Goal: Find specific page/section: Find specific page/section

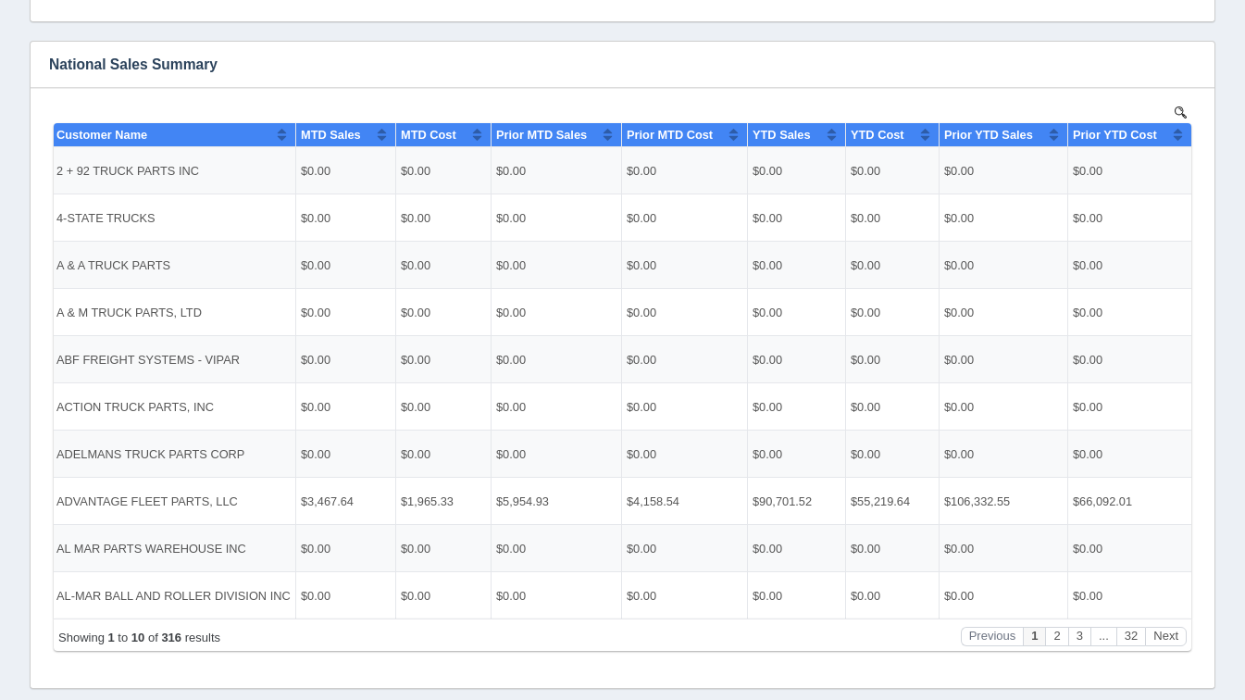
scroll to position [1437, 0]
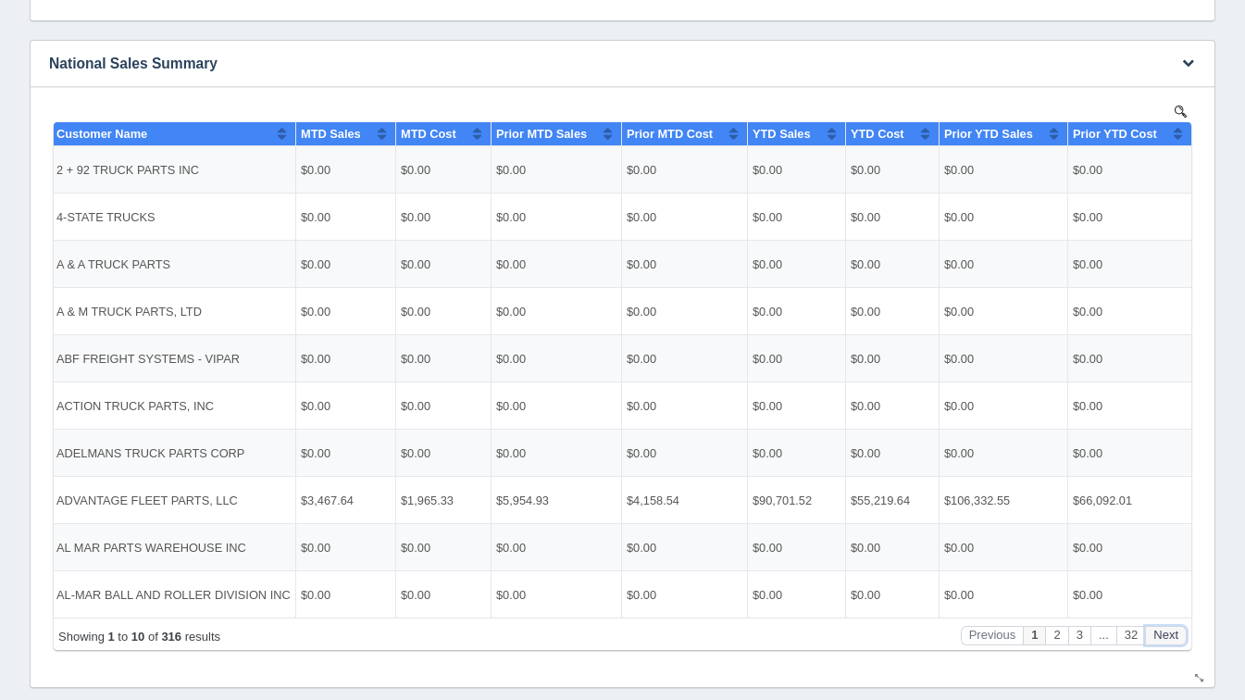
click at [1182, 628] on button "Next" at bounding box center [1166, 634] width 42 height 19
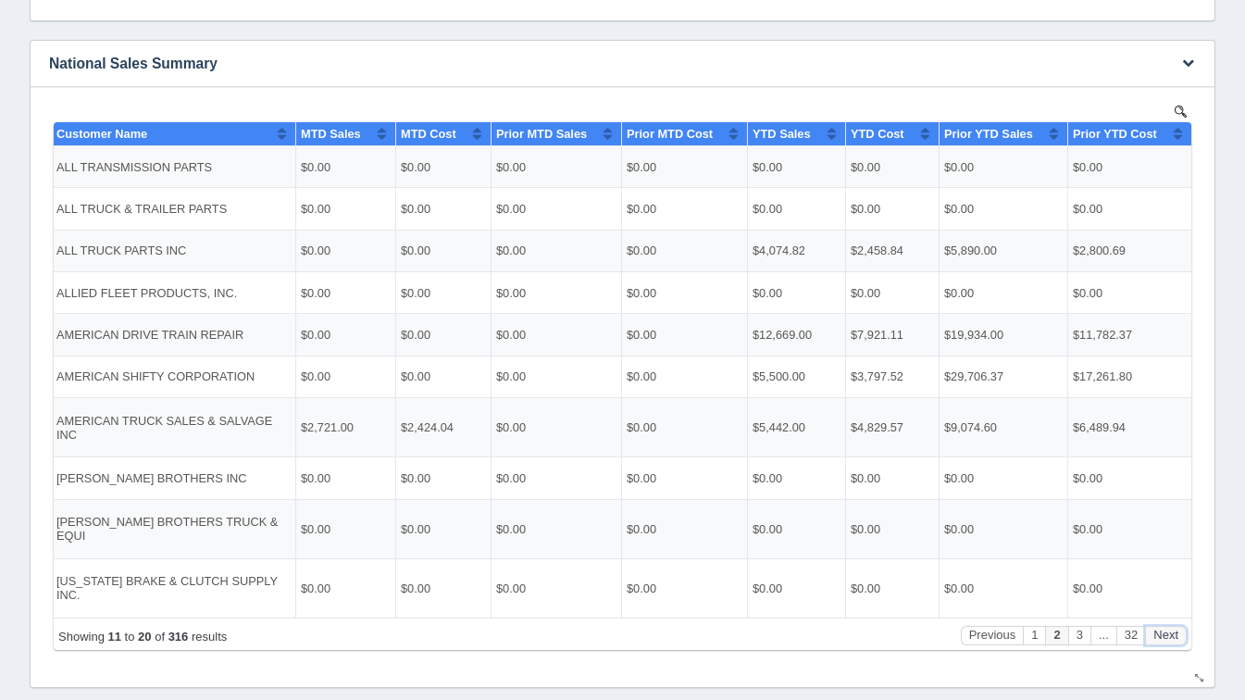
click at [1182, 628] on button "Next" at bounding box center [1166, 634] width 42 height 19
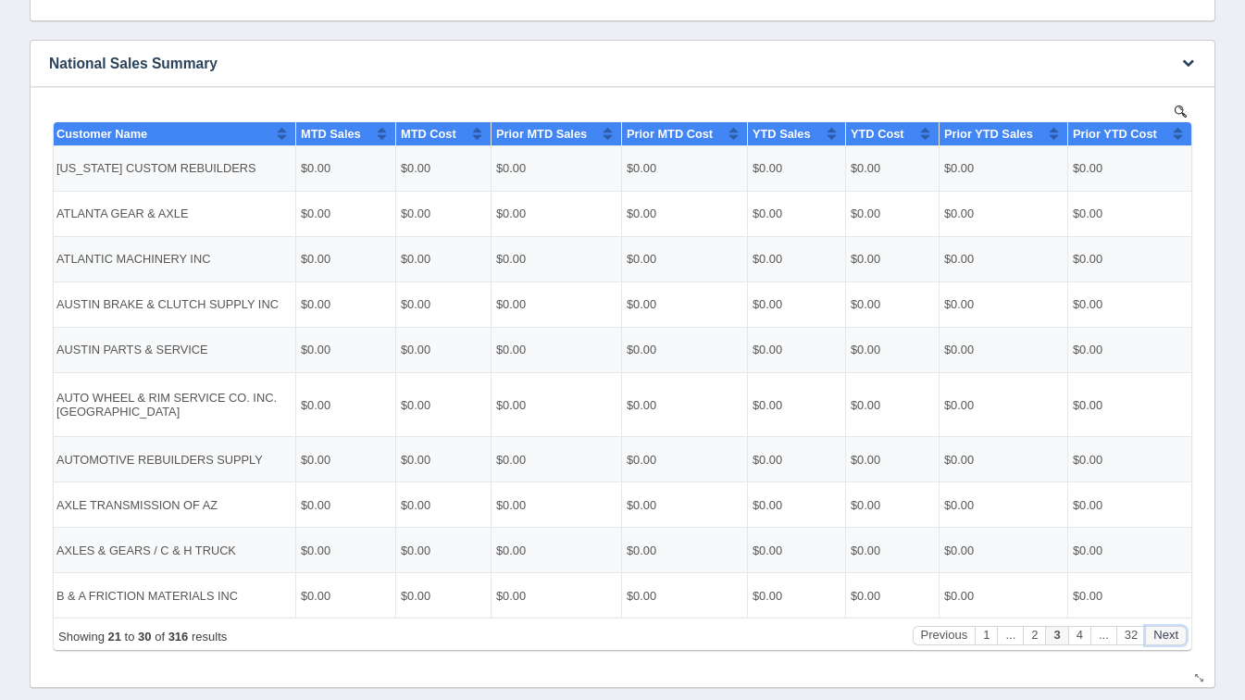
click at [1182, 628] on button "Next" at bounding box center [1166, 634] width 42 height 19
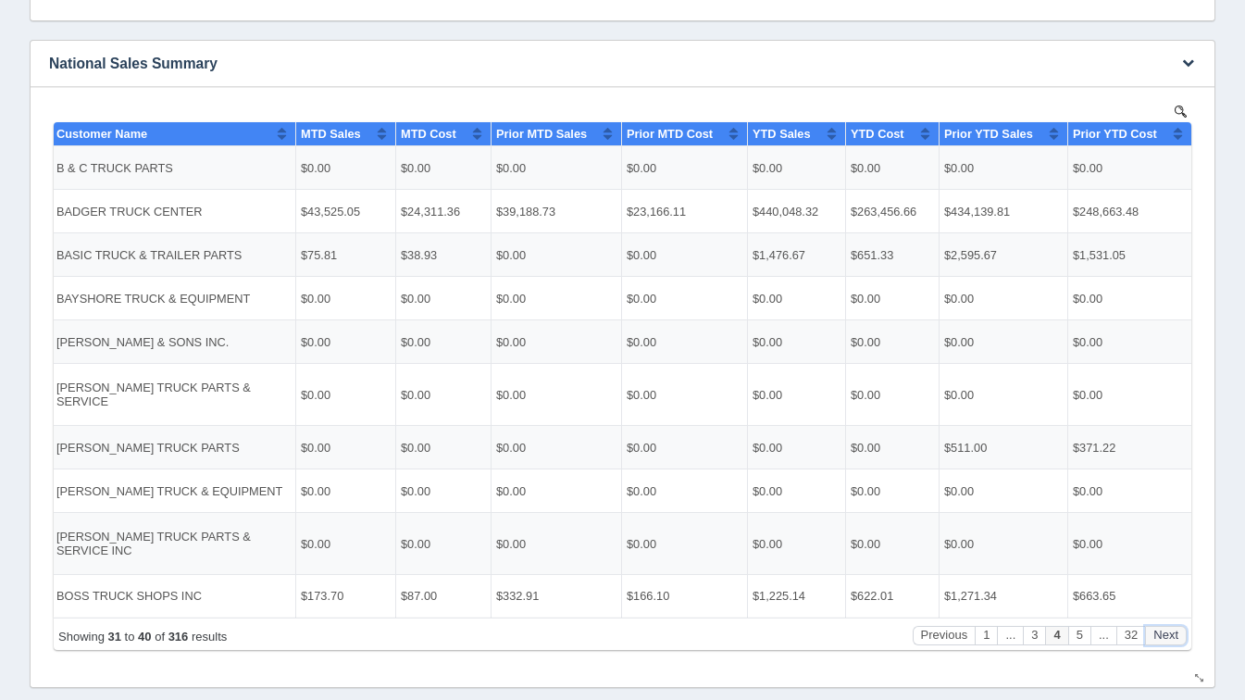
click at [1182, 628] on button "Next" at bounding box center [1166, 634] width 42 height 19
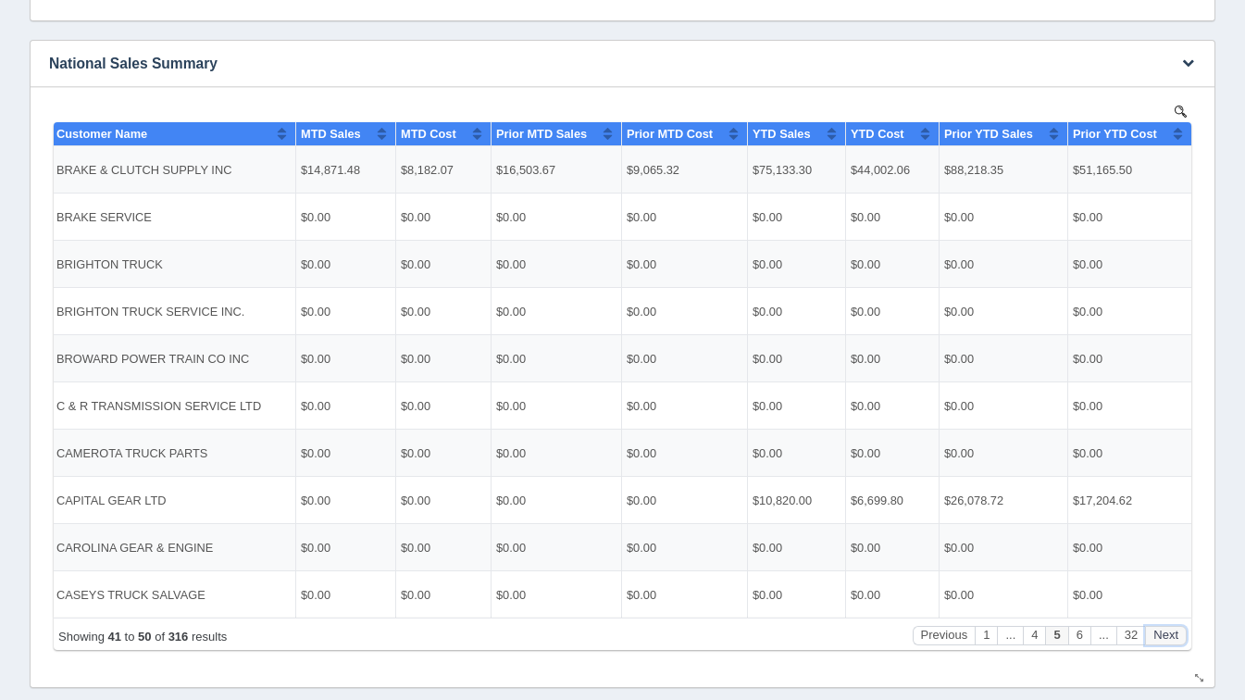
click at [1182, 628] on button "Next" at bounding box center [1166, 634] width 42 height 19
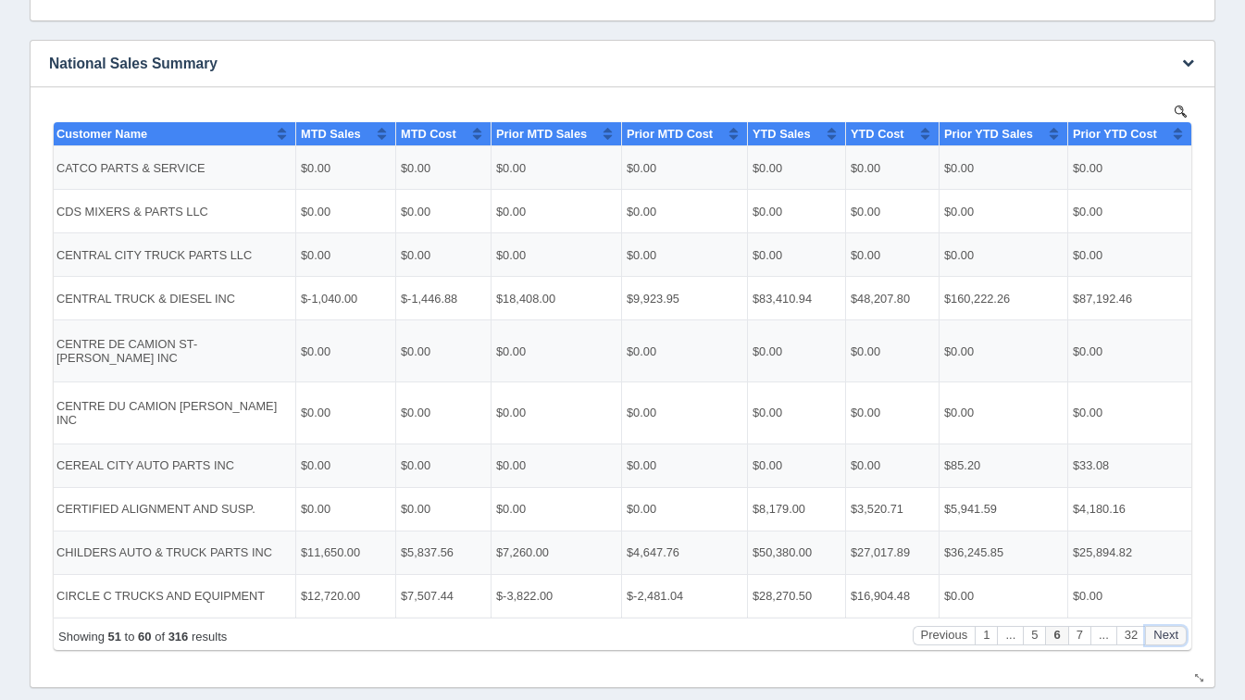
click at [1182, 628] on button "Next" at bounding box center [1166, 634] width 42 height 19
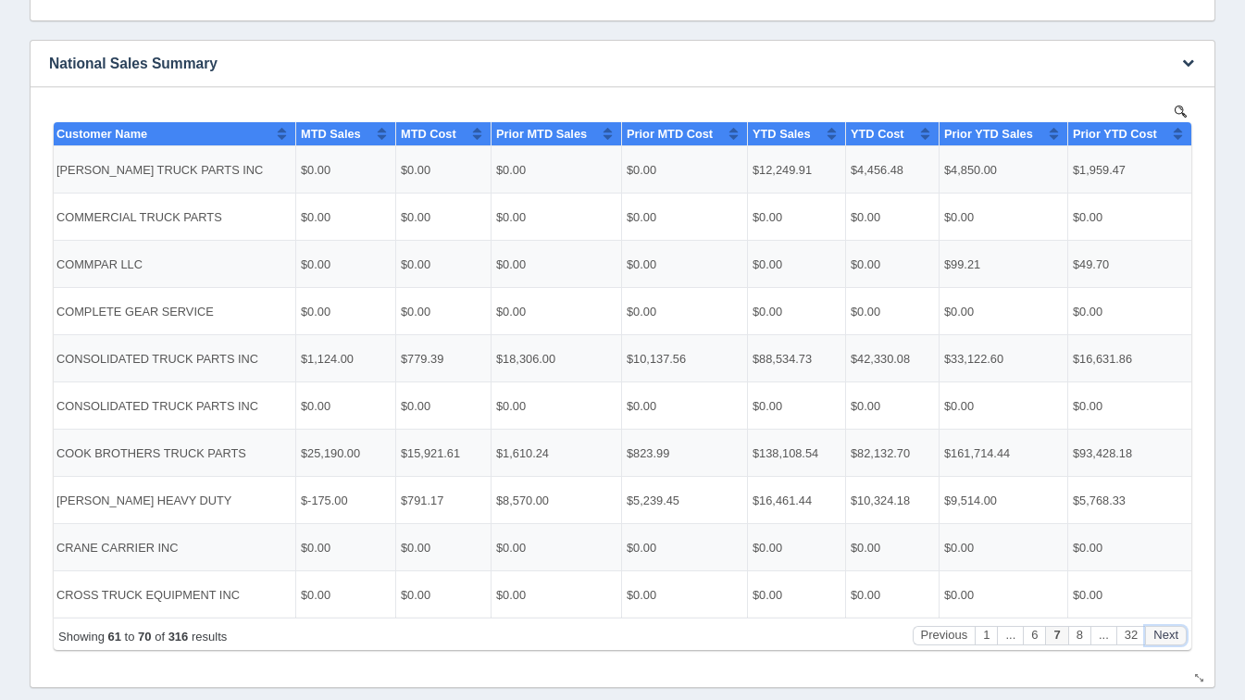
click at [1182, 628] on button "Next" at bounding box center [1166, 634] width 42 height 19
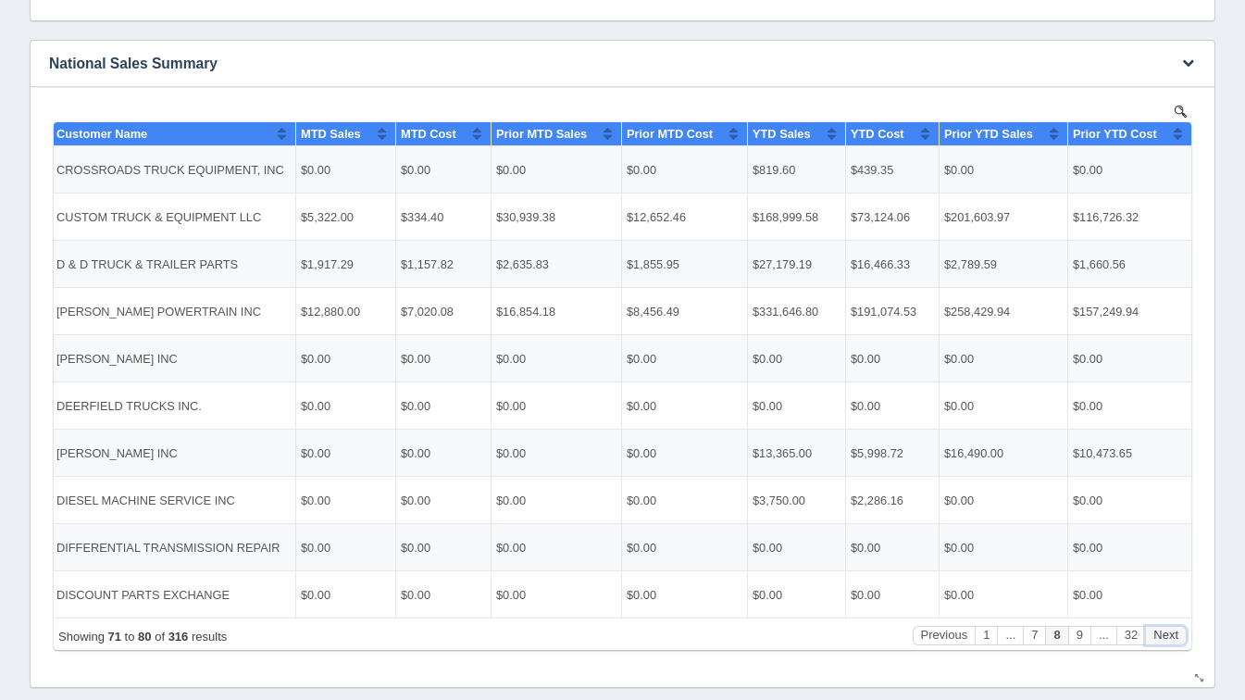
click at [1182, 628] on button "Next" at bounding box center [1166, 634] width 42 height 19
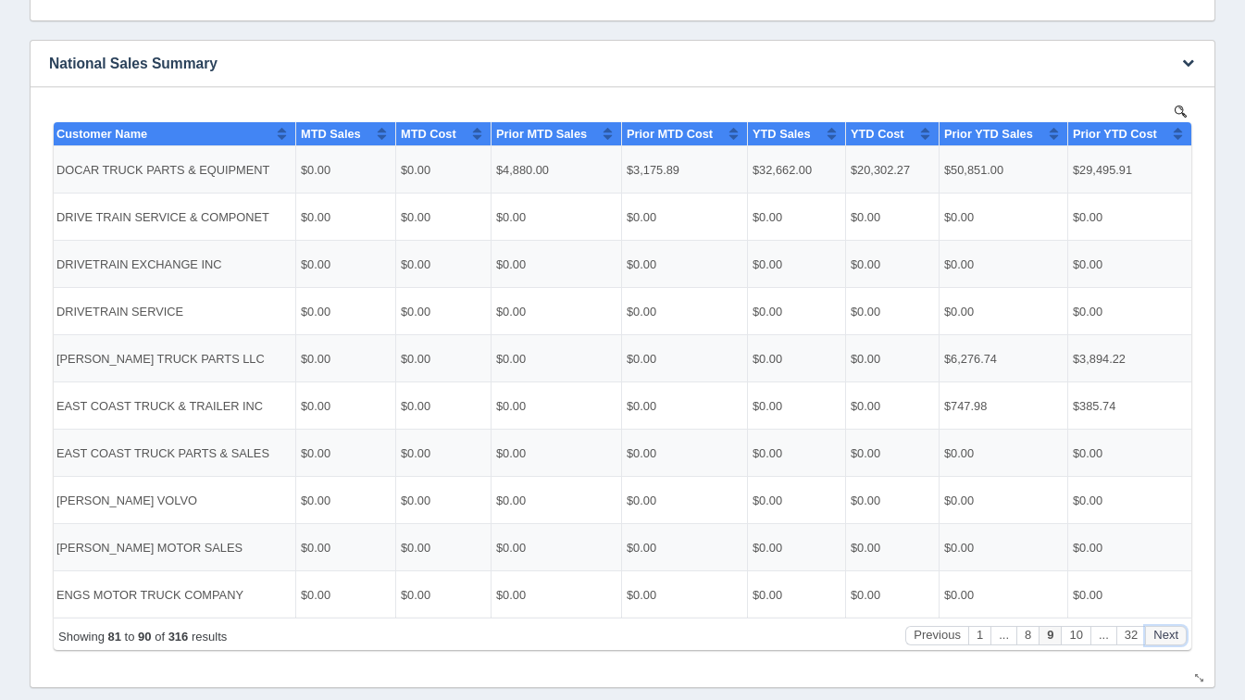
click at [1182, 628] on button "Next" at bounding box center [1166, 634] width 42 height 19
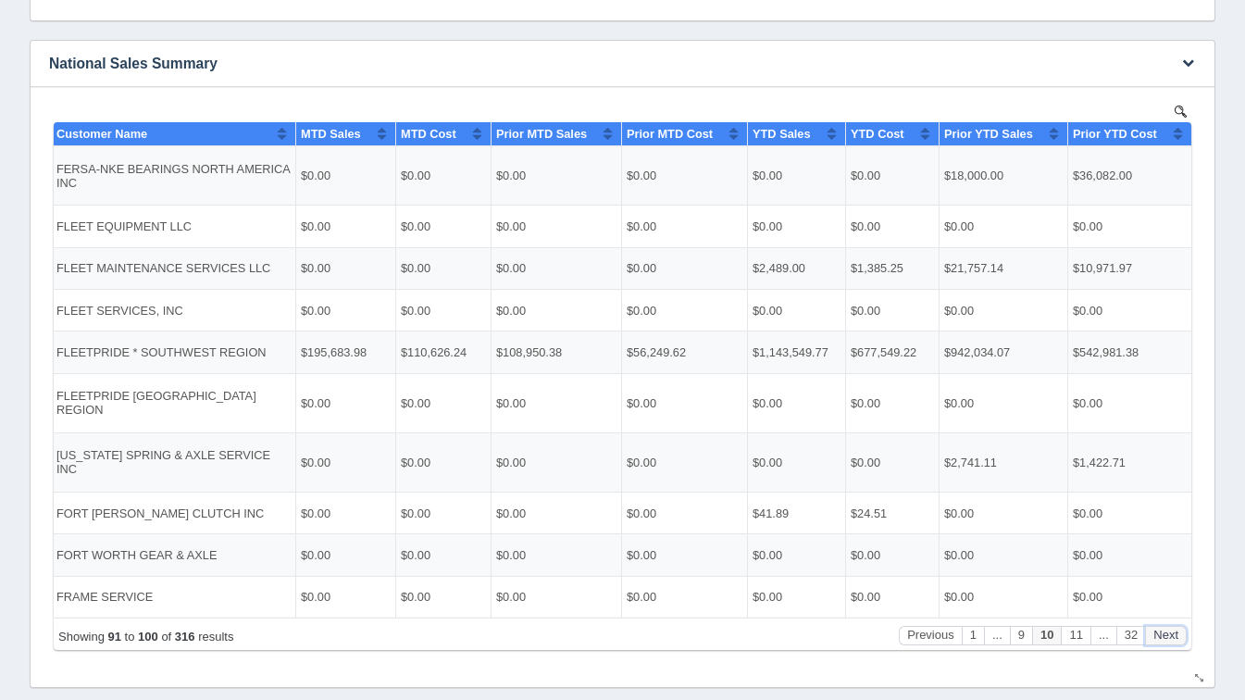
click at [1182, 628] on button "Next" at bounding box center [1166, 634] width 42 height 19
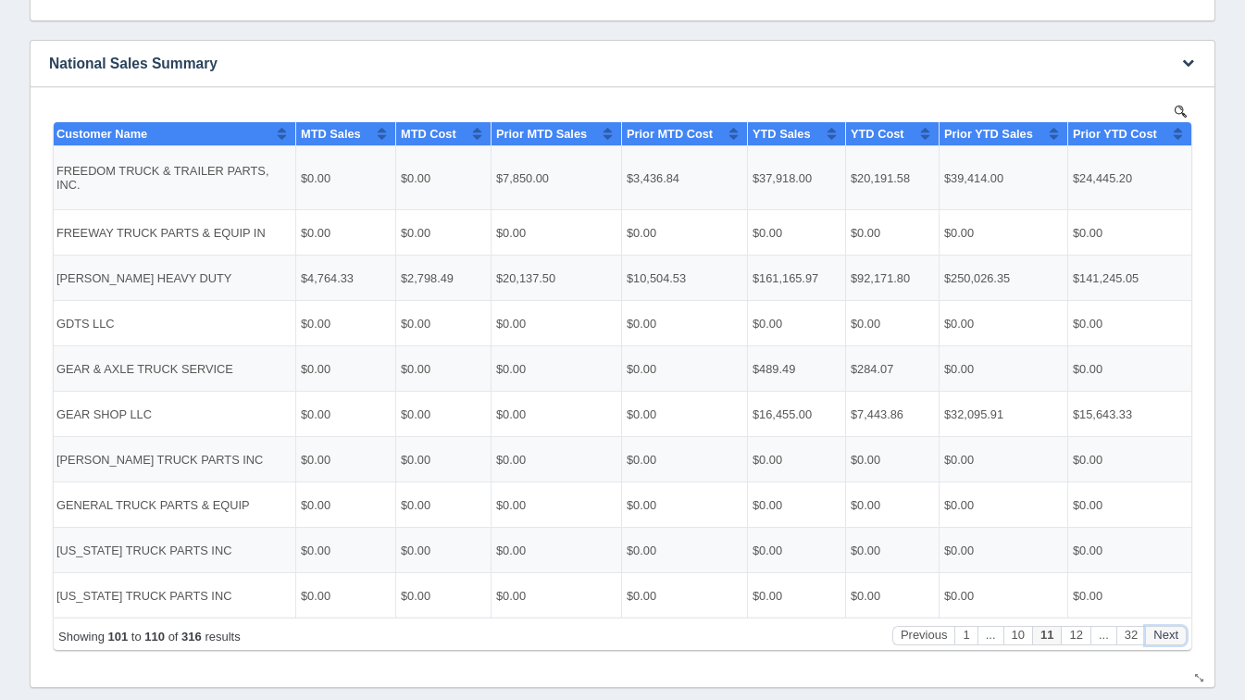
click at [1182, 628] on button "Next" at bounding box center [1166, 634] width 42 height 19
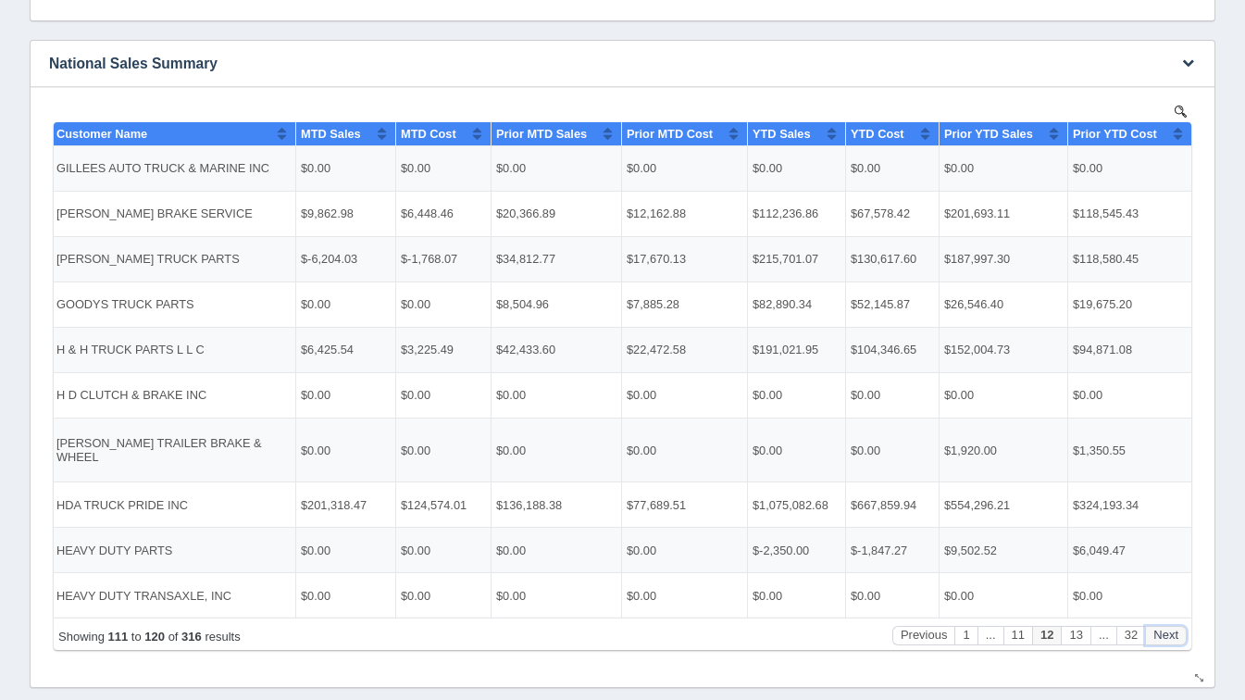
click at [1182, 628] on button "Next" at bounding box center [1166, 634] width 42 height 19
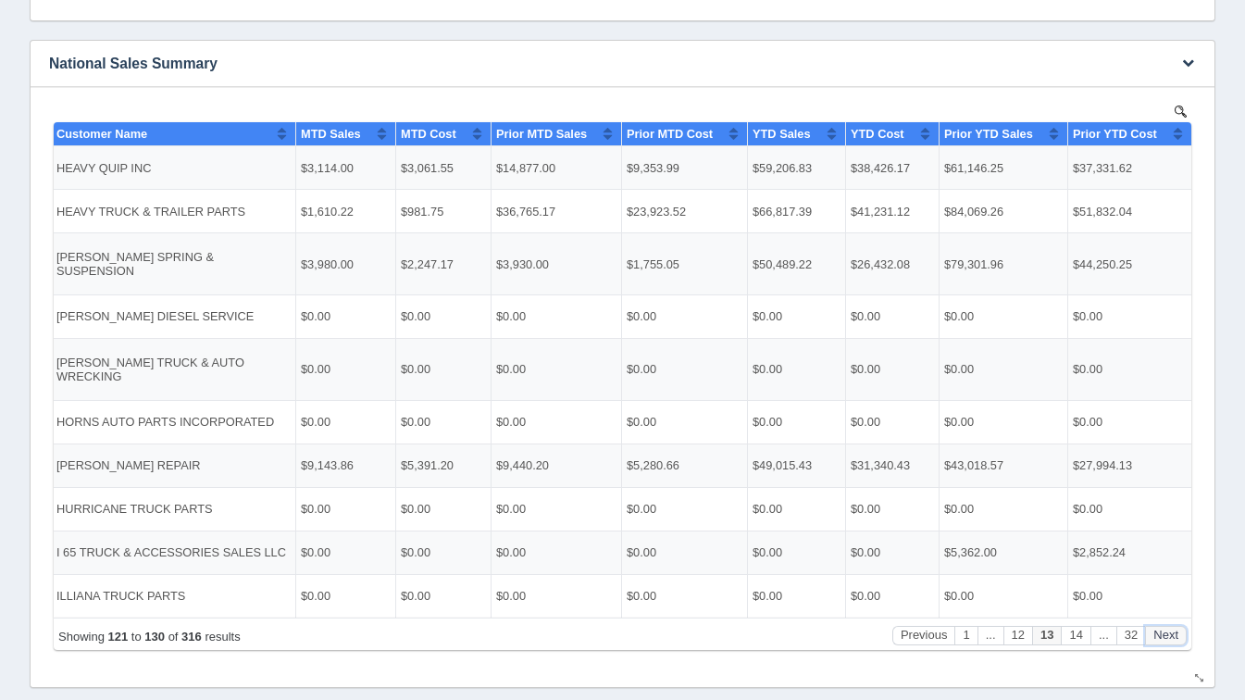
click at [1182, 628] on button "Next" at bounding box center [1166, 634] width 42 height 19
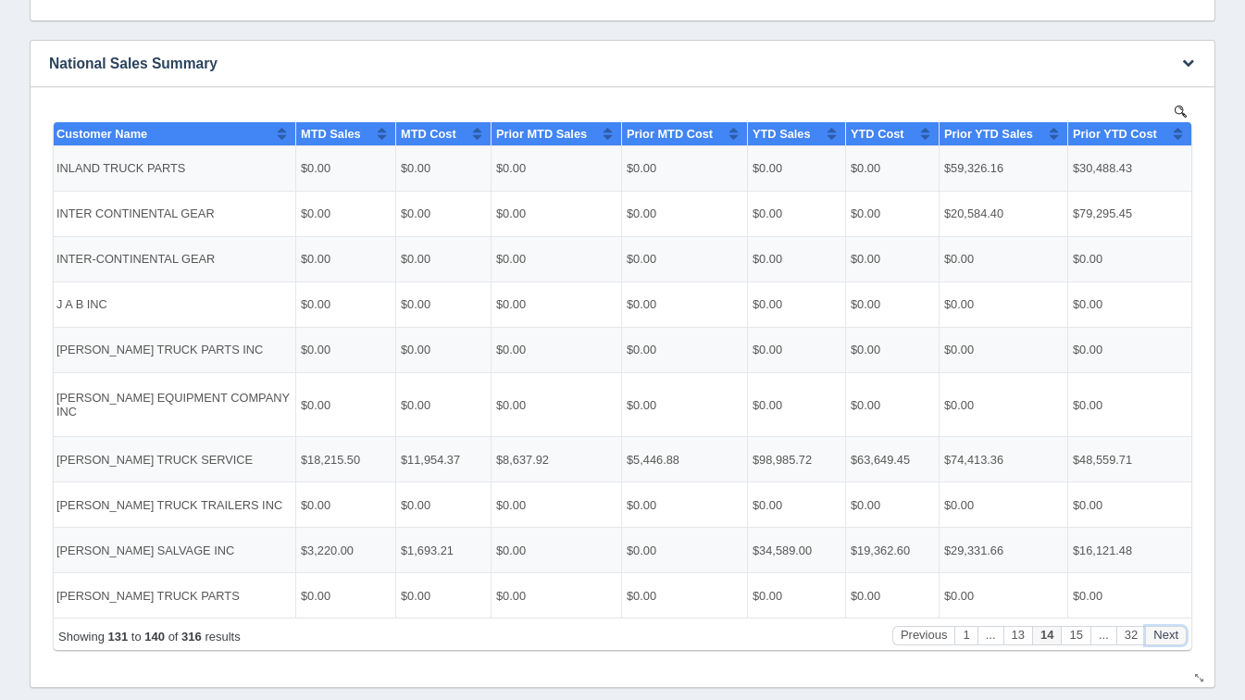
click at [1182, 628] on button "Next" at bounding box center [1166, 634] width 42 height 19
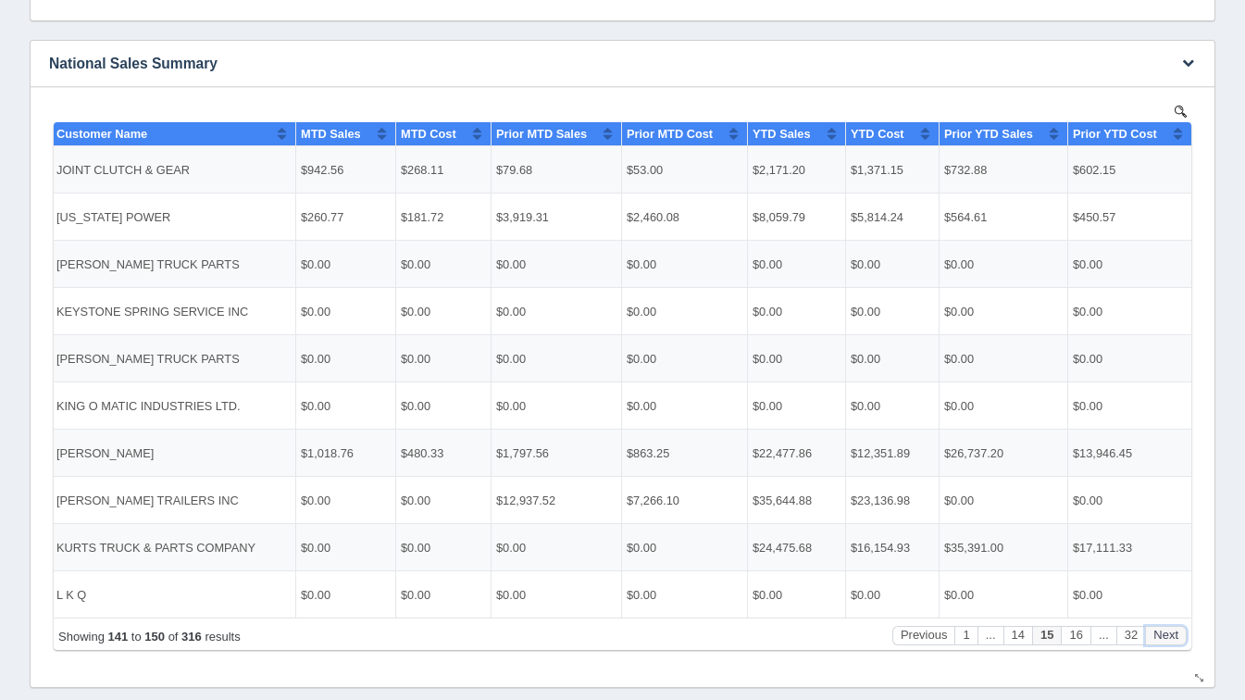
click at [1182, 628] on button "Next" at bounding box center [1166, 634] width 42 height 19
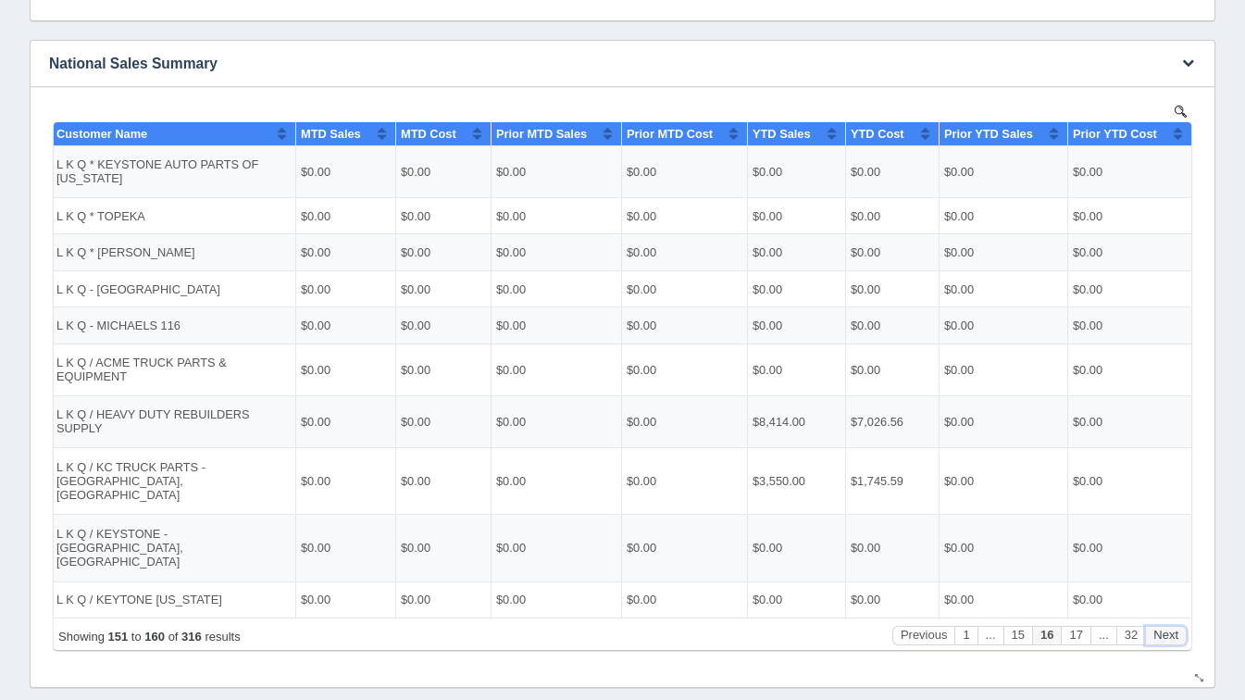
click at [1182, 628] on button "Next" at bounding box center [1166, 634] width 42 height 19
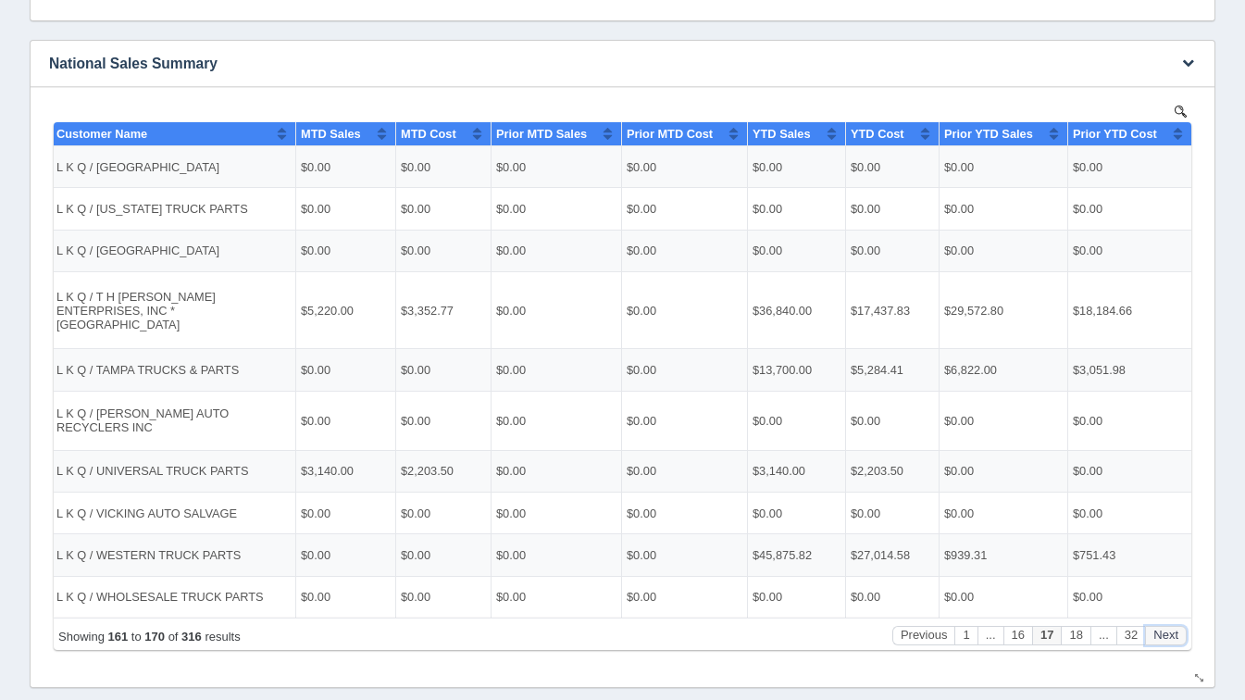
click at [1182, 628] on button "Next" at bounding box center [1166, 634] width 42 height 19
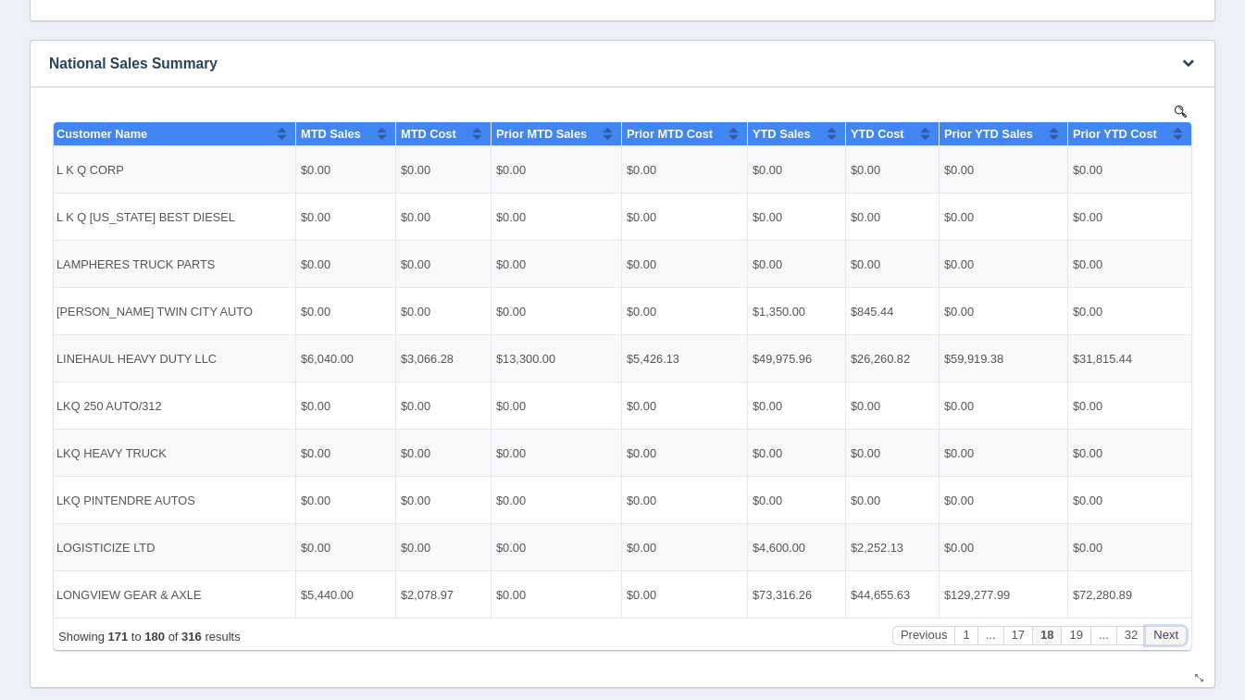
click at [1182, 628] on button "Next" at bounding box center [1166, 634] width 42 height 19
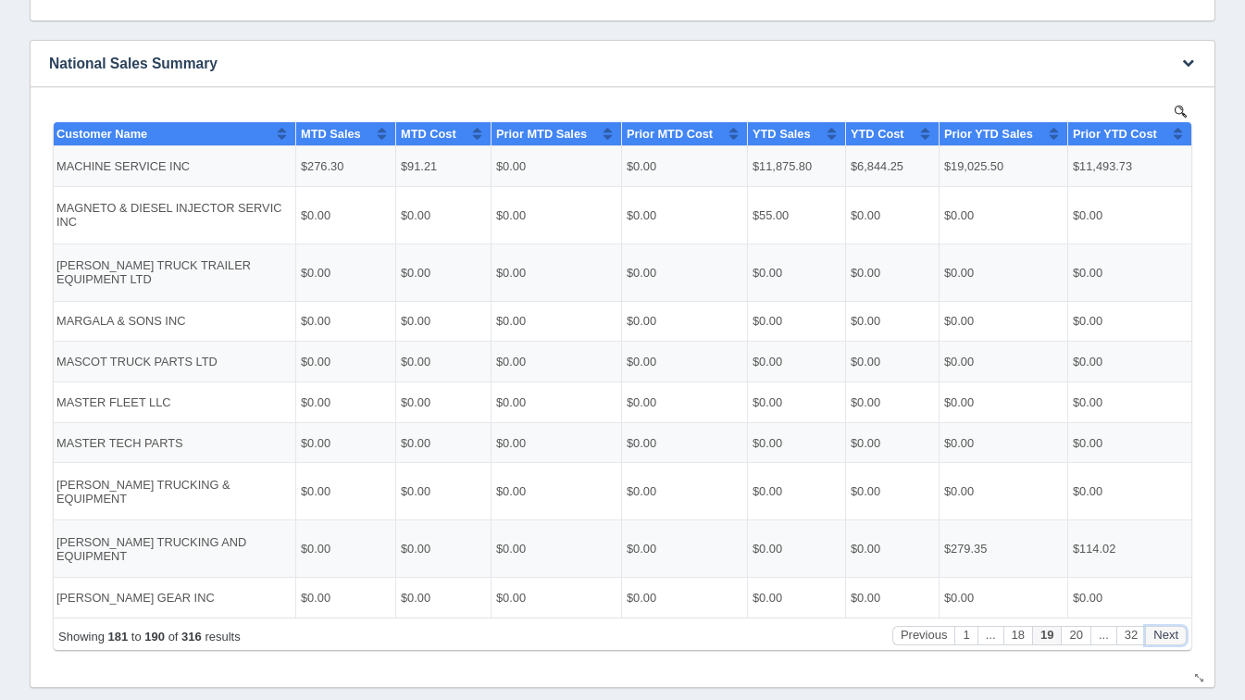
click at [1182, 628] on button "Next" at bounding box center [1166, 634] width 42 height 19
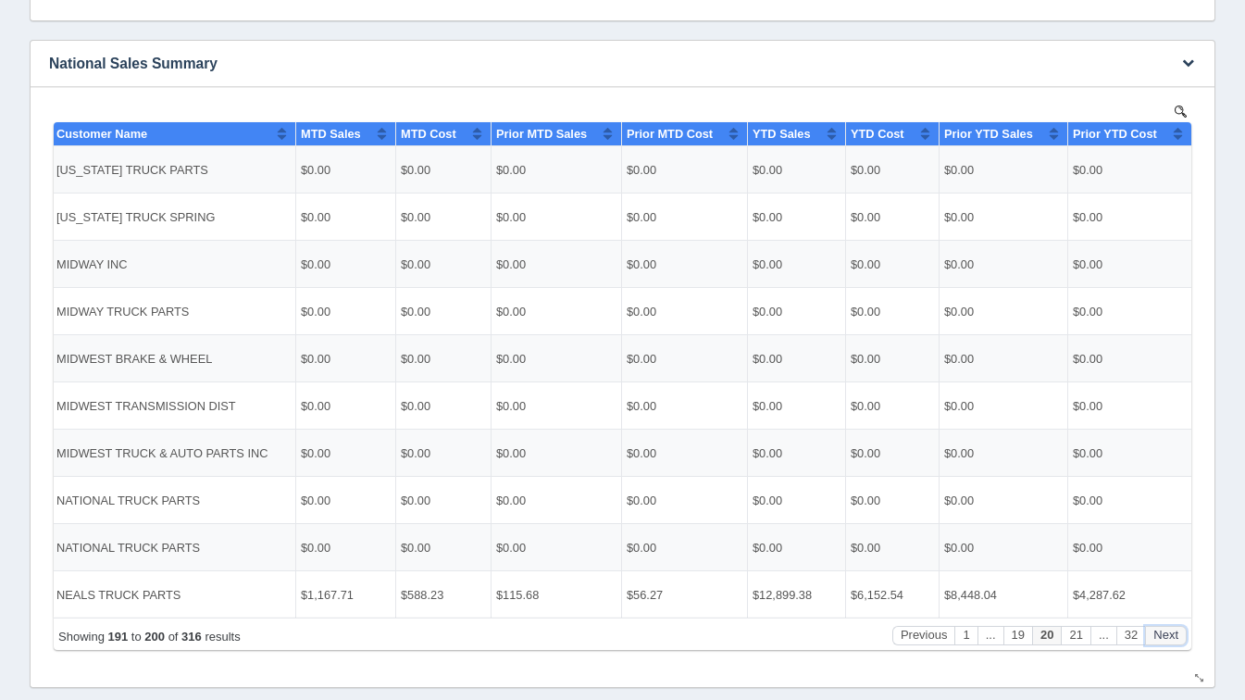
click at [1182, 628] on button "Next" at bounding box center [1166, 634] width 42 height 19
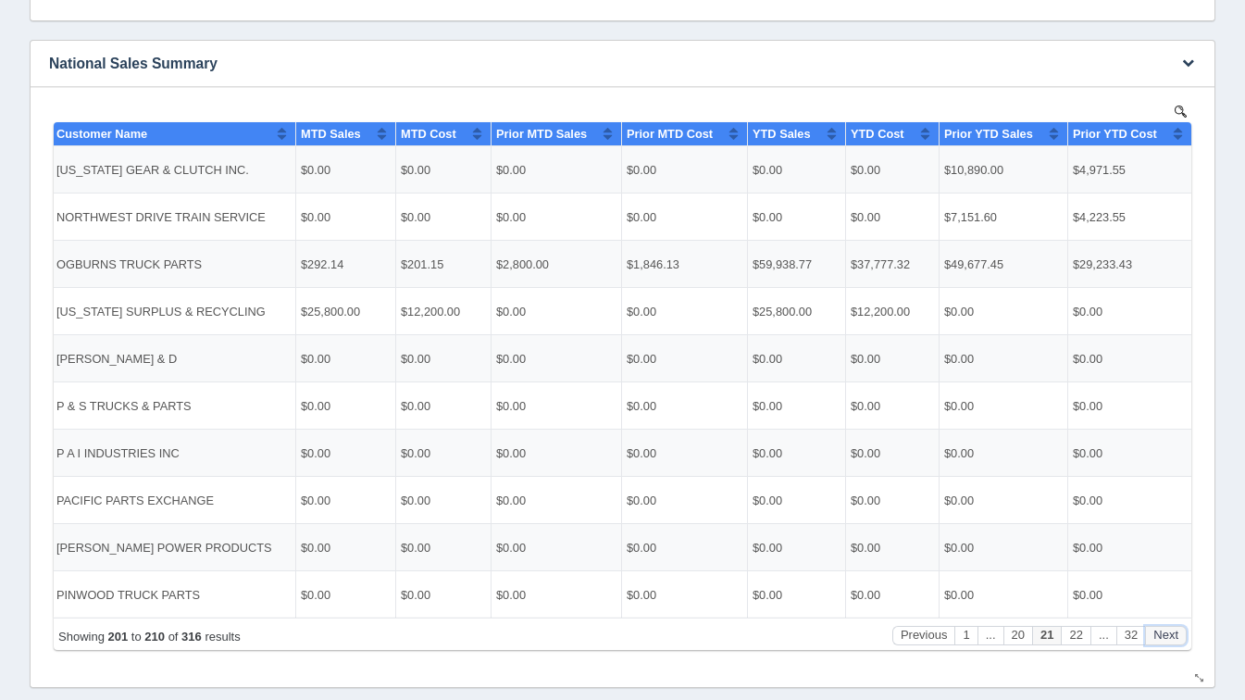
click at [1182, 628] on button "Next" at bounding box center [1166, 634] width 42 height 19
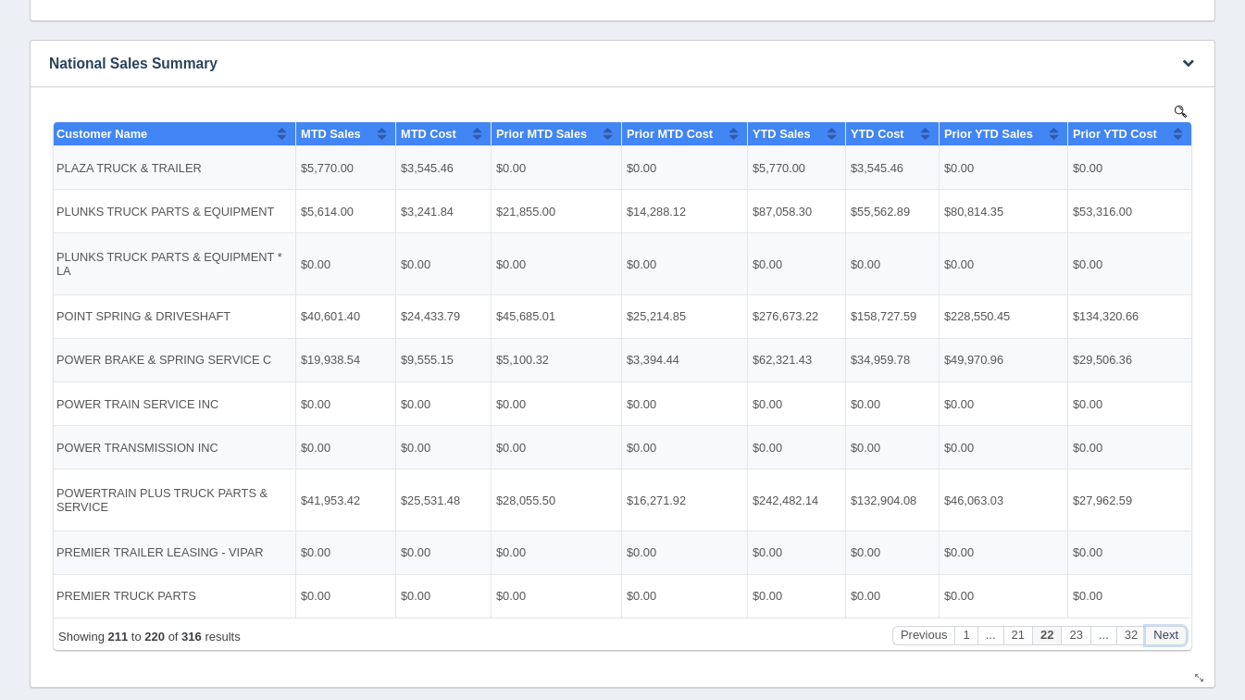
click at [1182, 628] on button "Next" at bounding box center [1166, 634] width 42 height 19
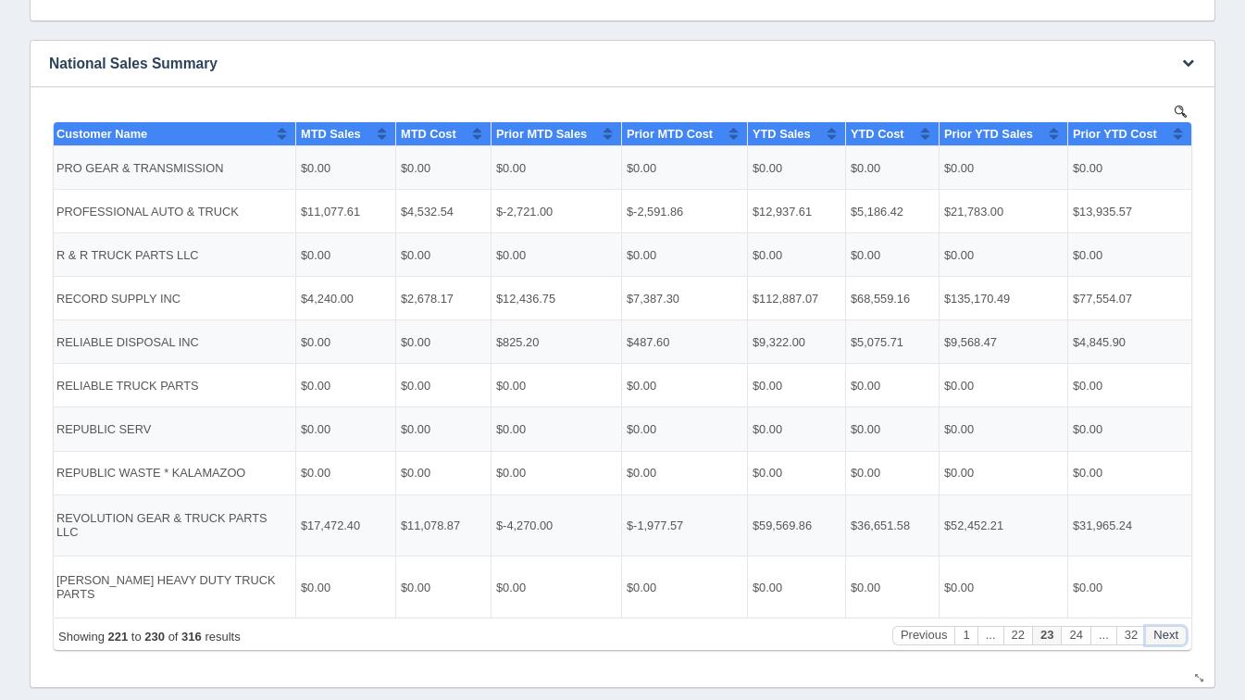
click at [1182, 628] on button "Next" at bounding box center [1166, 634] width 42 height 19
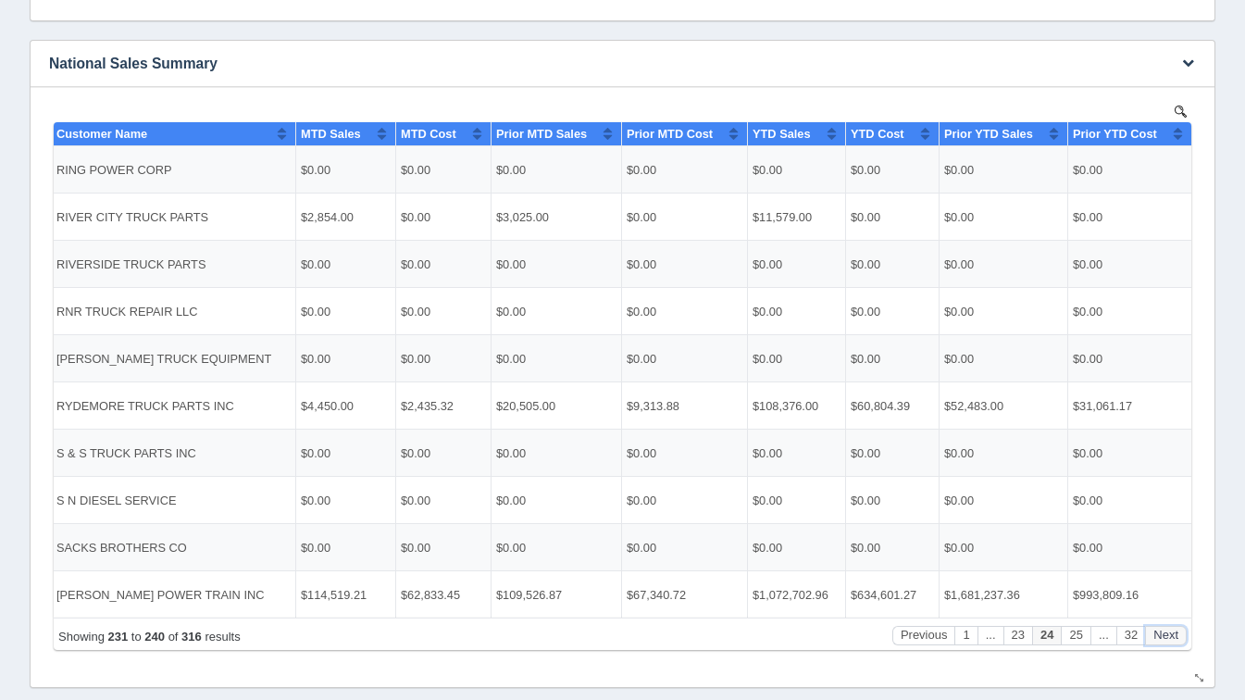
click at [1182, 628] on button "Next" at bounding box center [1166, 634] width 42 height 19
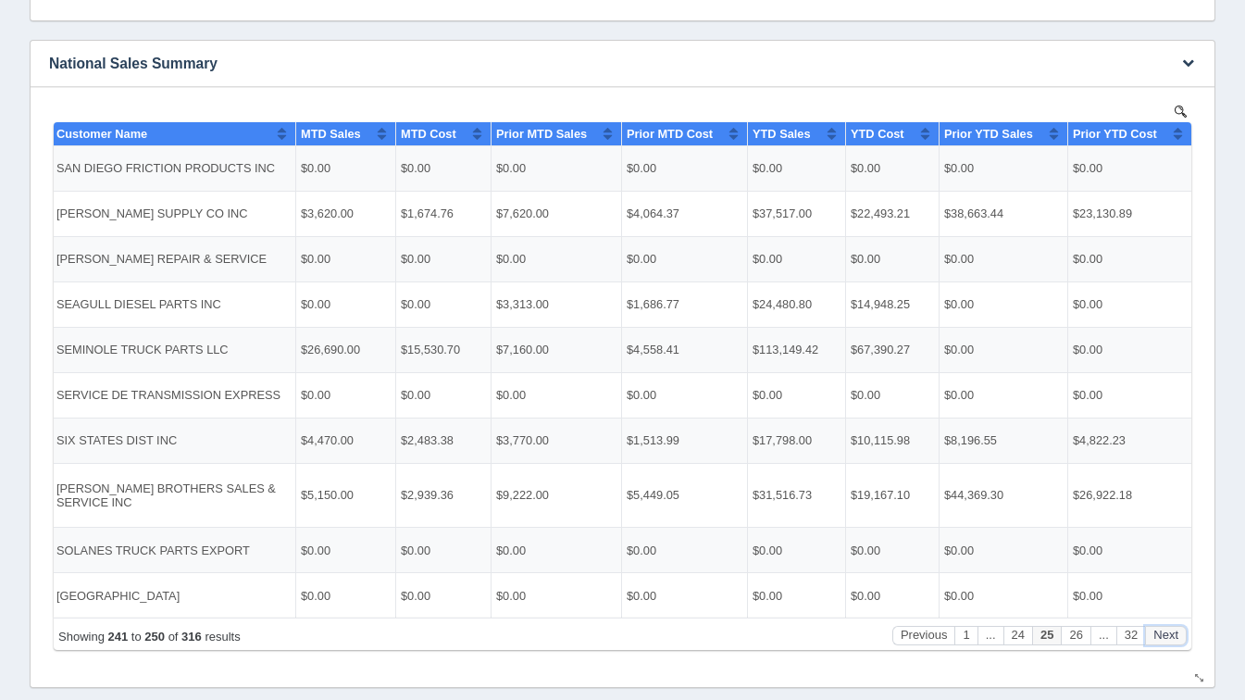
click at [1182, 628] on button "Next" at bounding box center [1166, 634] width 42 height 19
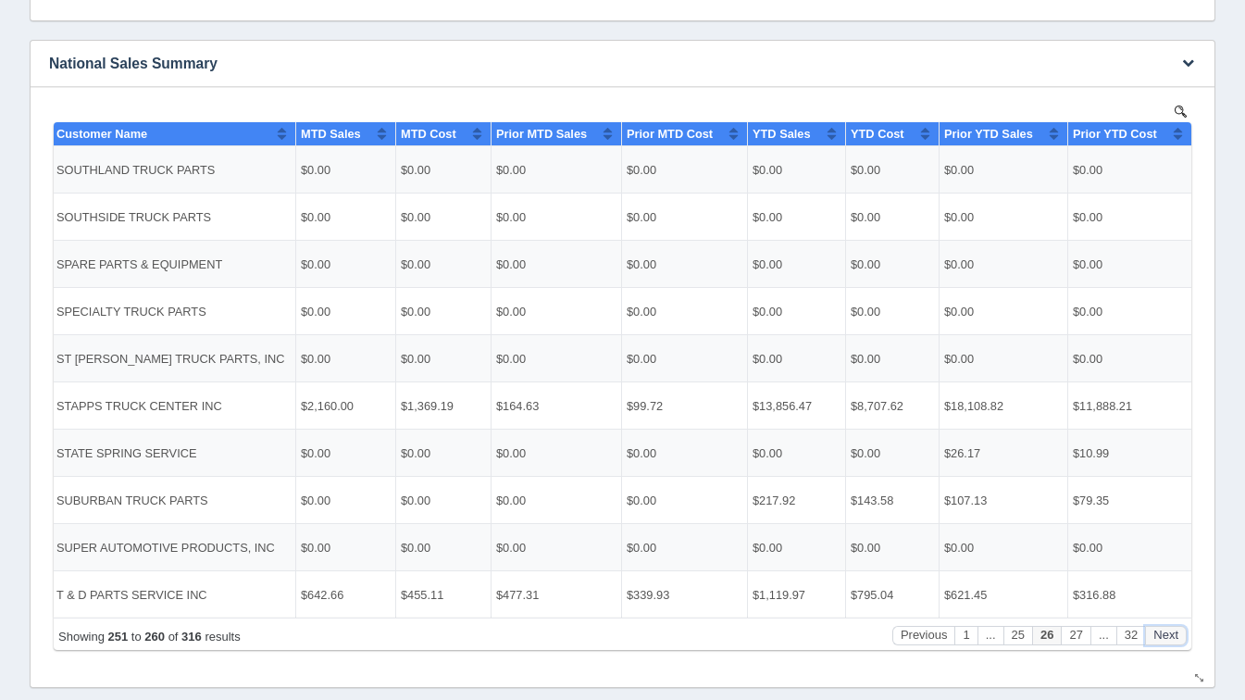
click at [1182, 628] on button "Next" at bounding box center [1166, 634] width 42 height 19
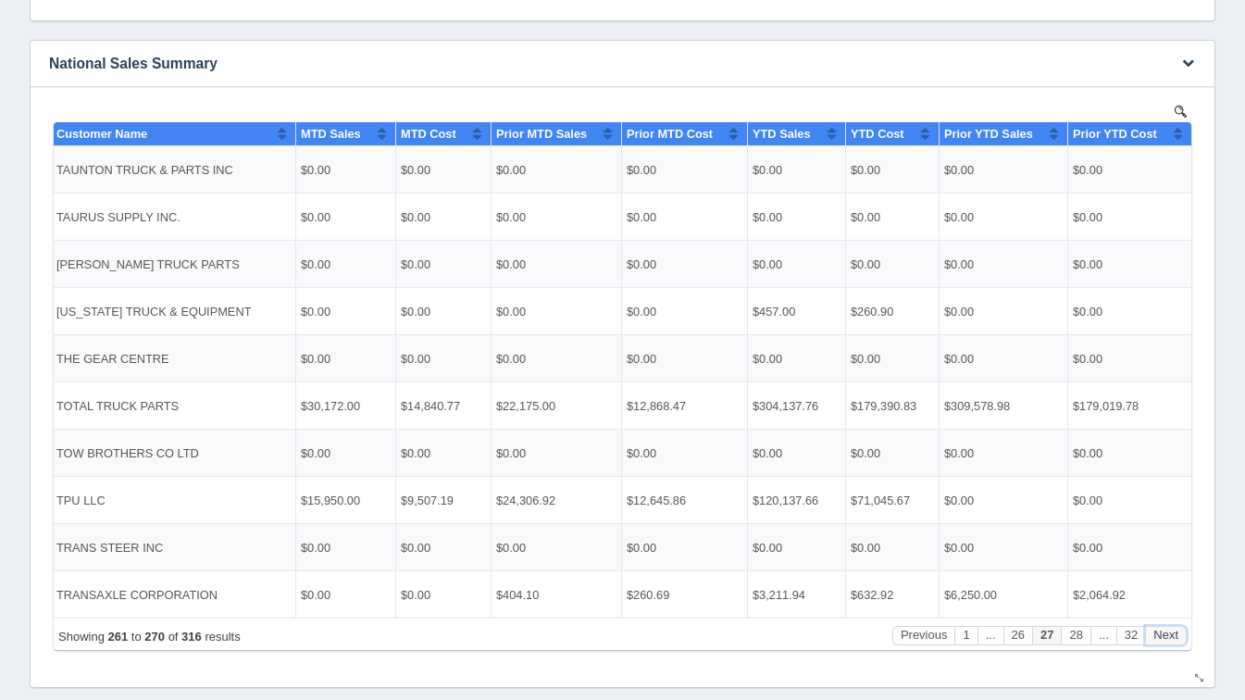
click at [1182, 628] on button "Next" at bounding box center [1166, 634] width 42 height 19
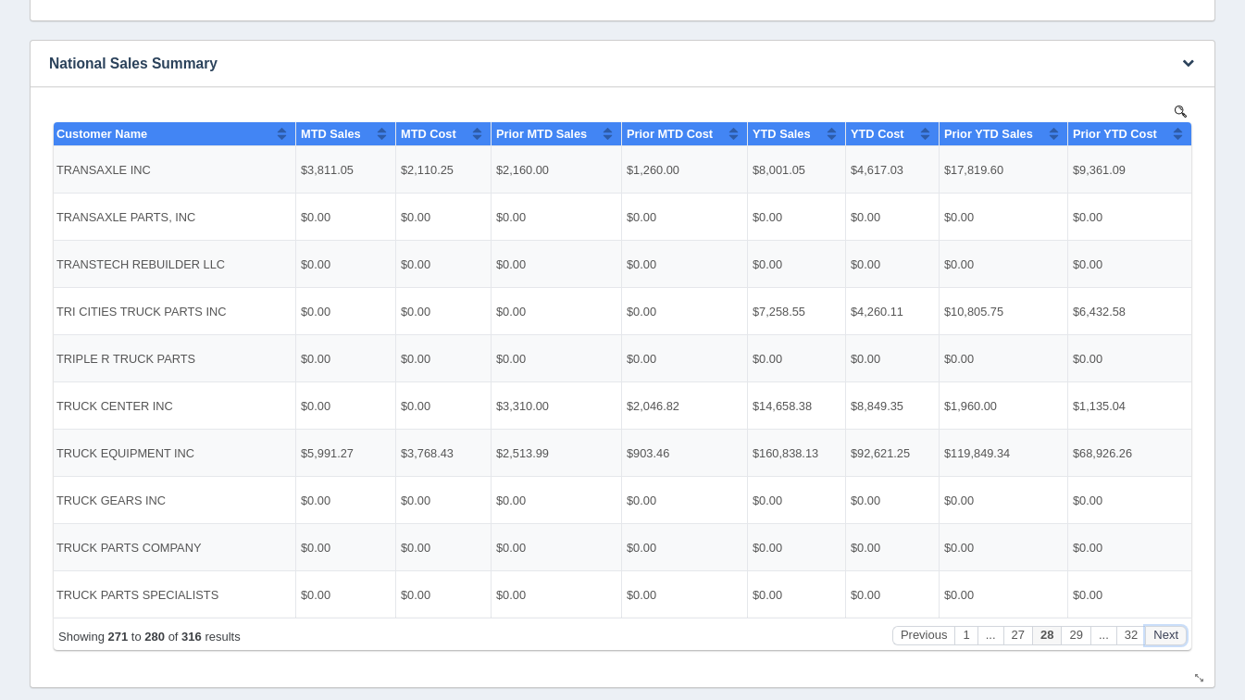
click at [1182, 628] on button "Next" at bounding box center [1166, 634] width 42 height 19
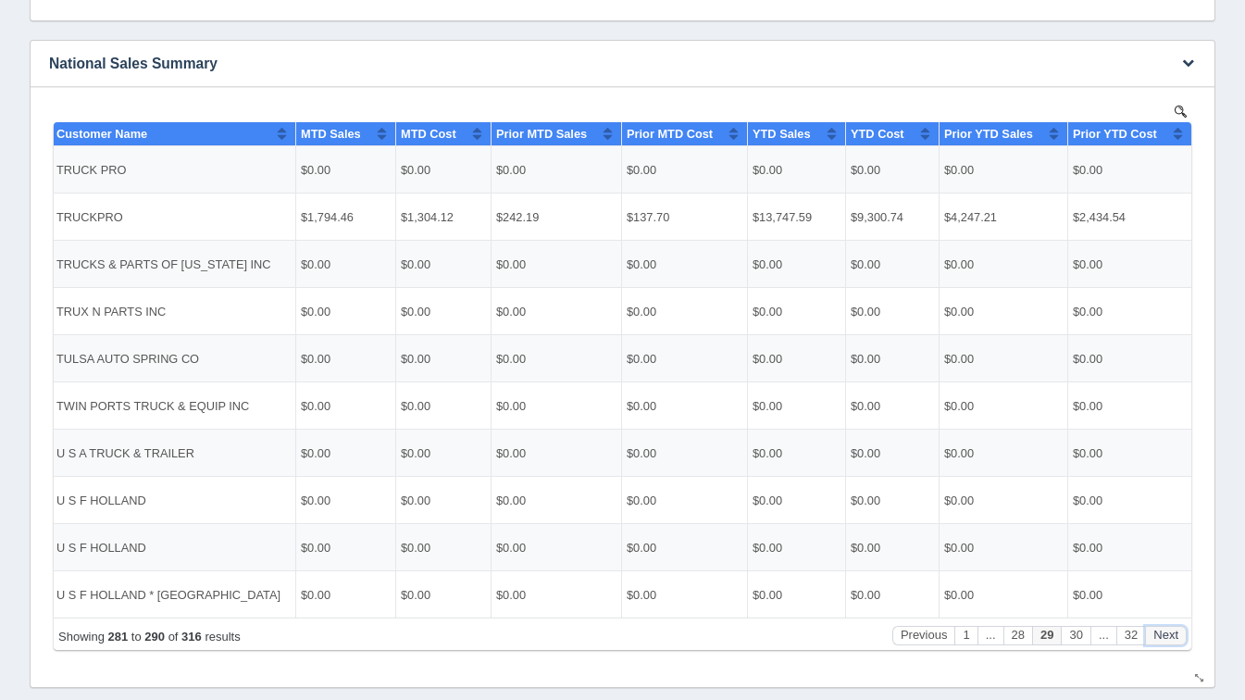
click at [1182, 628] on button "Next" at bounding box center [1166, 634] width 42 height 19
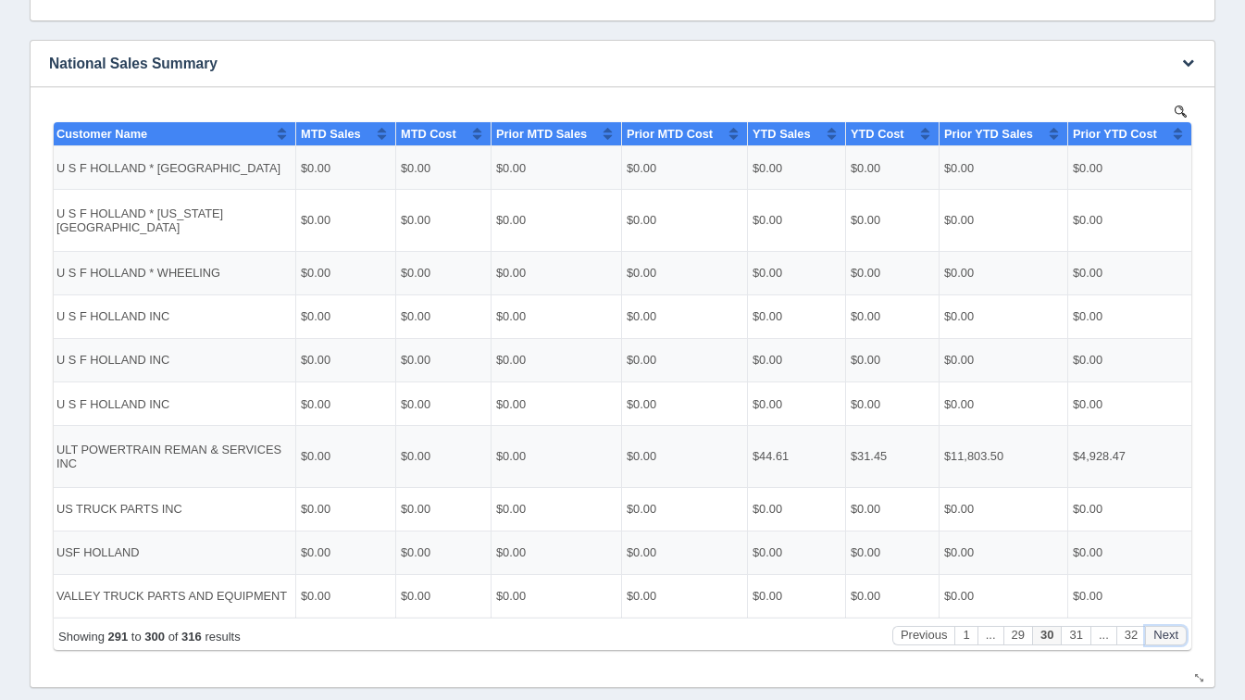
click at [1182, 628] on button "Next" at bounding box center [1166, 634] width 42 height 19
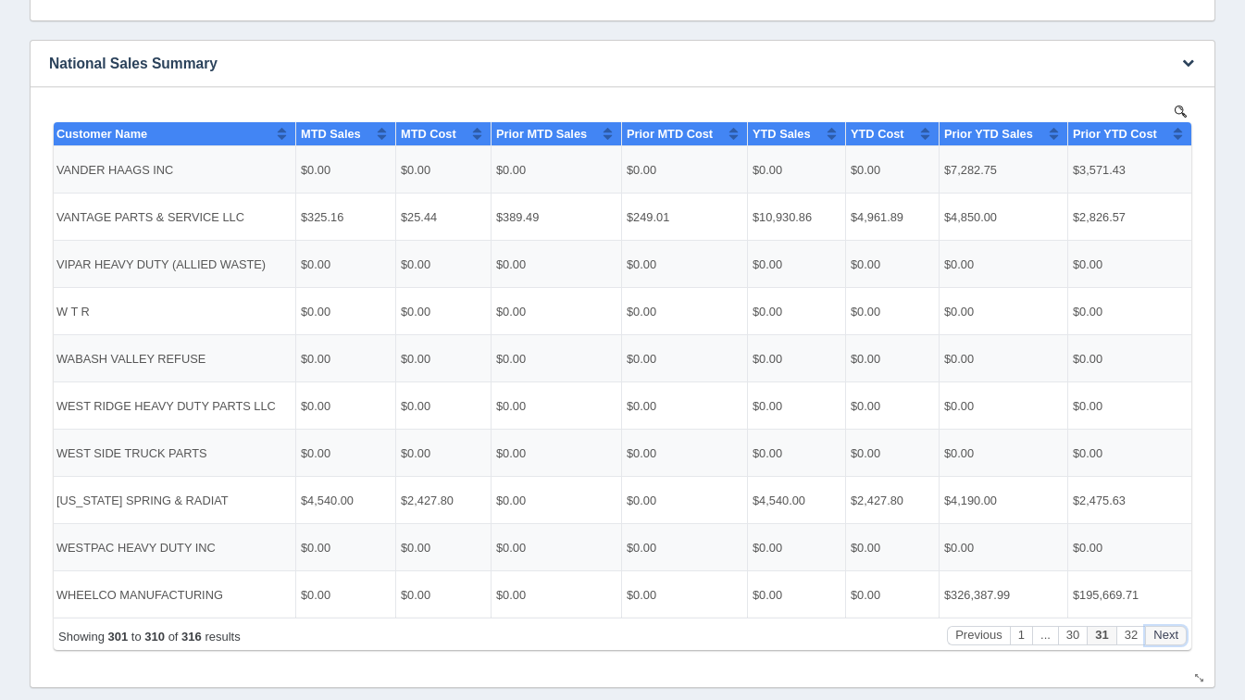
click at [1182, 628] on button "Next" at bounding box center [1166, 634] width 42 height 19
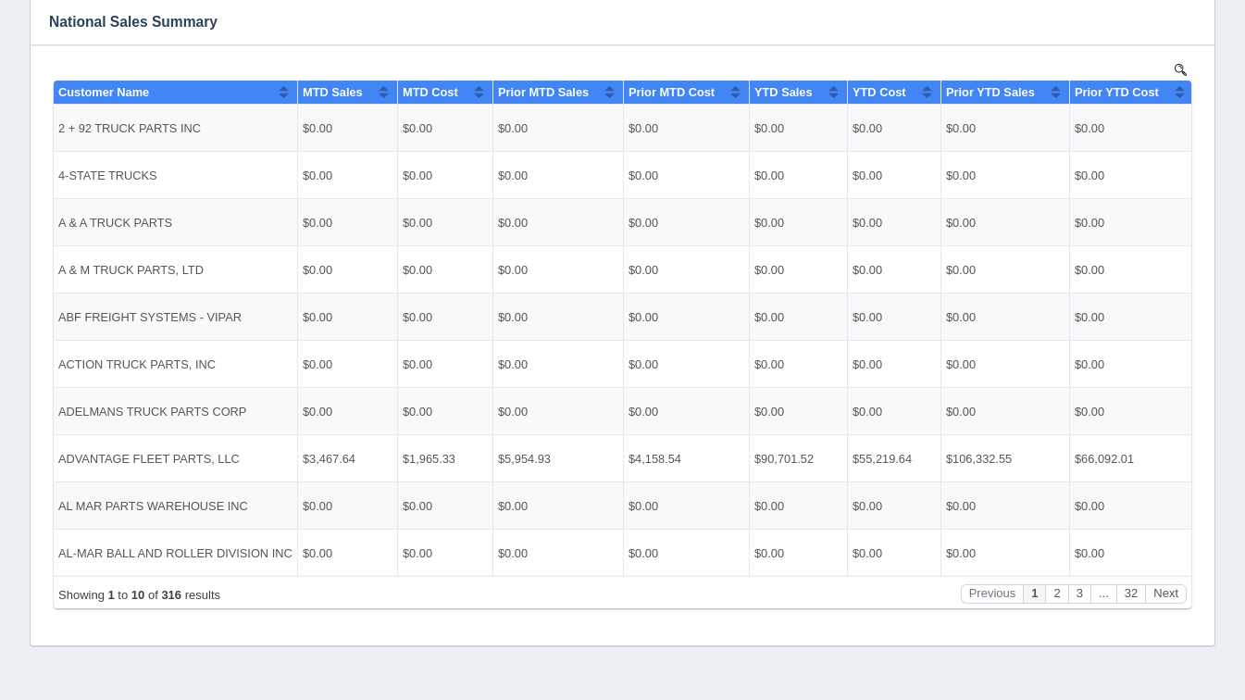
scroll to position [1529, 0]
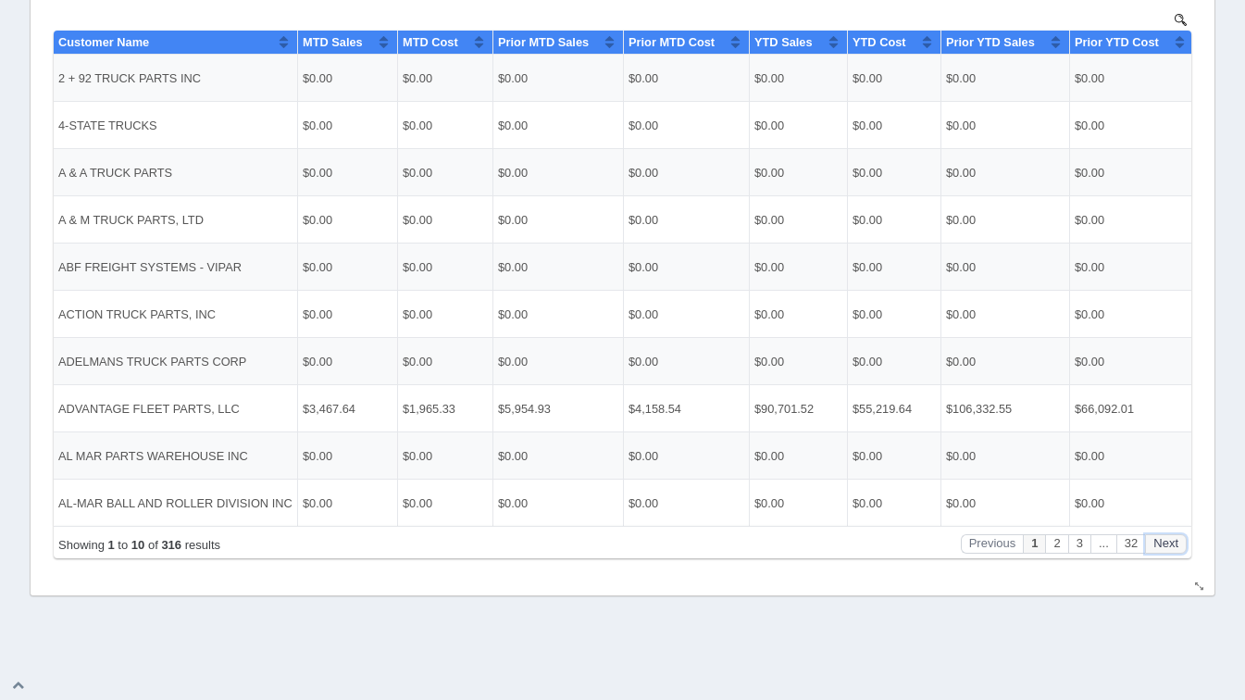
click at [1176, 546] on button "Next" at bounding box center [1166, 542] width 42 height 19
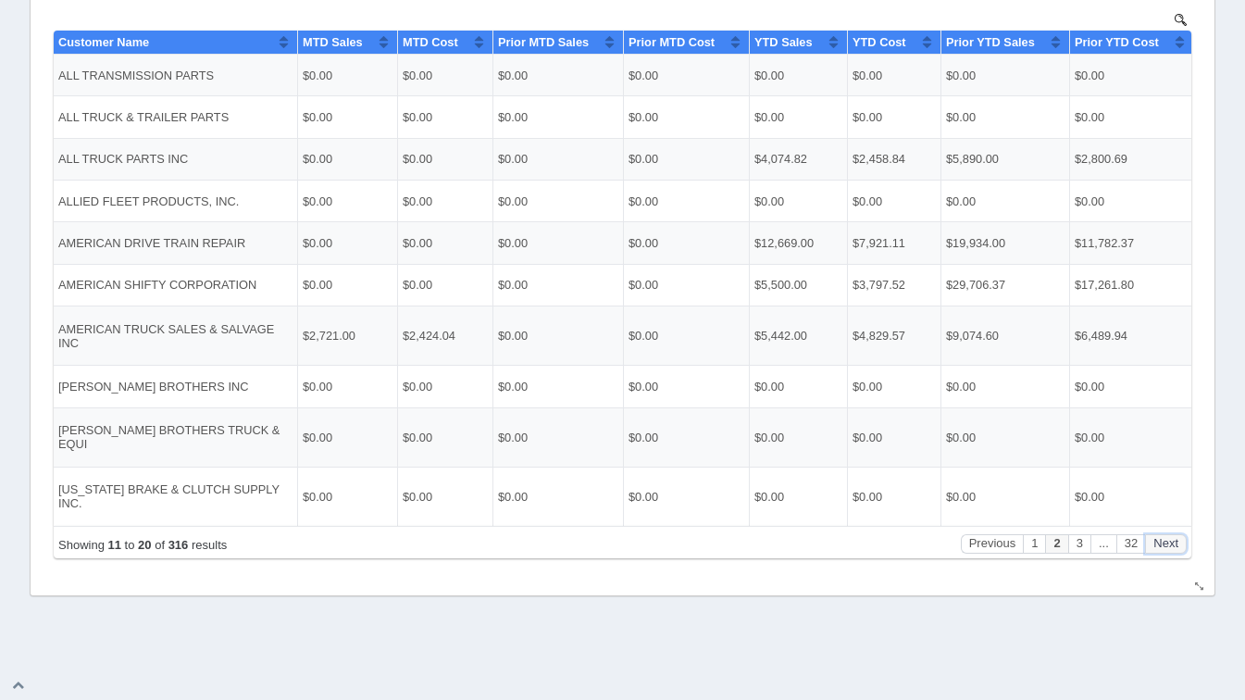
scroll to position [0, 0]
click at [1176, 546] on button "Next" at bounding box center [1166, 542] width 42 height 19
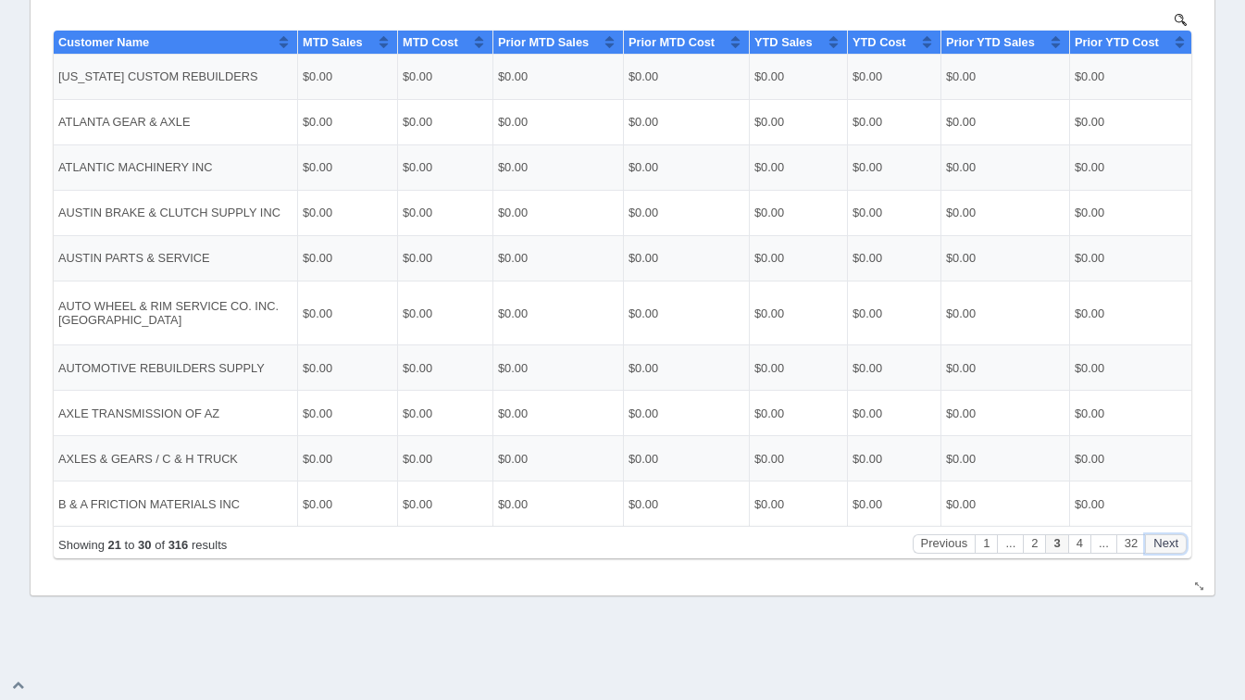
click at [1176, 546] on button "Next" at bounding box center [1166, 542] width 42 height 19
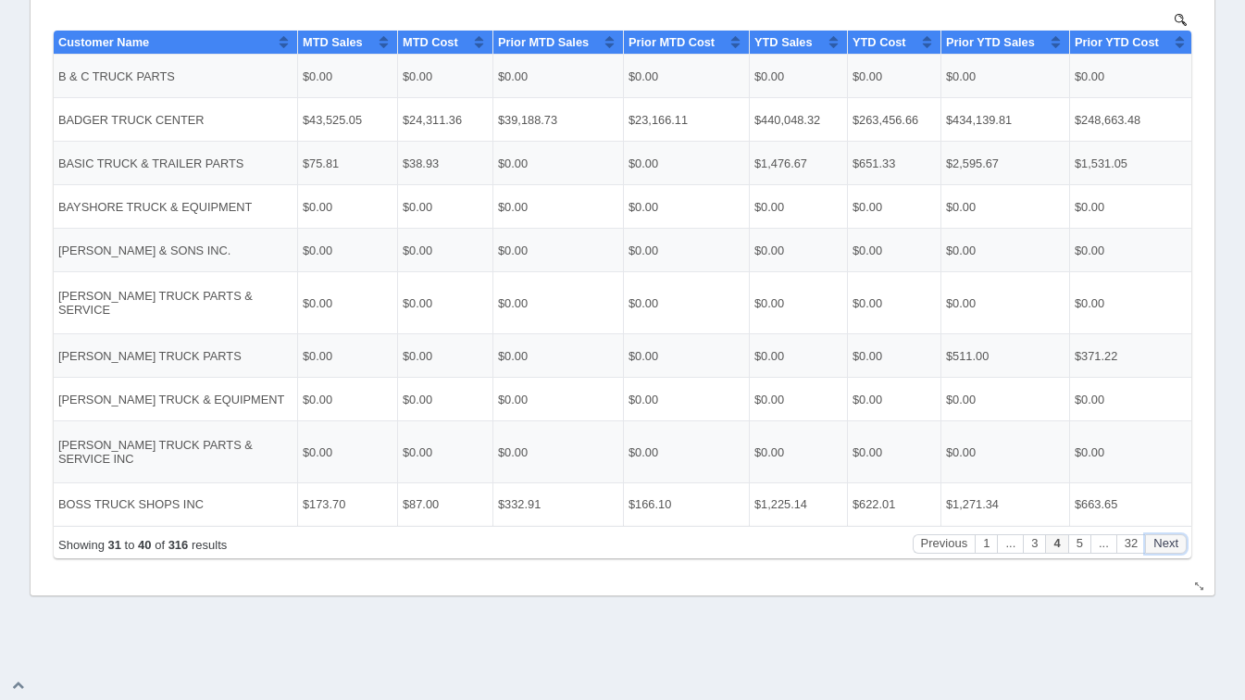
click at [1176, 546] on button "Next" at bounding box center [1166, 542] width 42 height 19
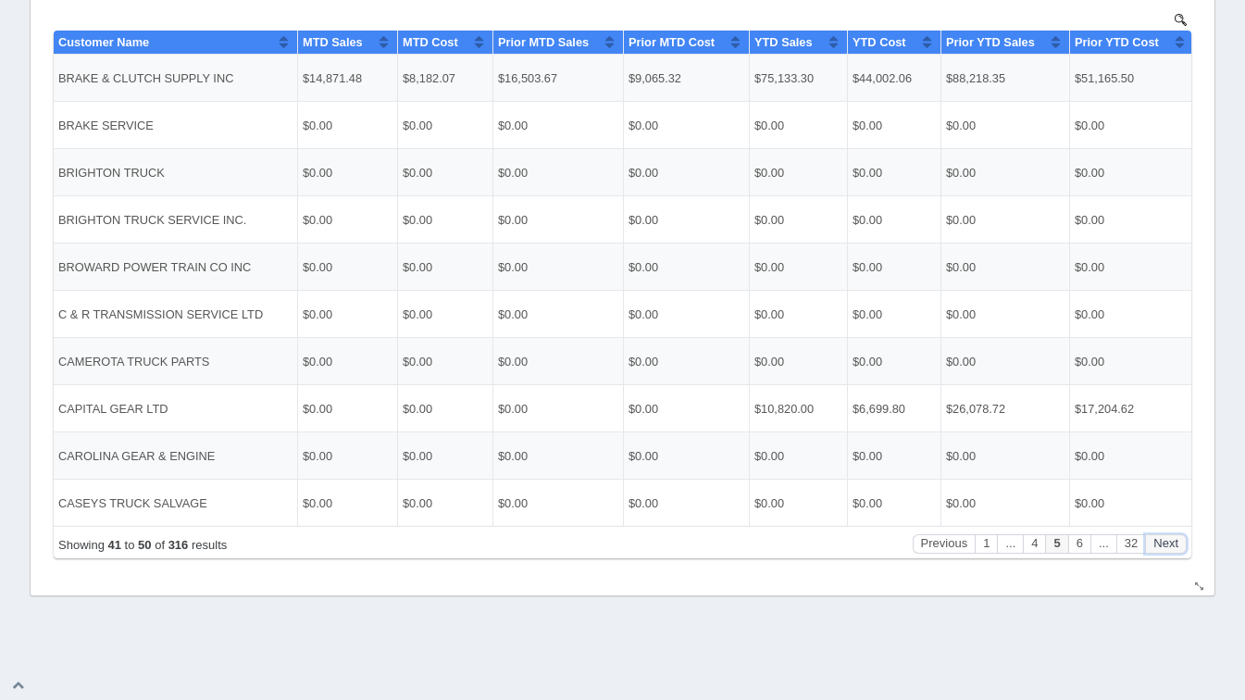
click at [1176, 546] on button "Next" at bounding box center [1166, 542] width 42 height 19
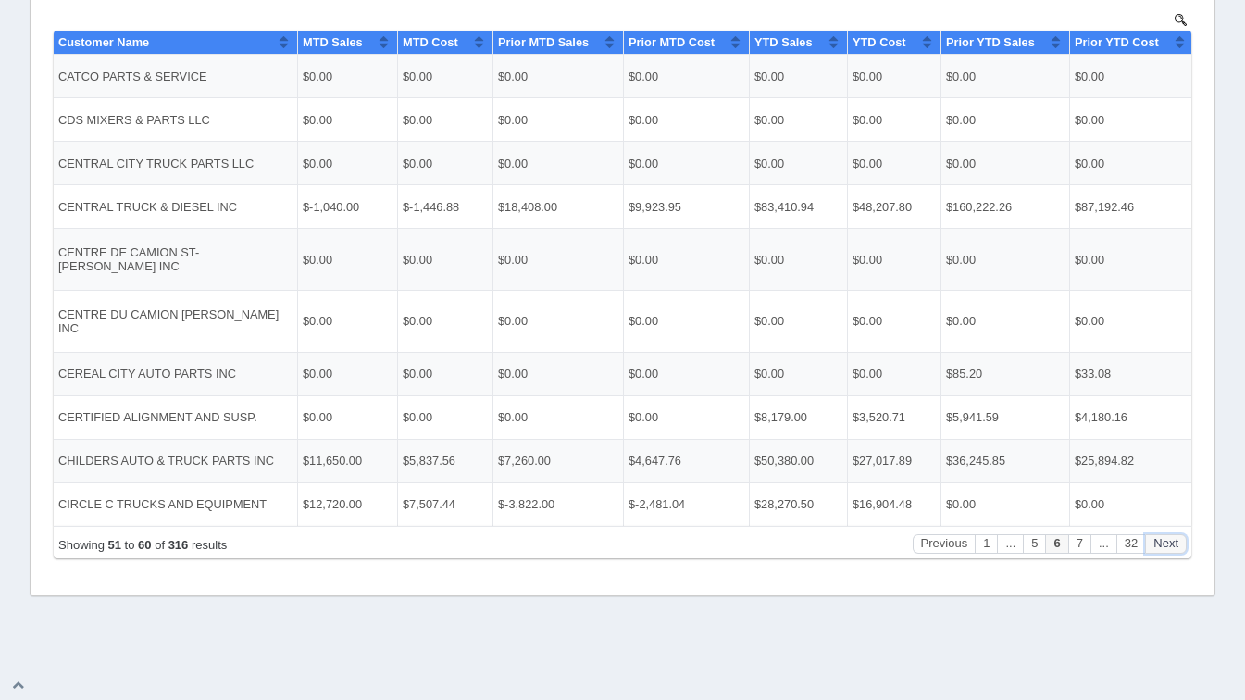
click at [1176, 546] on button "Next" at bounding box center [1166, 542] width 42 height 19
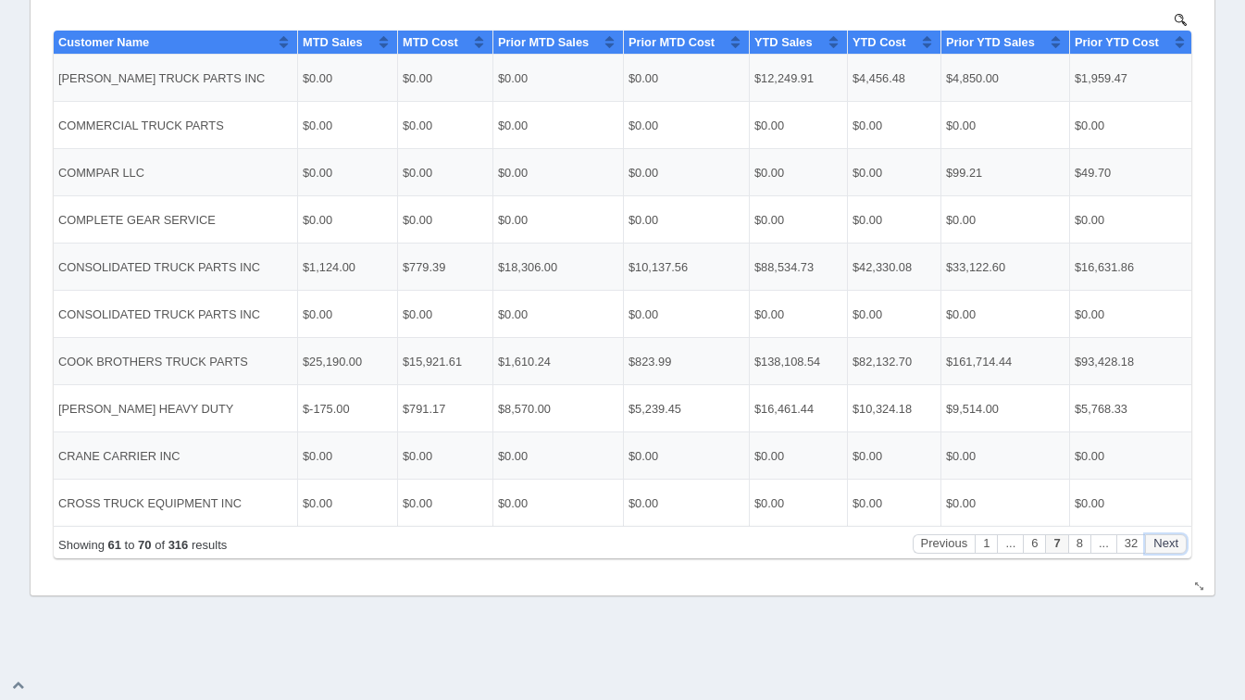
click at [1176, 546] on button "Next" at bounding box center [1166, 542] width 42 height 19
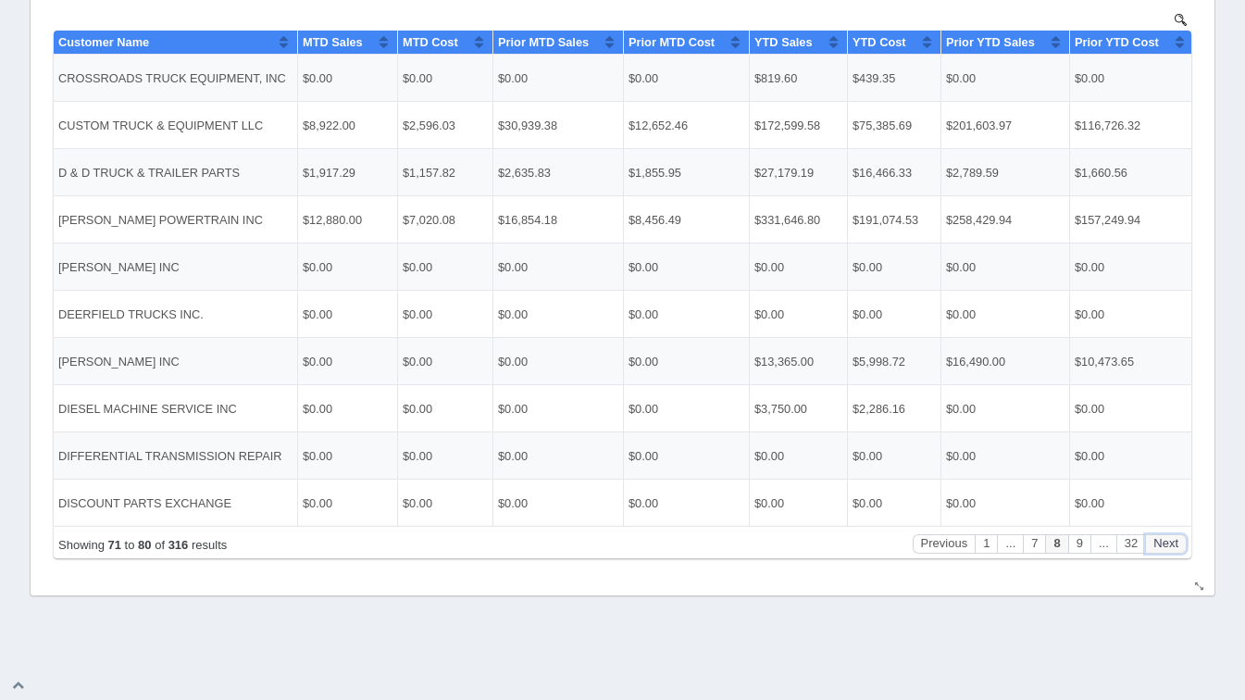
click at [1176, 546] on button "Next" at bounding box center [1166, 542] width 42 height 19
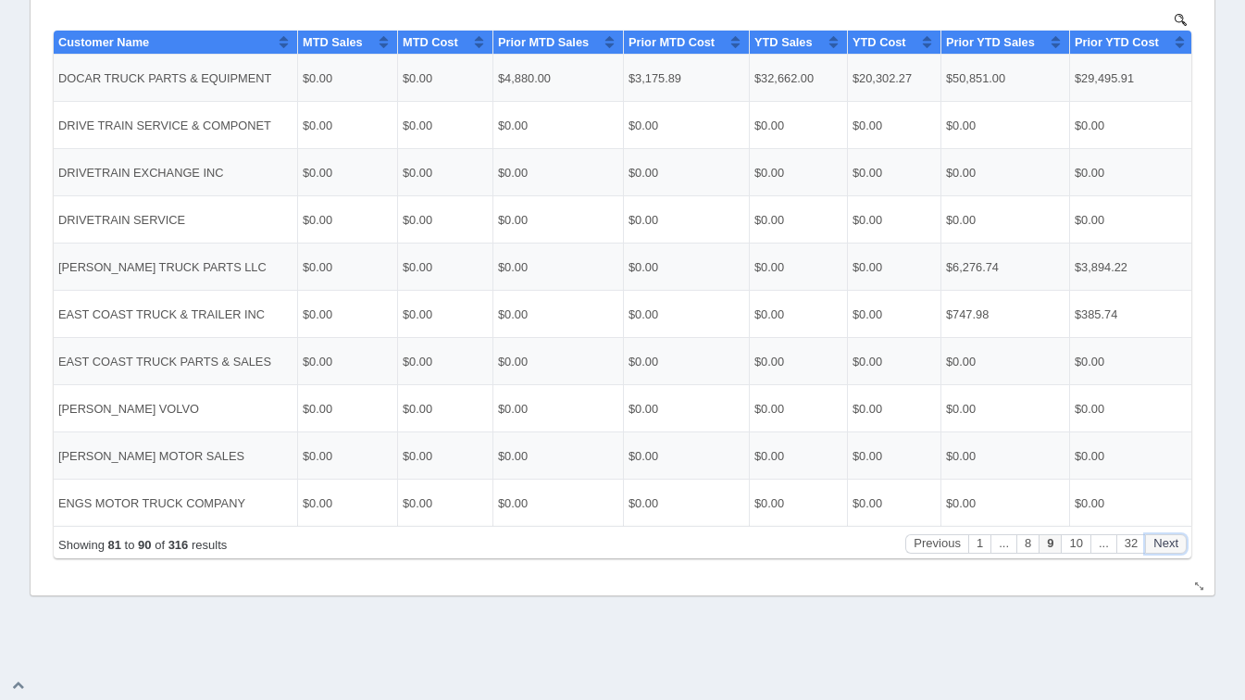
click at [1176, 546] on button "Next" at bounding box center [1166, 542] width 42 height 19
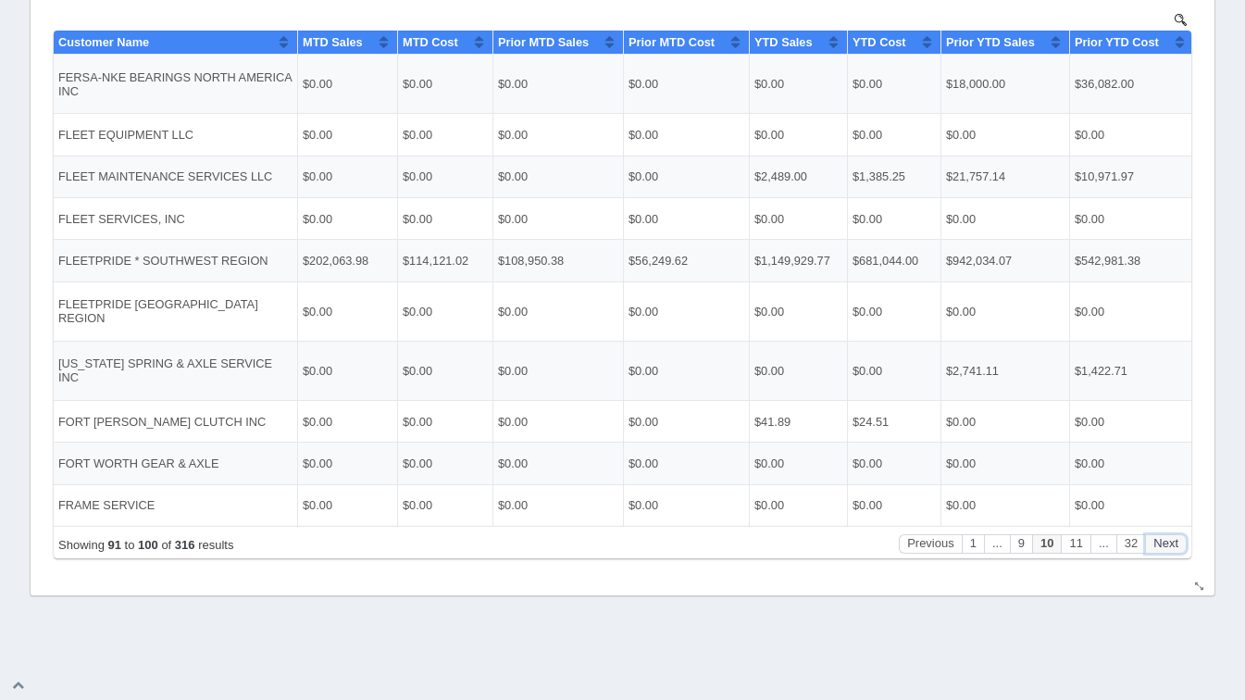
click at [1176, 546] on button "Next" at bounding box center [1166, 542] width 42 height 19
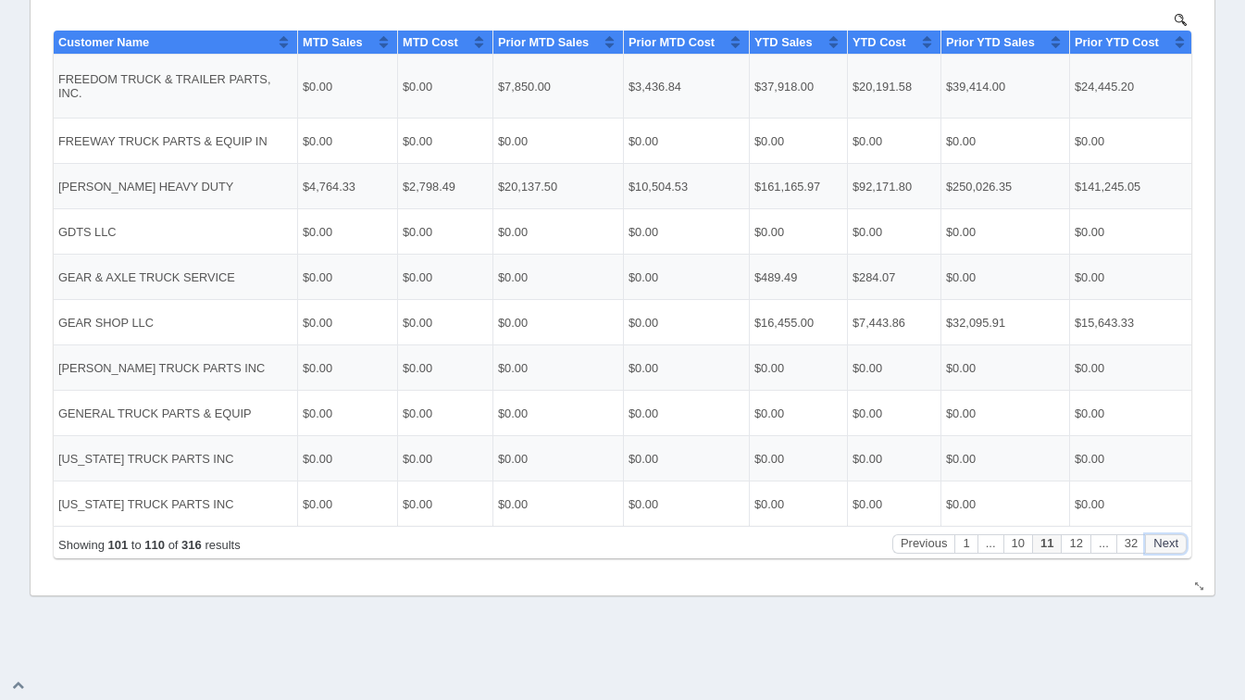
click at [1176, 546] on button "Next" at bounding box center [1166, 542] width 42 height 19
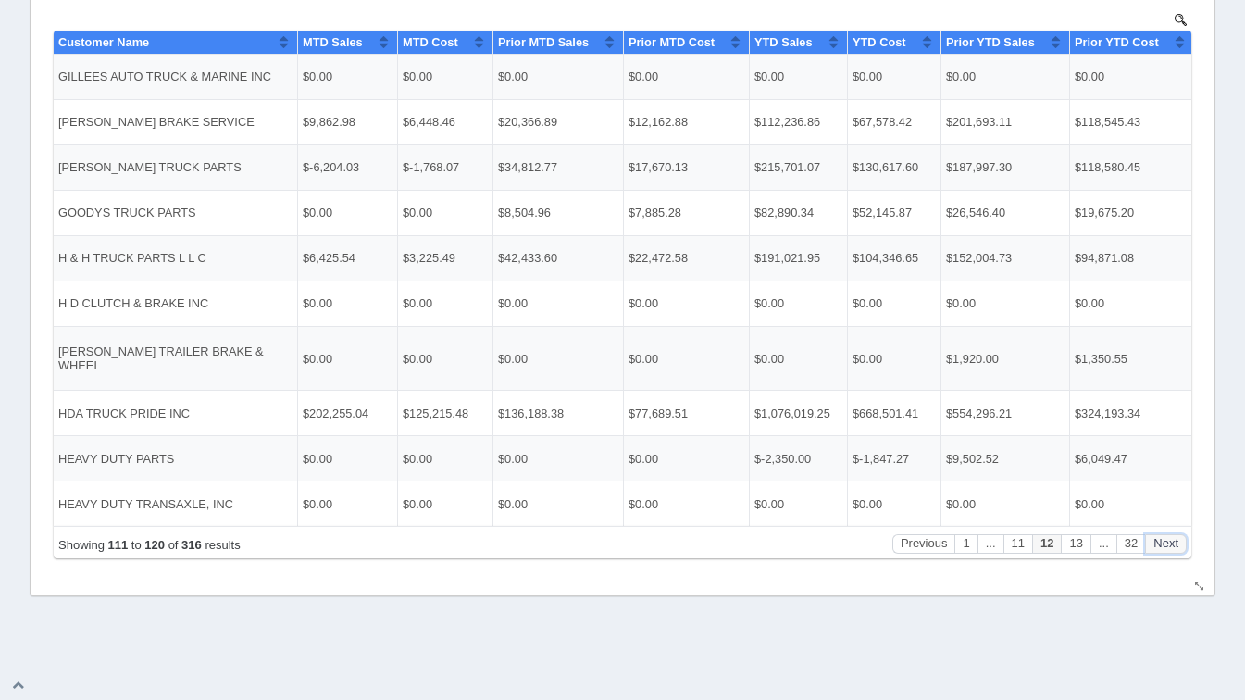
click at [1176, 546] on button "Next" at bounding box center [1166, 542] width 42 height 19
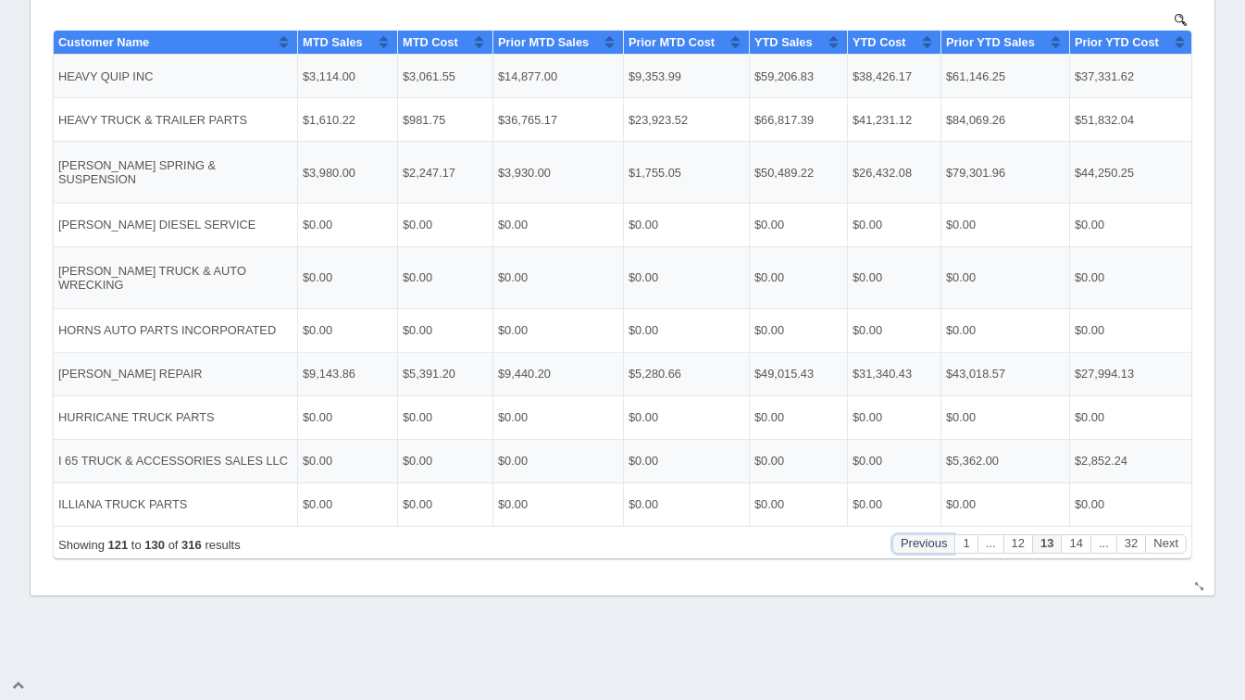
click at [919, 545] on button "Previous" at bounding box center [924, 542] width 63 height 19
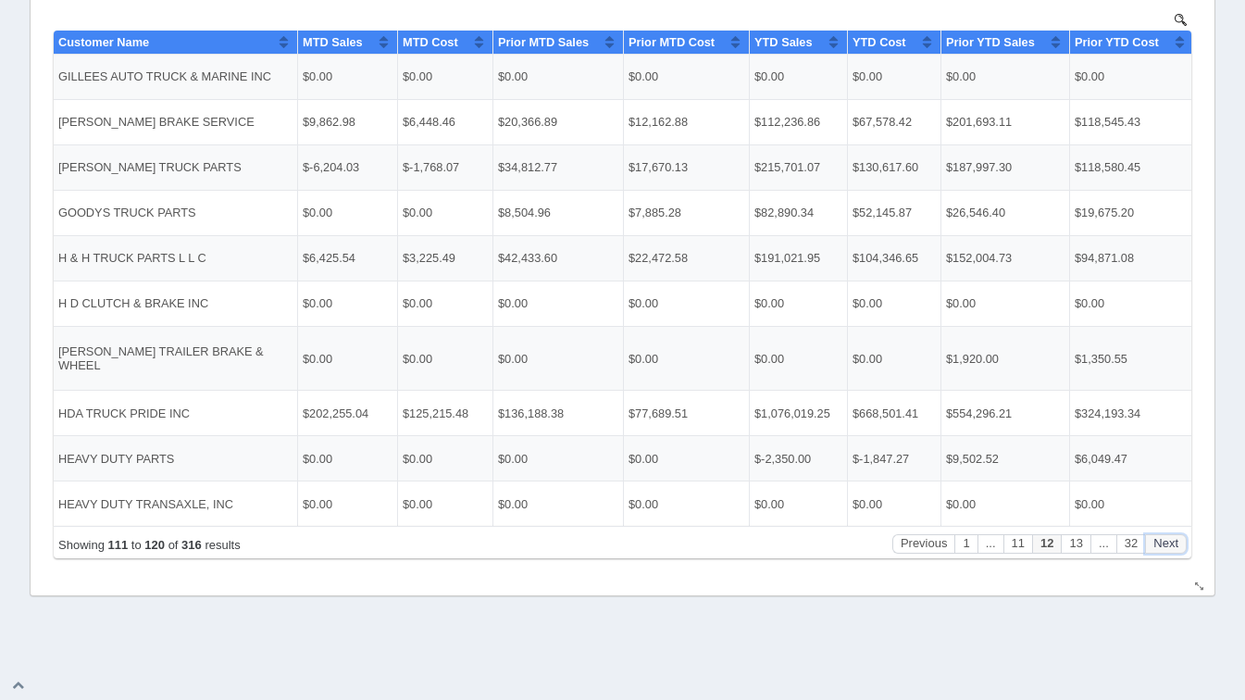
click at [1173, 536] on button "Next" at bounding box center [1166, 542] width 42 height 19
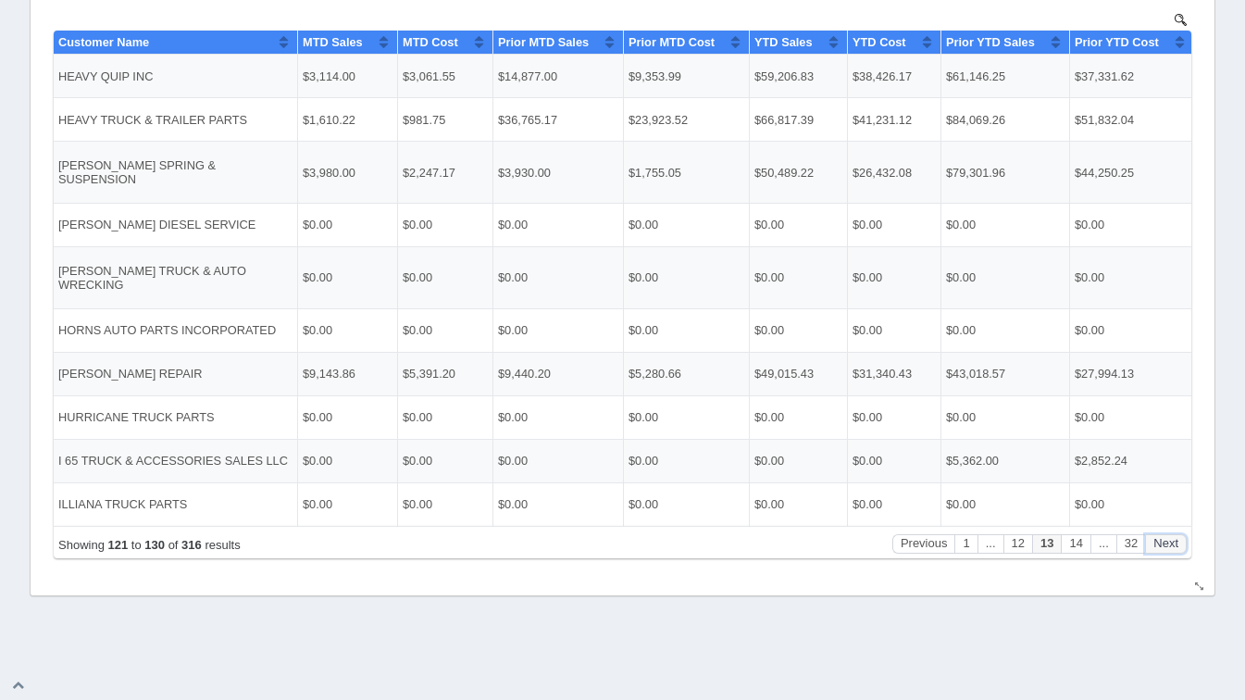
click at [1173, 536] on button "Next" at bounding box center [1166, 542] width 42 height 19
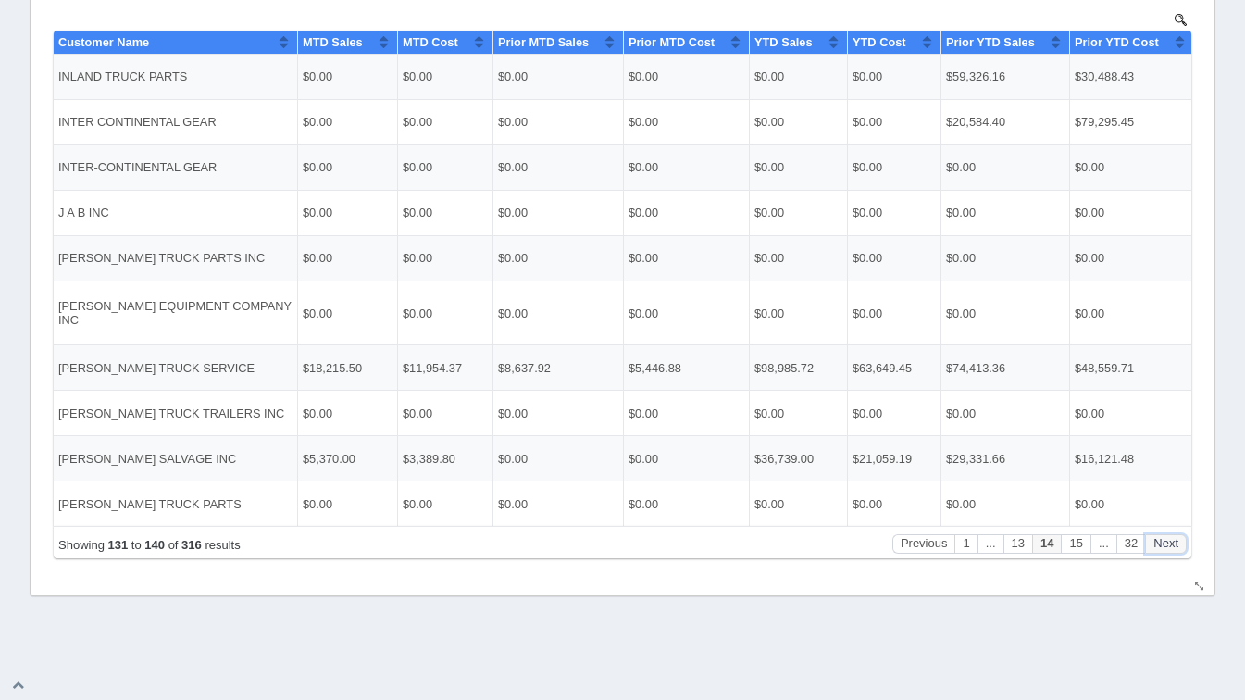
click at [1173, 536] on button "Next" at bounding box center [1166, 542] width 42 height 19
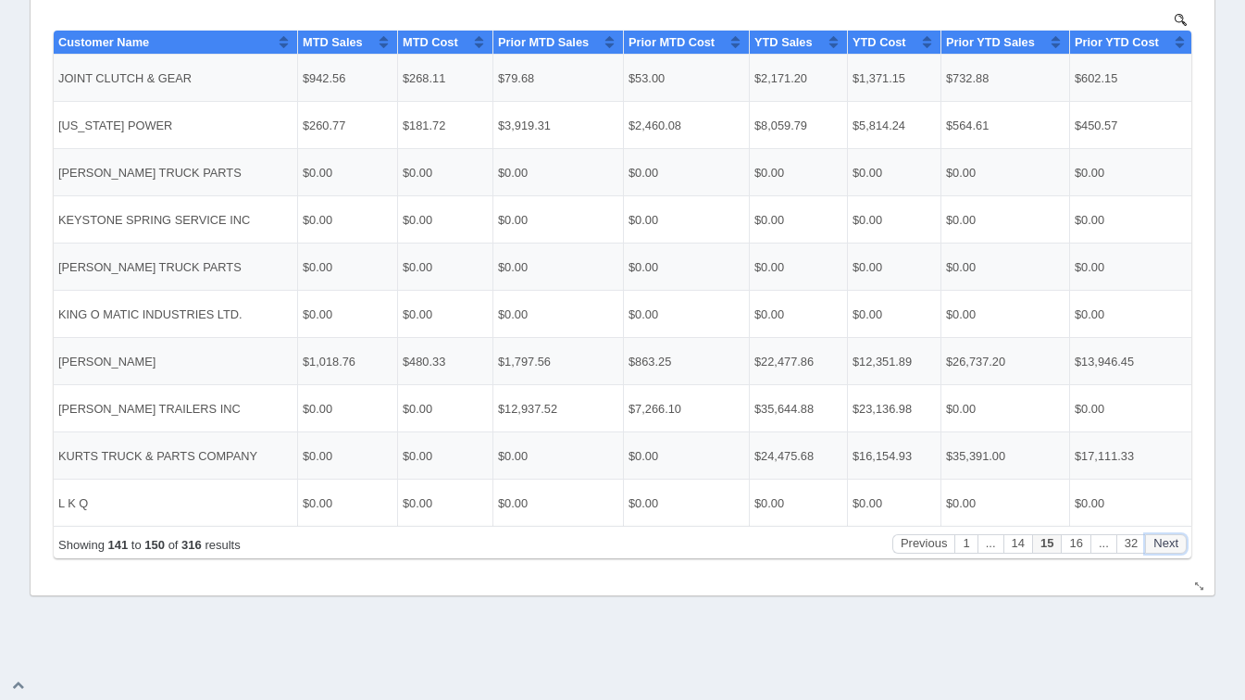
click at [1173, 536] on button "Next" at bounding box center [1166, 542] width 42 height 19
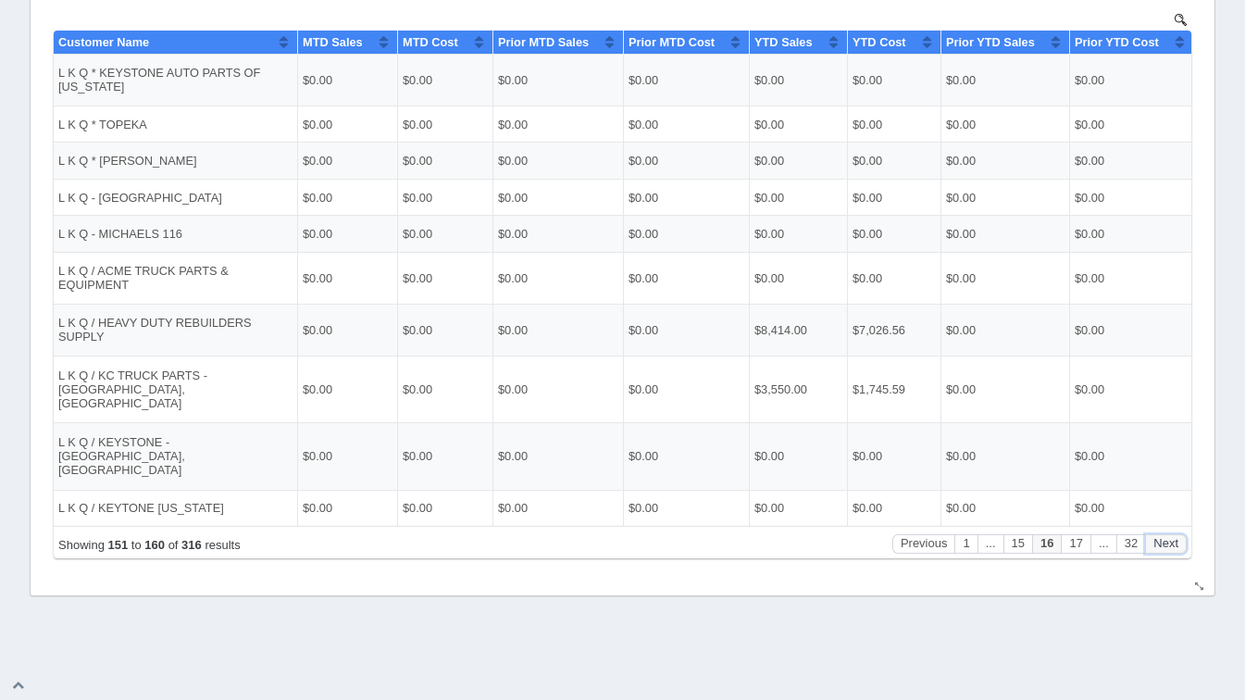
click at [1173, 536] on button "Next" at bounding box center [1166, 542] width 42 height 19
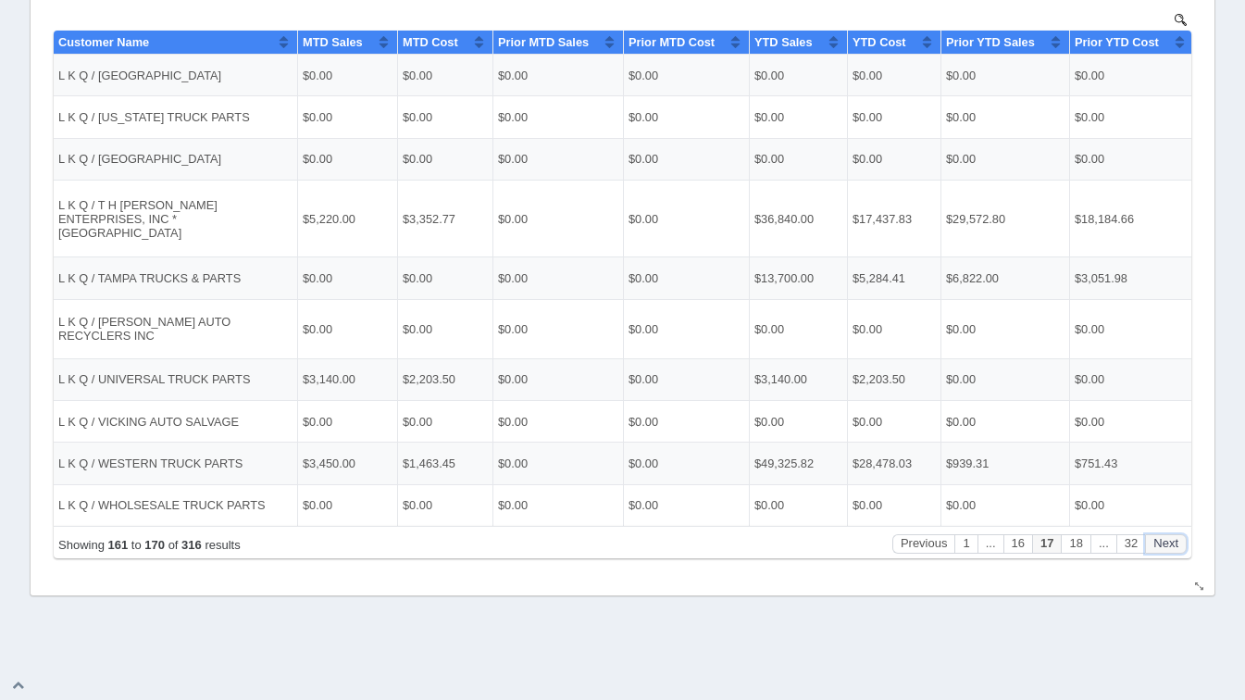
click at [1173, 536] on button "Next" at bounding box center [1166, 542] width 42 height 19
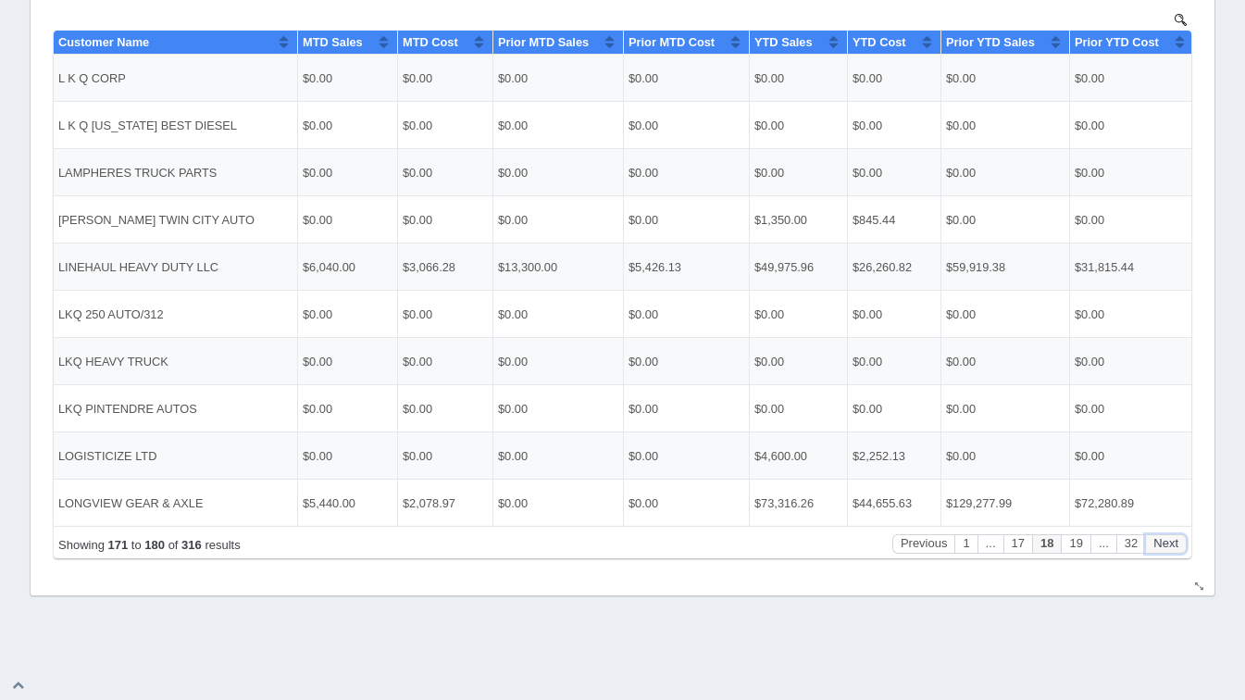
click at [1173, 536] on button "Next" at bounding box center [1166, 542] width 42 height 19
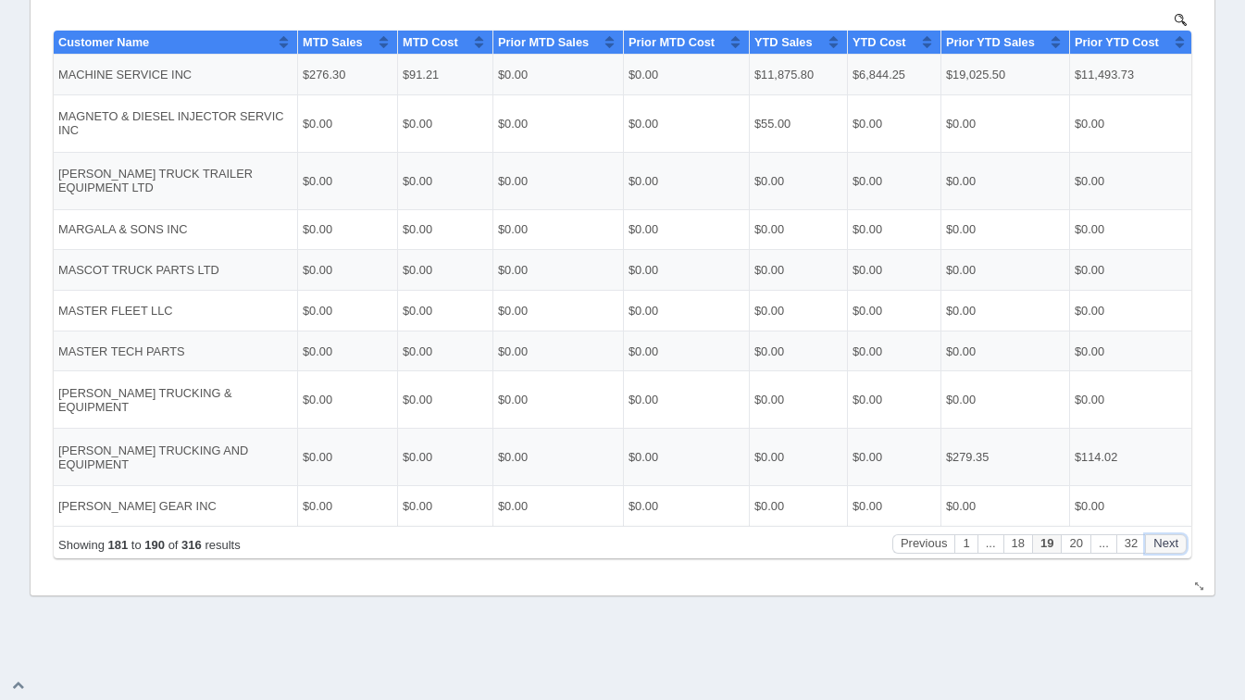
click at [1173, 536] on button "Next" at bounding box center [1166, 542] width 42 height 19
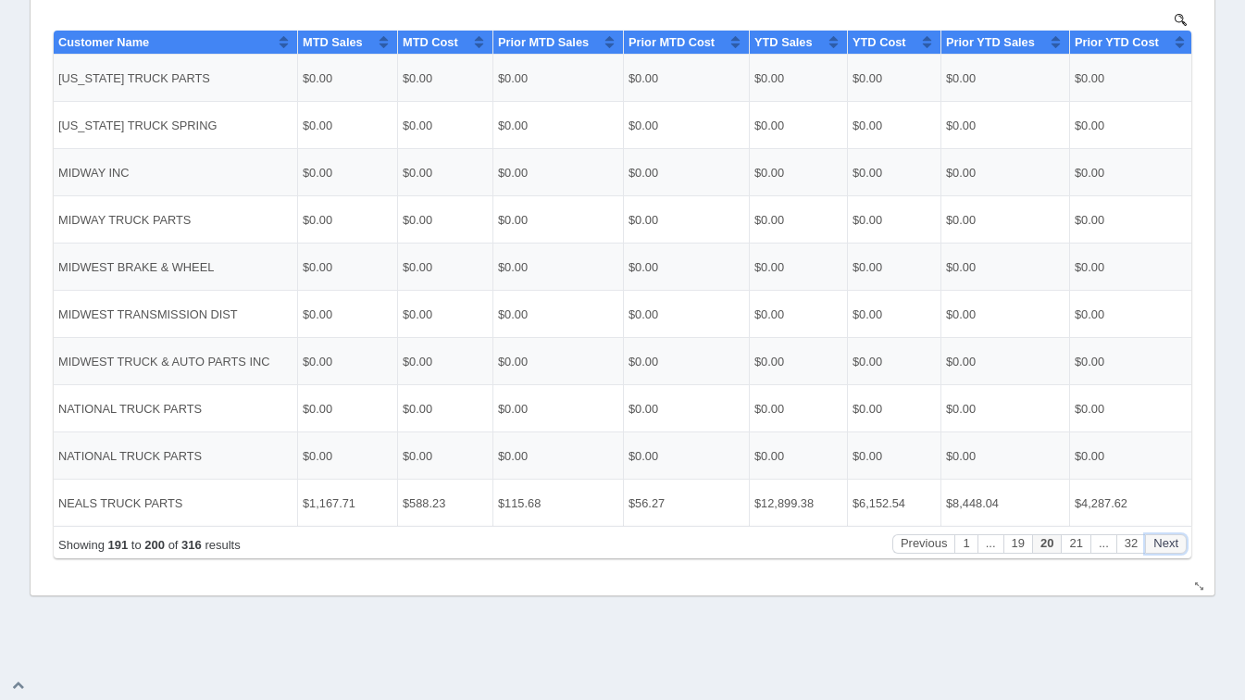
click at [1173, 536] on button "Next" at bounding box center [1166, 542] width 42 height 19
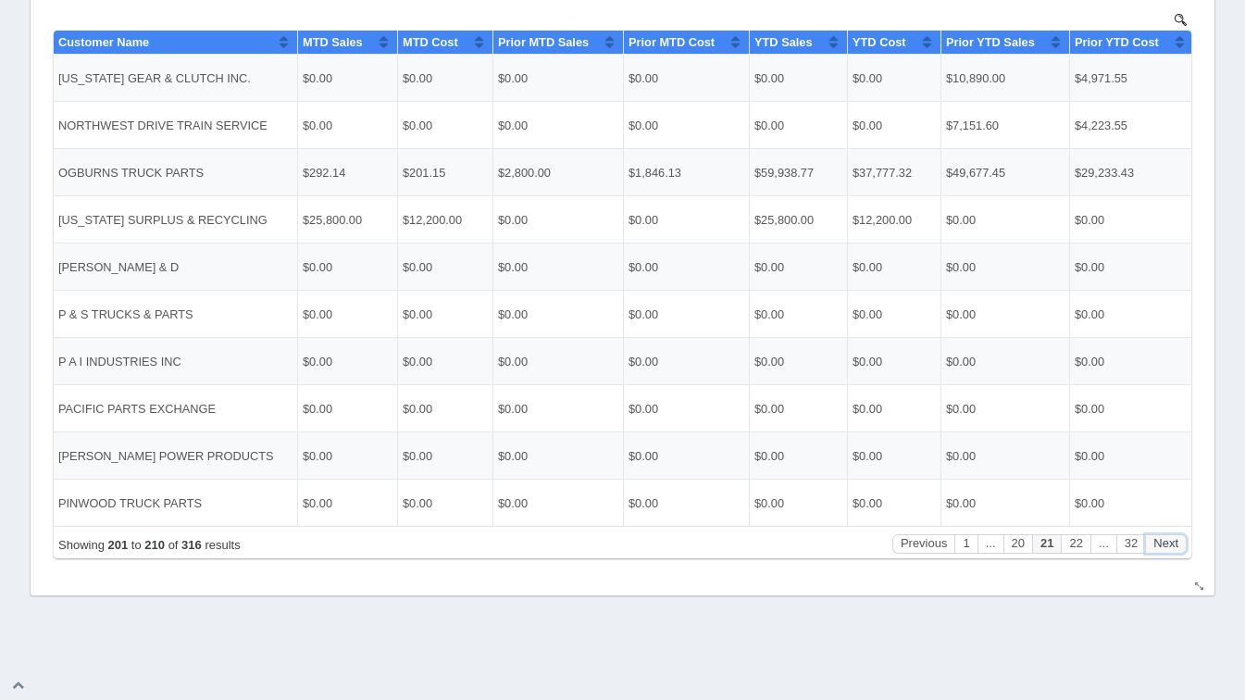
click at [1173, 536] on button "Next" at bounding box center [1166, 542] width 42 height 19
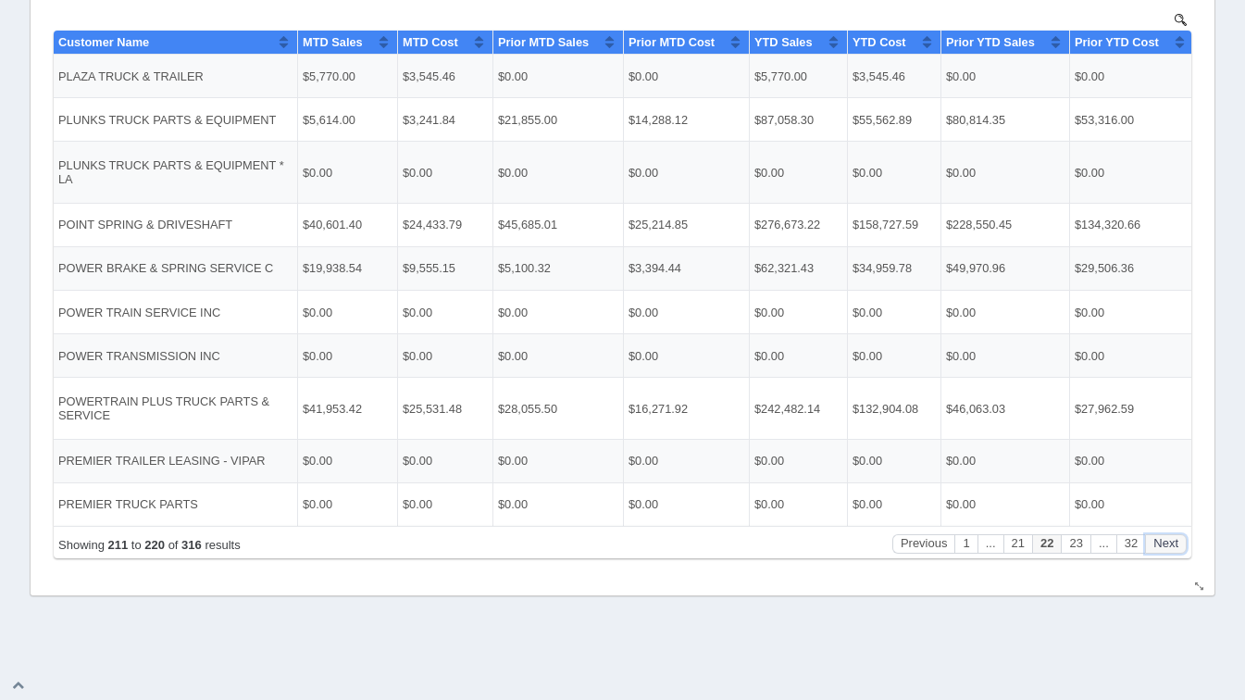
click at [1173, 536] on button "Next" at bounding box center [1166, 542] width 42 height 19
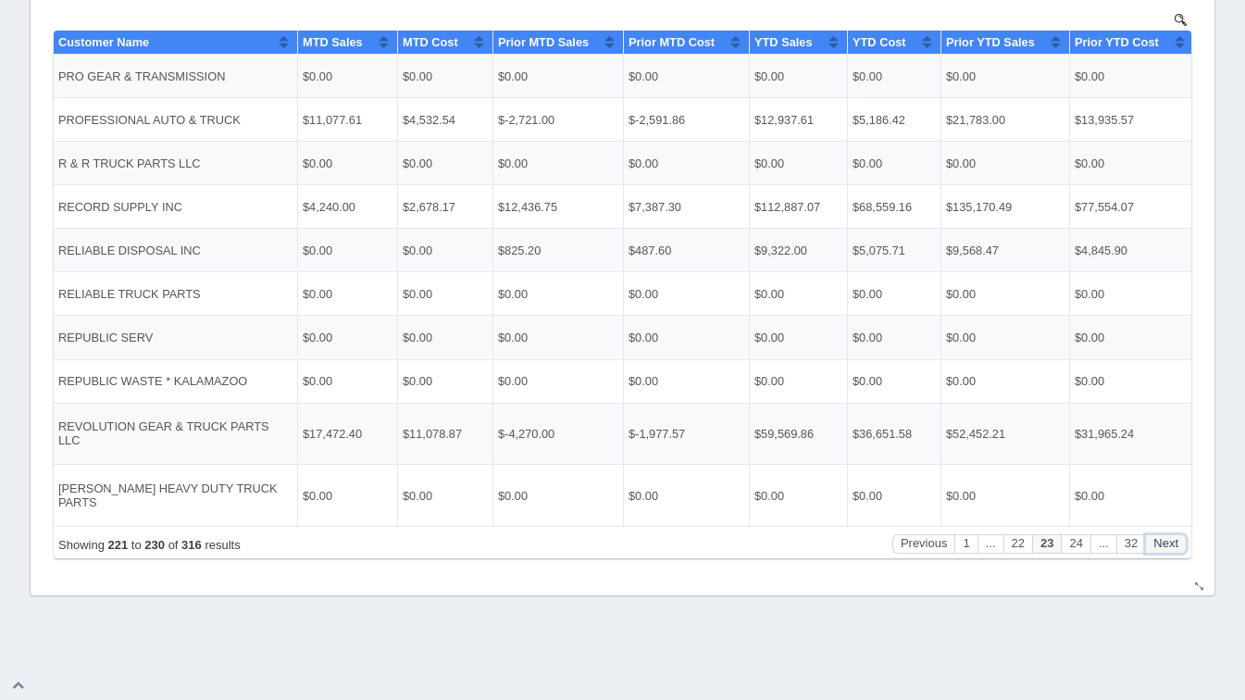
click at [1173, 536] on button "Next" at bounding box center [1166, 542] width 42 height 19
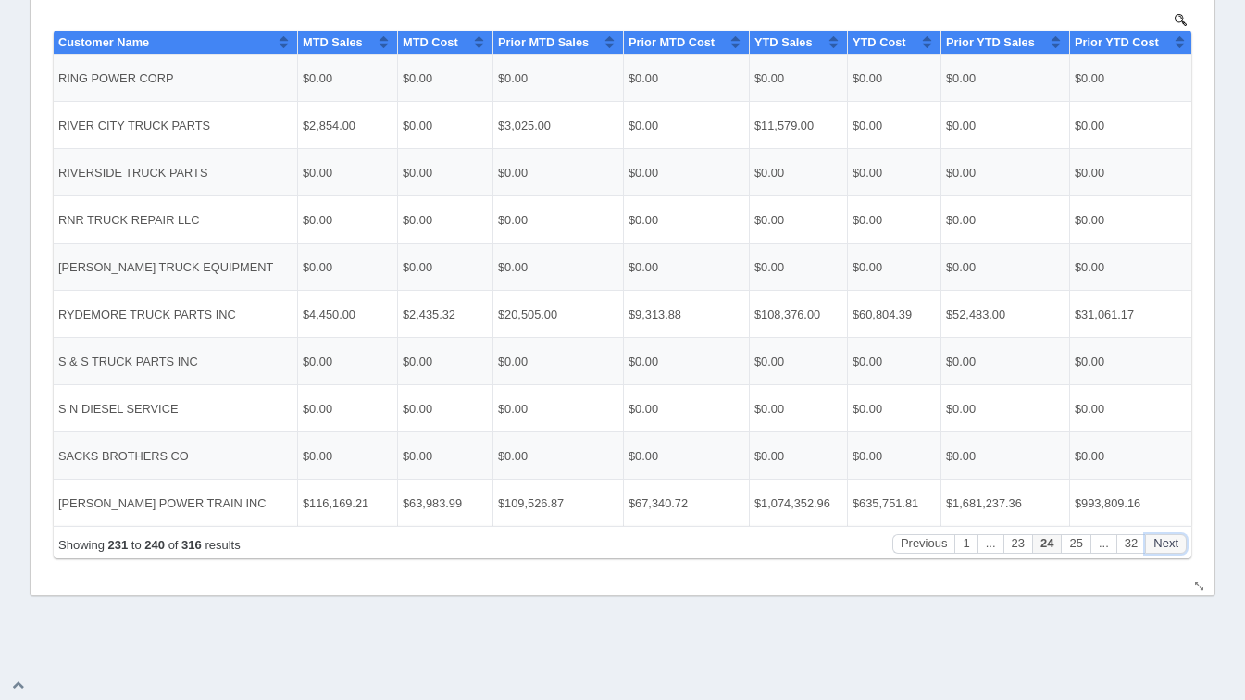
click at [1173, 536] on button "Next" at bounding box center [1166, 542] width 42 height 19
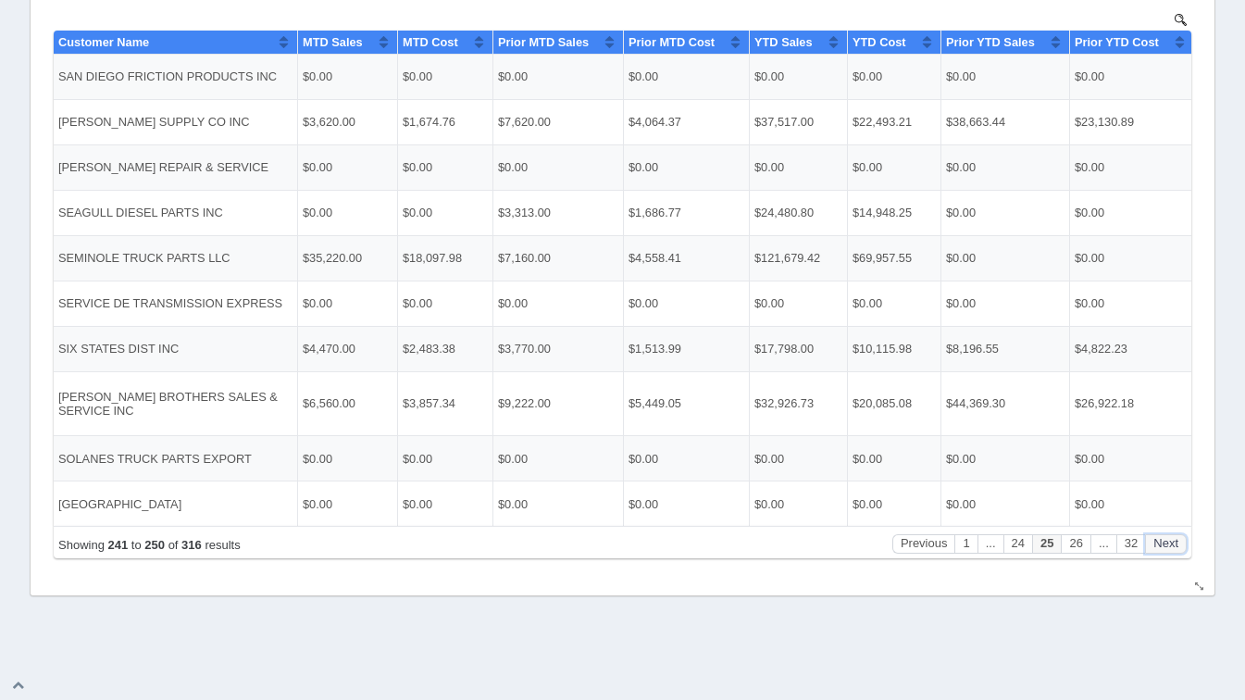
click at [1173, 536] on button "Next" at bounding box center [1166, 542] width 42 height 19
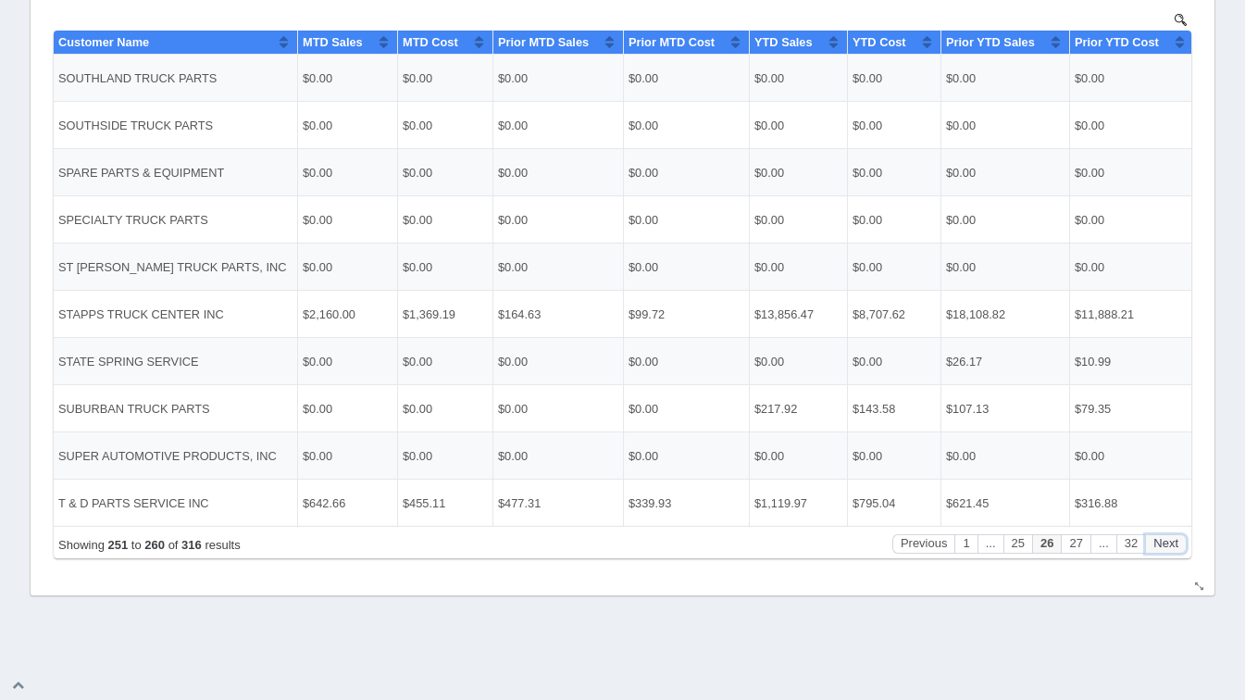
click at [1173, 536] on button "Next" at bounding box center [1166, 542] width 42 height 19
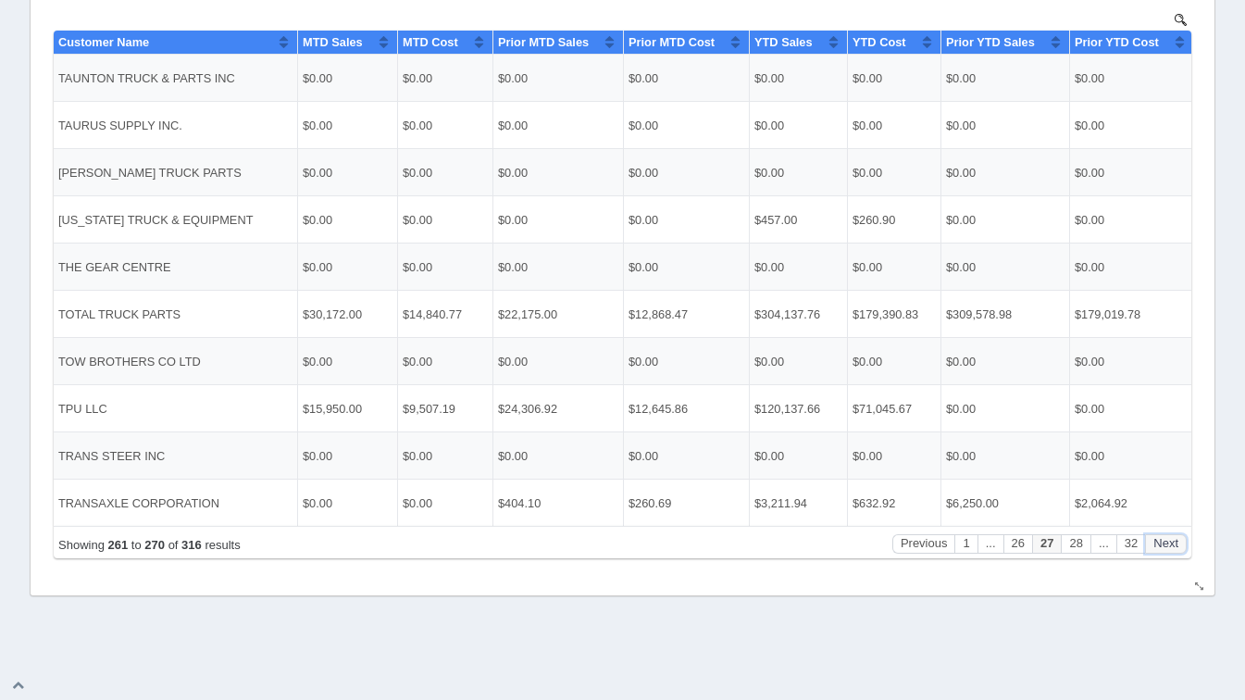
click at [1173, 536] on button "Next" at bounding box center [1166, 542] width 42 height 19
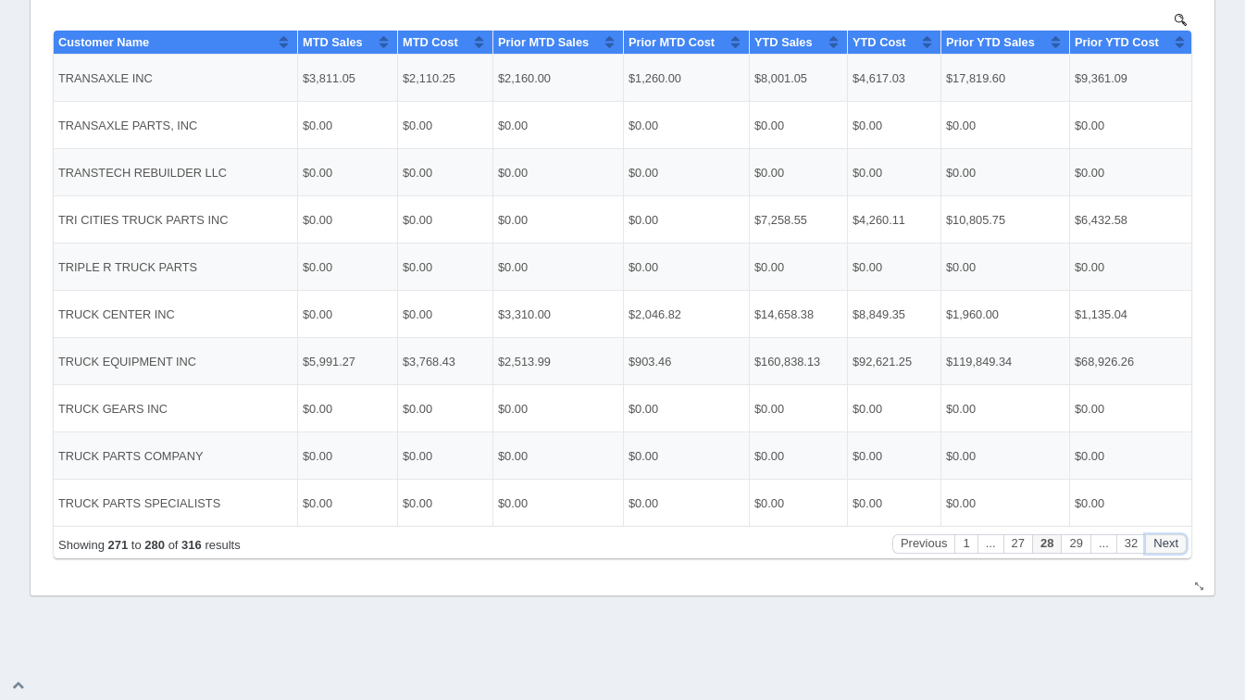
click at [1173, 536] on button "Next" at bounding box center [1166, 542] width 42 height 19
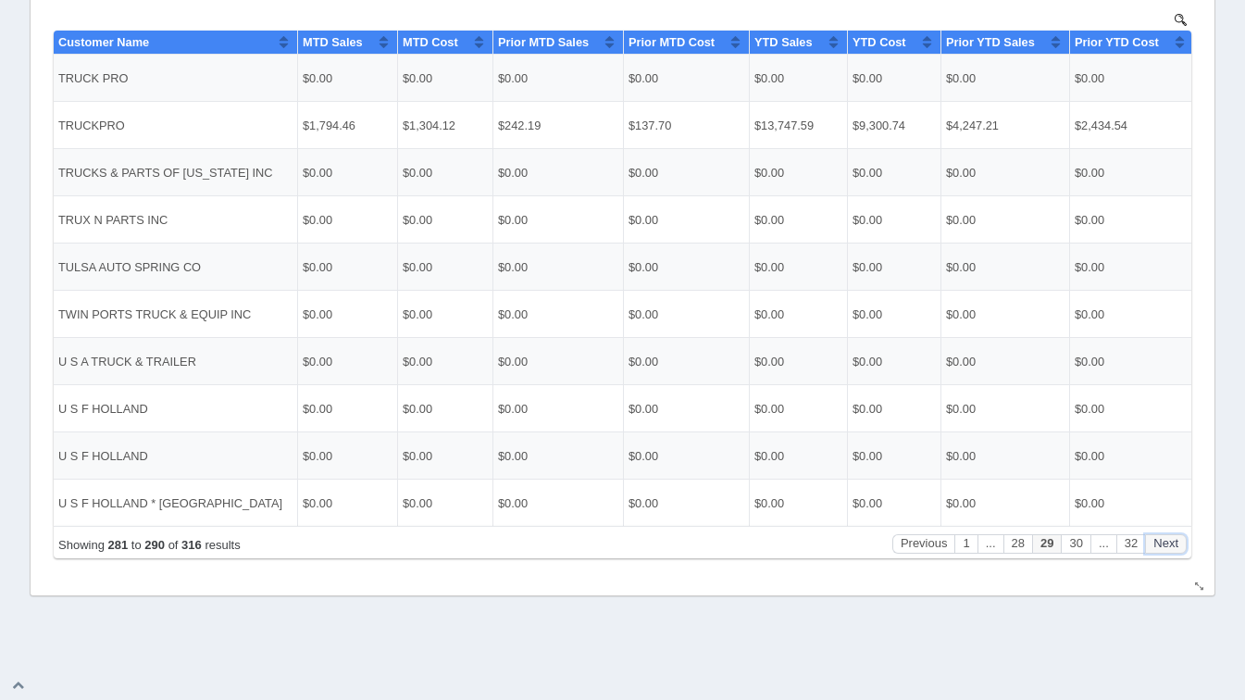
click at [1173, 536] on button "Next" at bounding box center [1166, 542] width 42 height 19
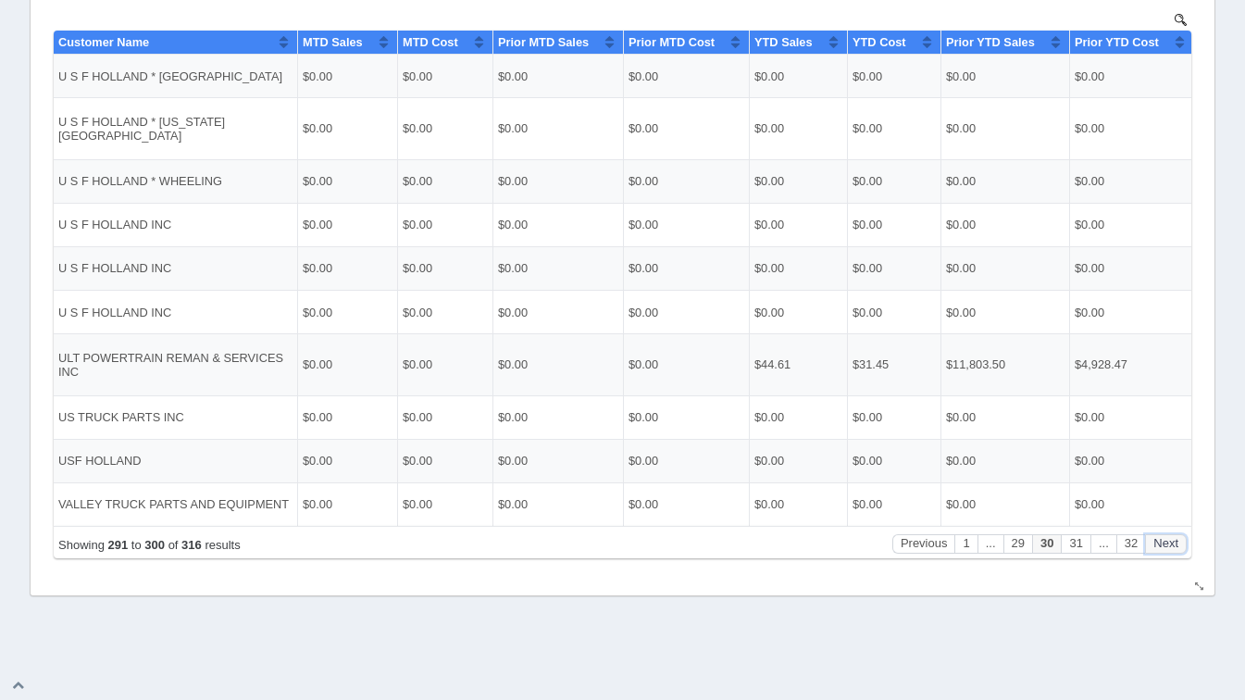
click at [1173, 536] on button "Next" at bounding box center [1166, 542] width 42 height 19
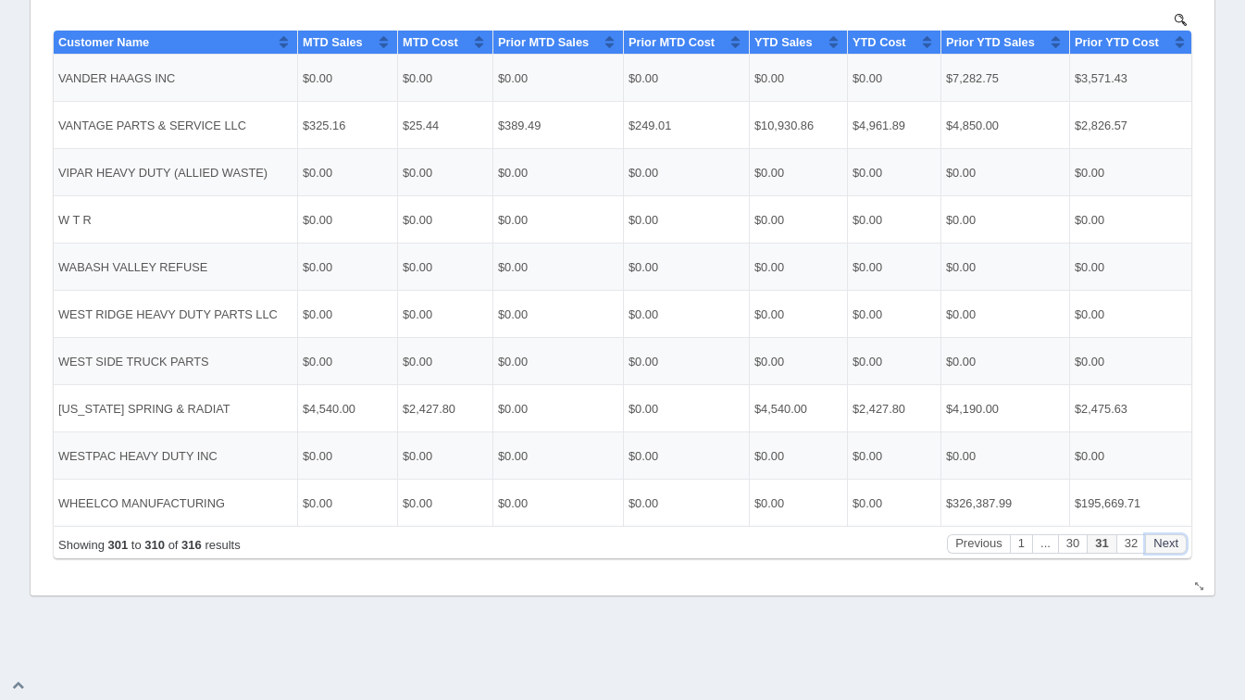
click at [1173, 536] on button "Next" at bounding box center [1166, 542] width 42 height 19
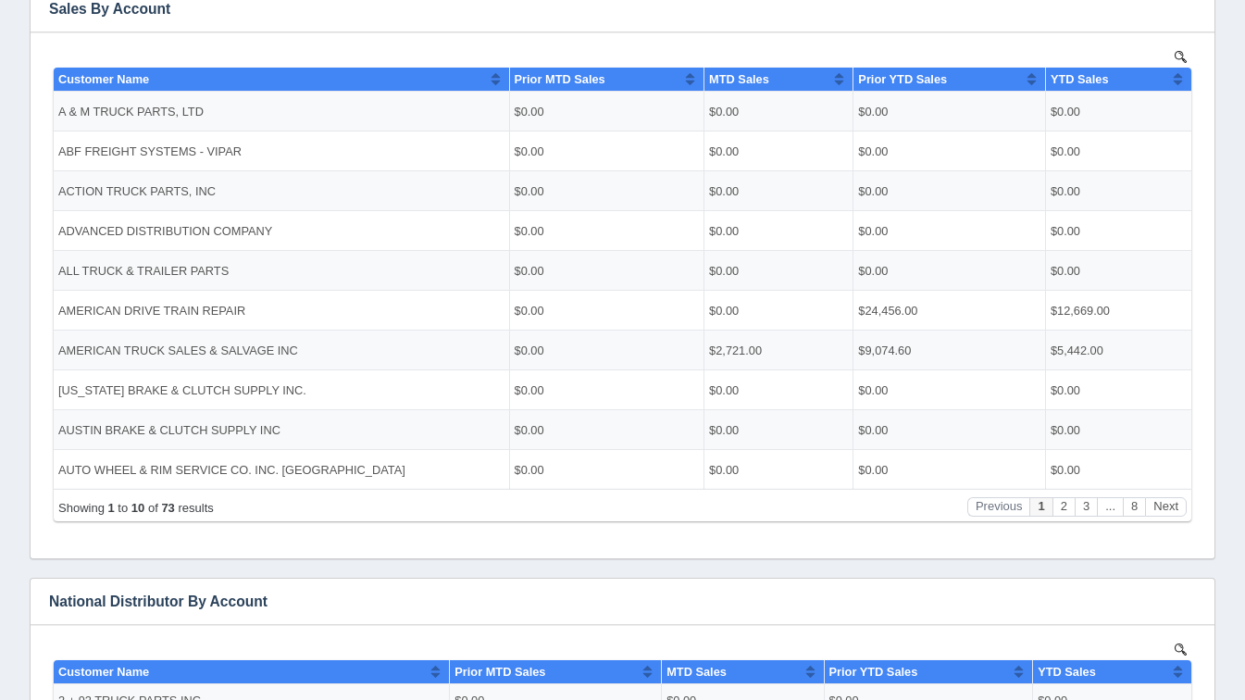
scroll to position [380, 0]
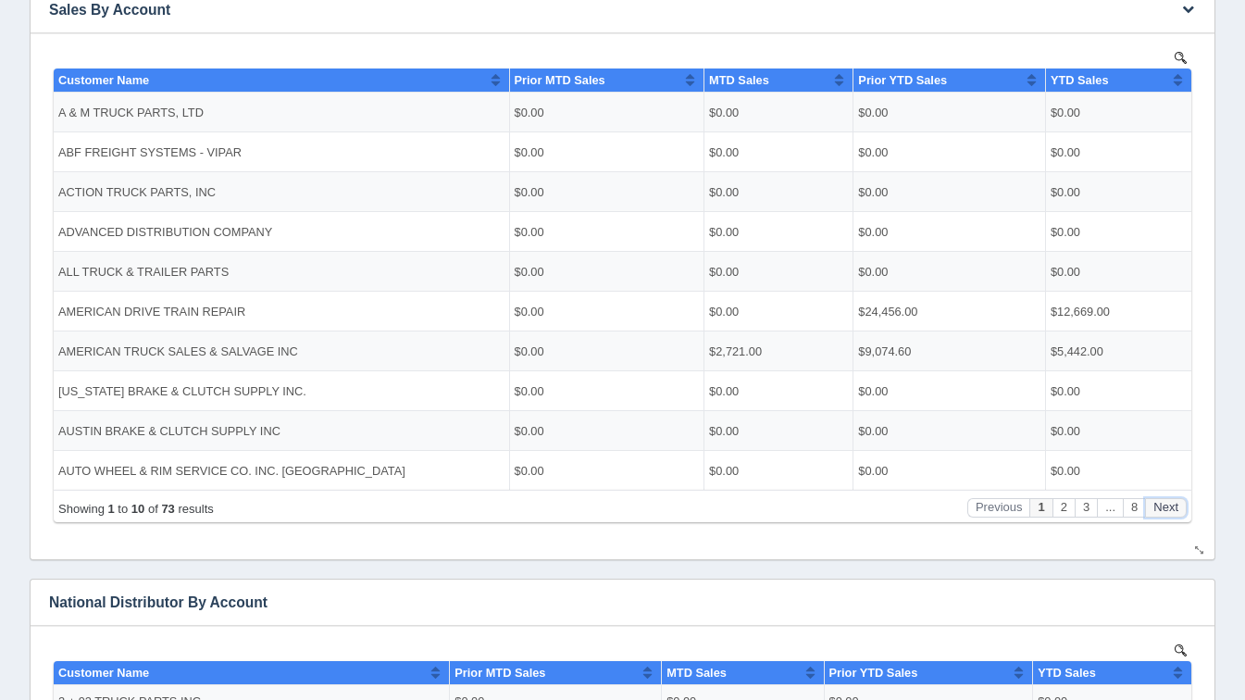
click at [1172, 505] on button "Next" at bounding box center [1166, 506] width 42 height 19
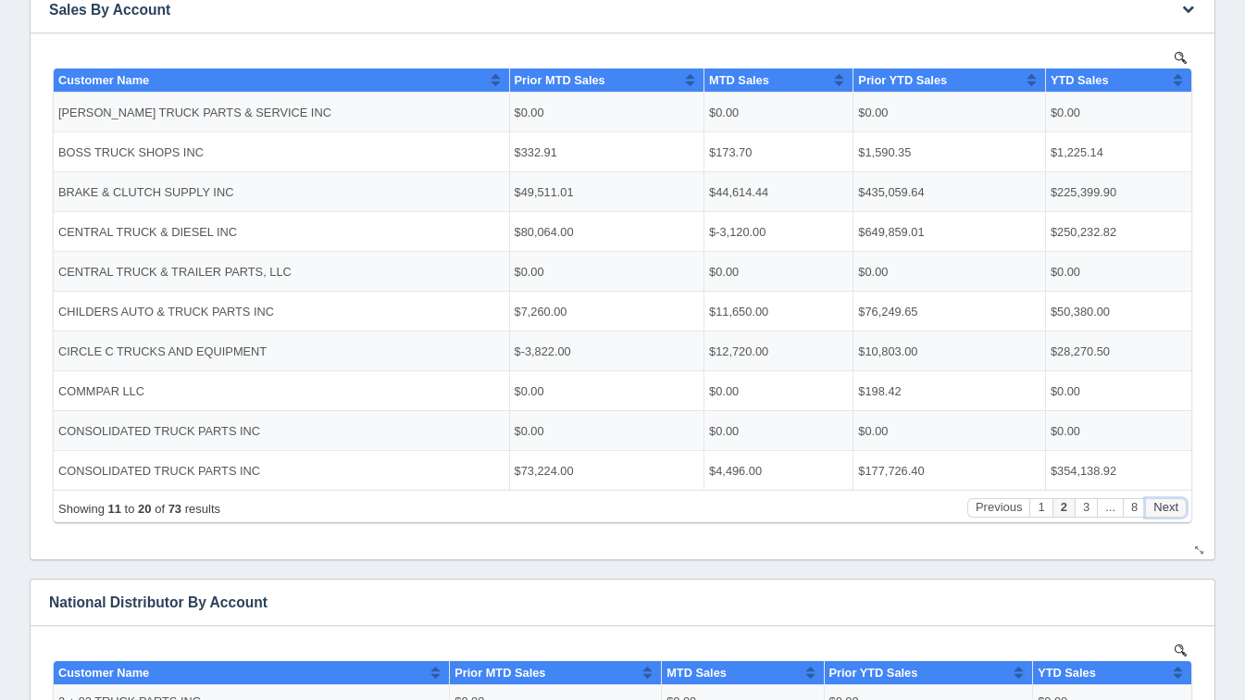
click at [1172, 505] on button "Next" at bounding box center [1166, 506] width 42 height 19
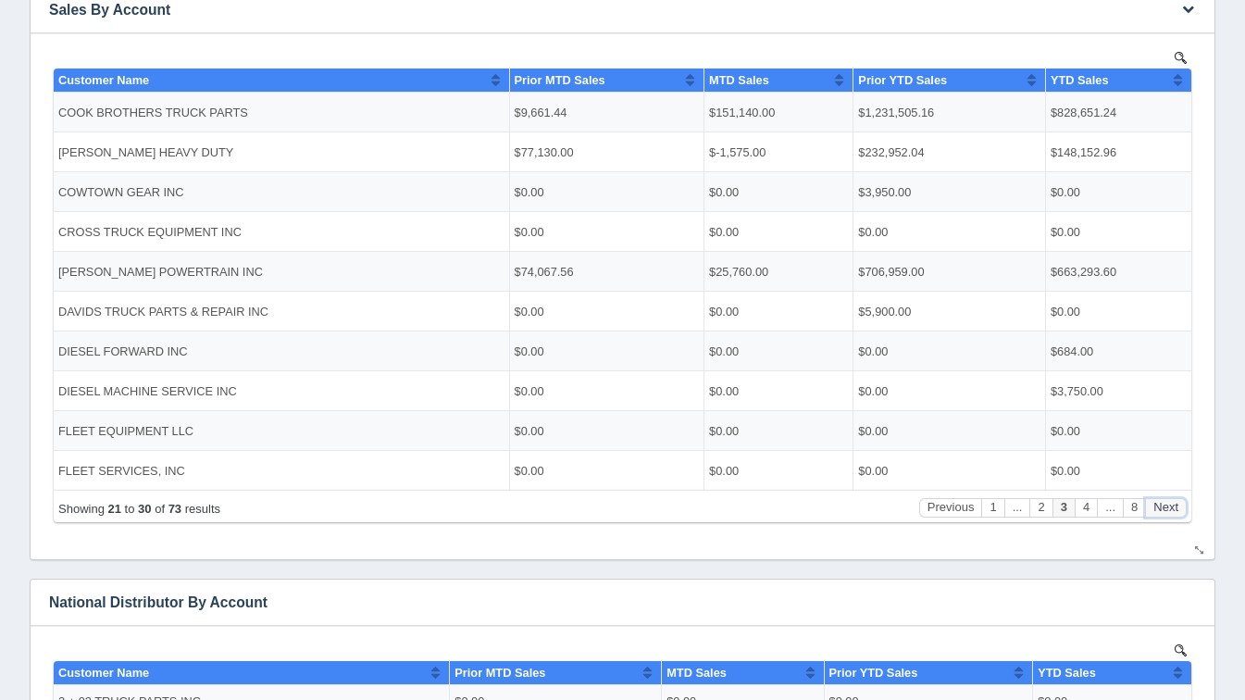
click at [1172, 505] on button "Next" at bounding box center [1166, 506] width 42 height 19
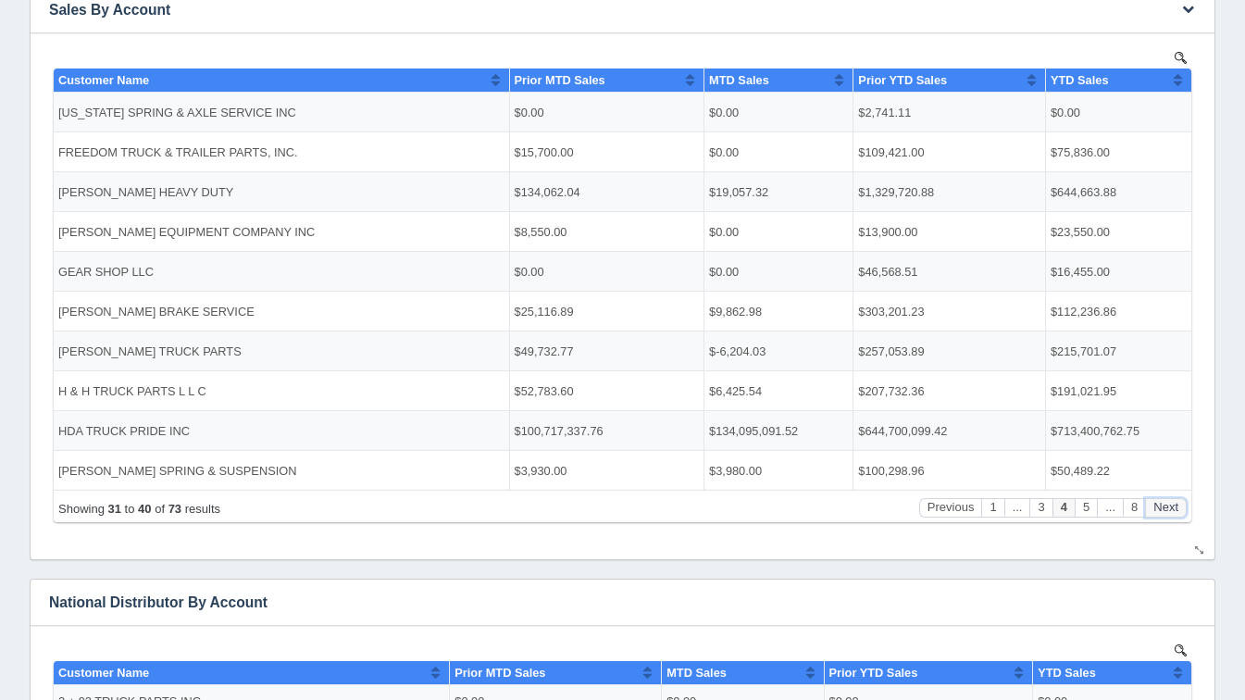
click at [1172, 505] on button "Next" at bounding box center [1166, 506] width 42 height 19
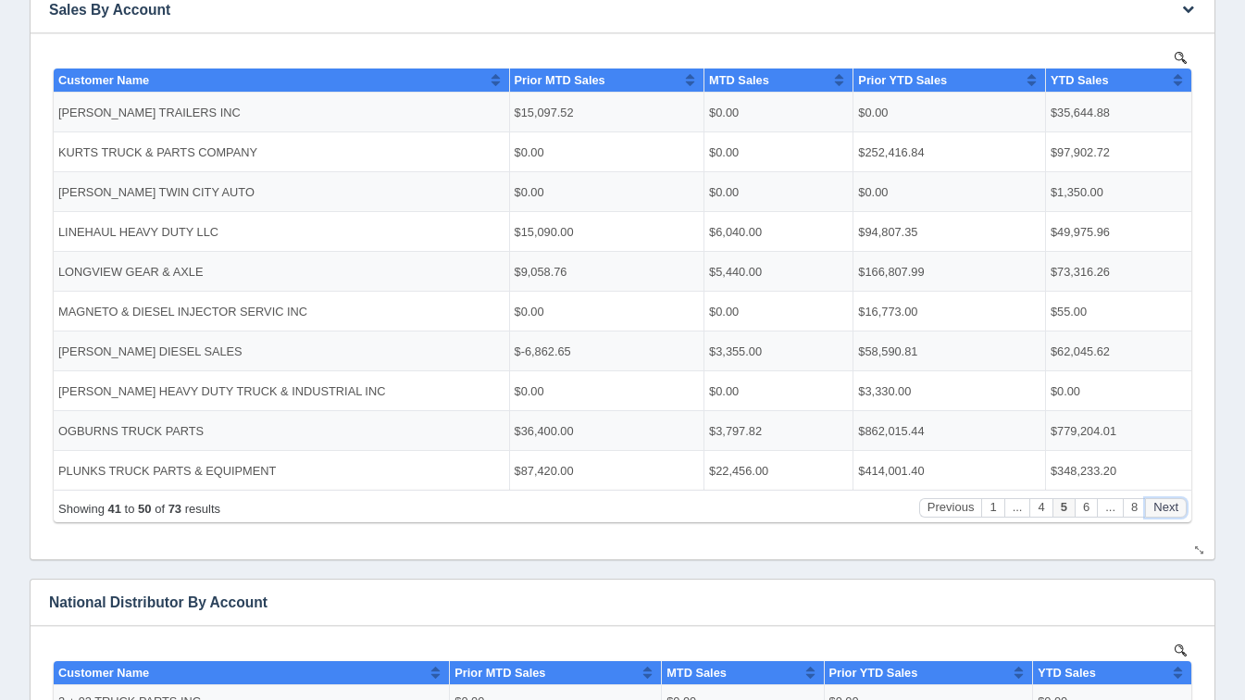
click at [1172, 505] on button "Next" at bounding box center [1166, 506] width 42 height 19
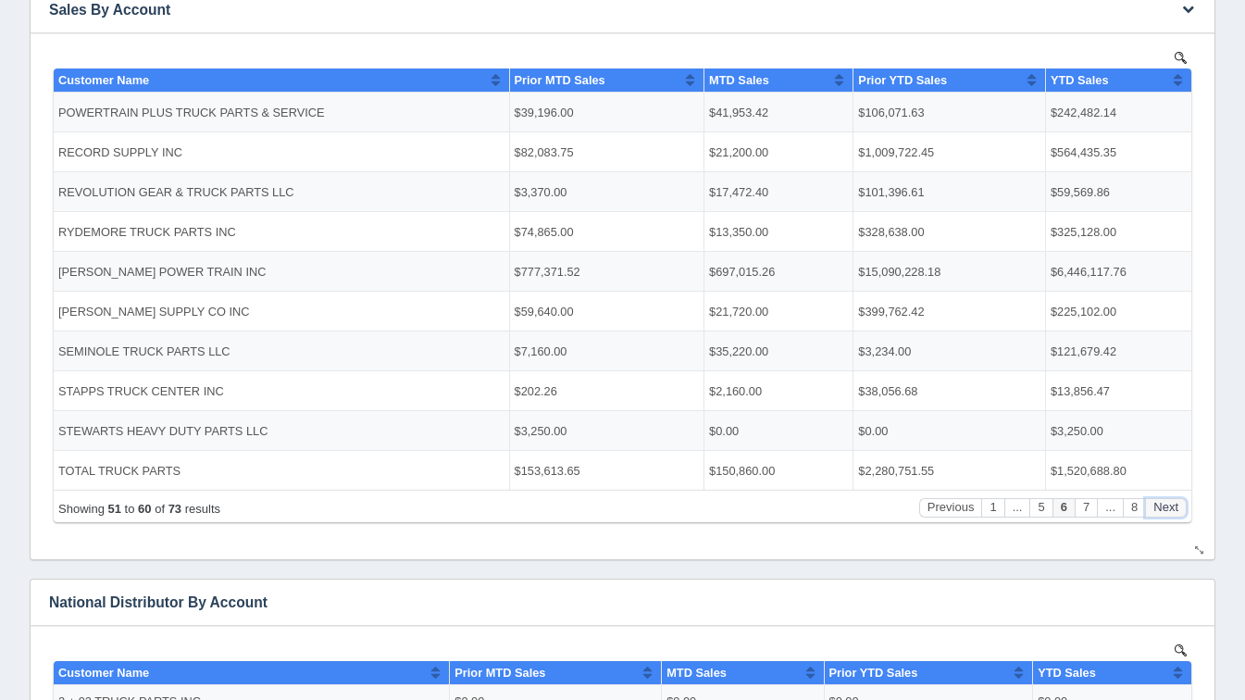
click at [1172, 505] on button "Next" at bounding box center [1166, 506] width 42 height 19
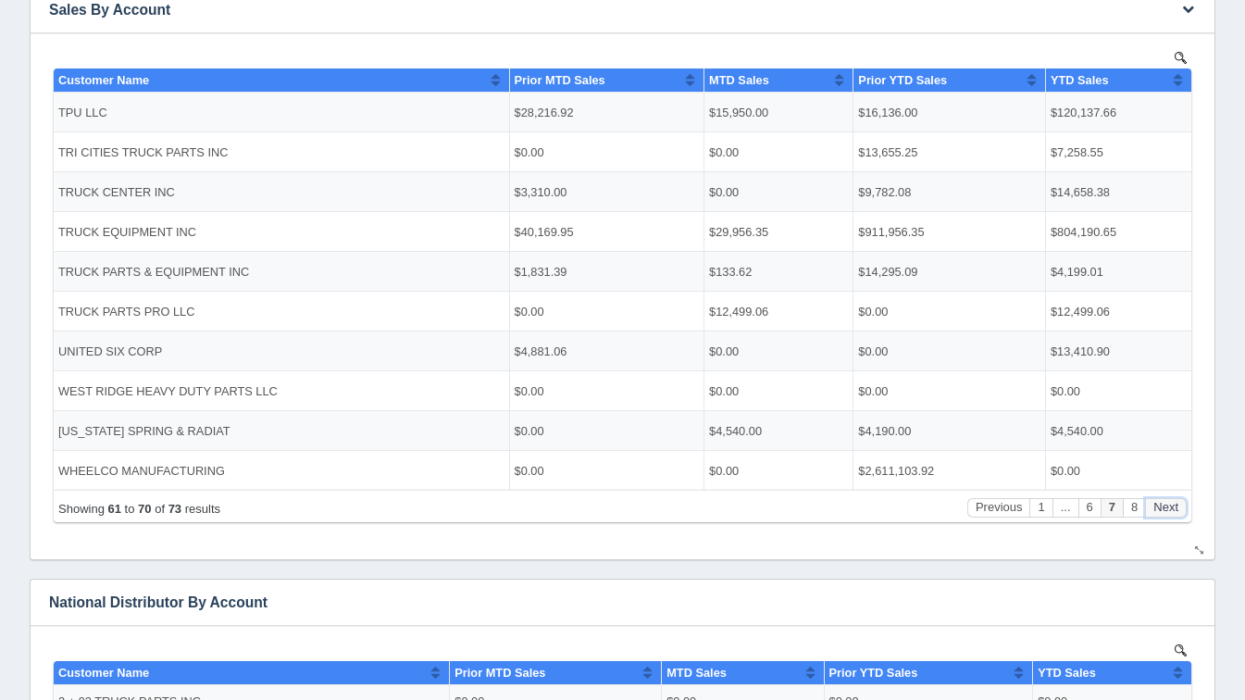
click at [1172, 505] on button "Next" at bounding box center [1166, 506] width 42 height 19
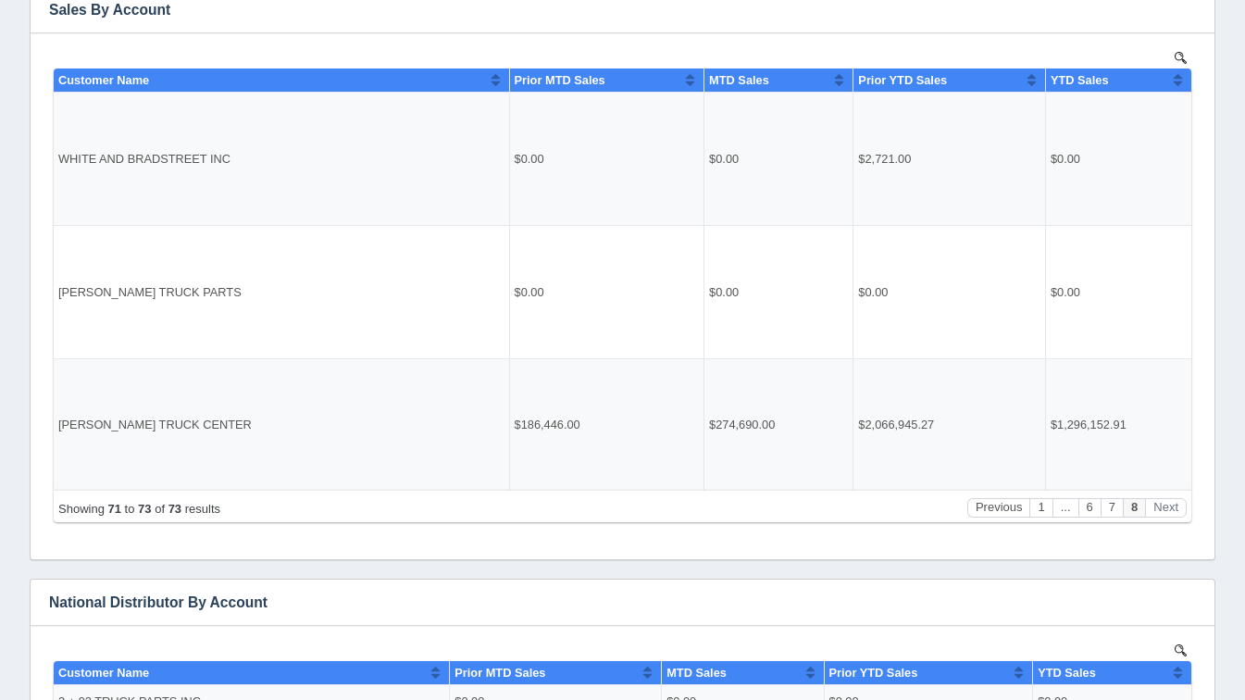
scroll to position [0, 0]
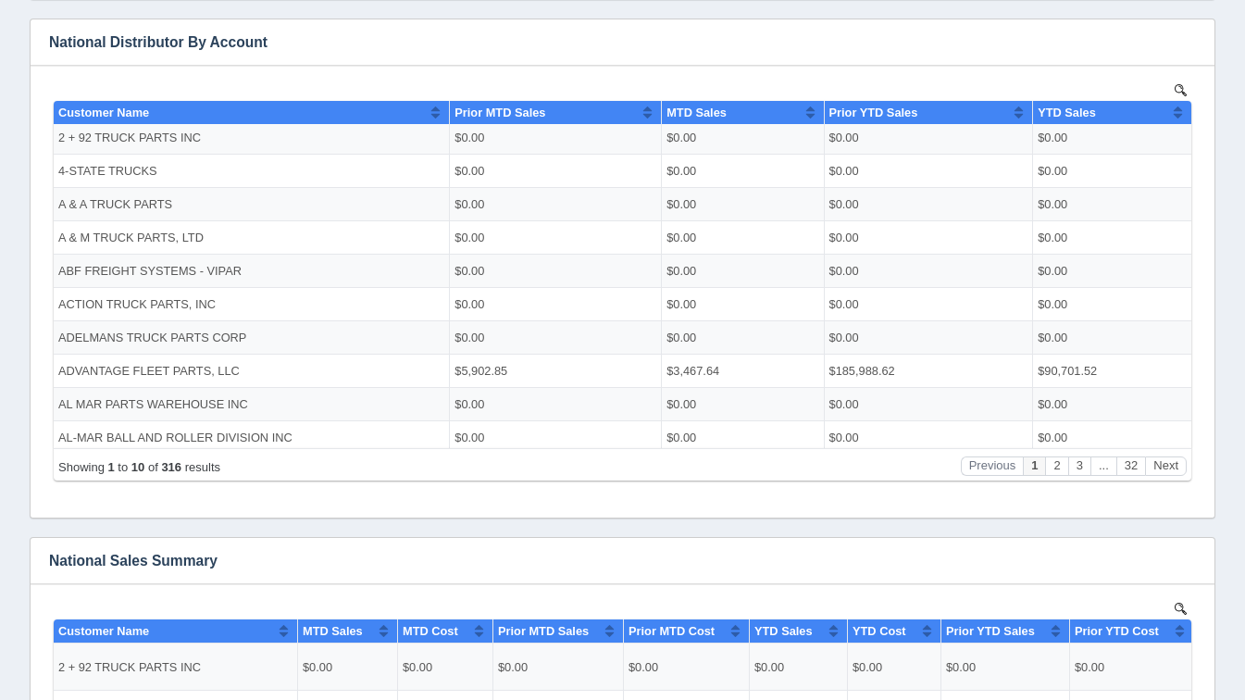
scroll to position [940, 0]
click at [1161, 458] on button "Next" at bounding box center [1166, 465] width 42 height 19
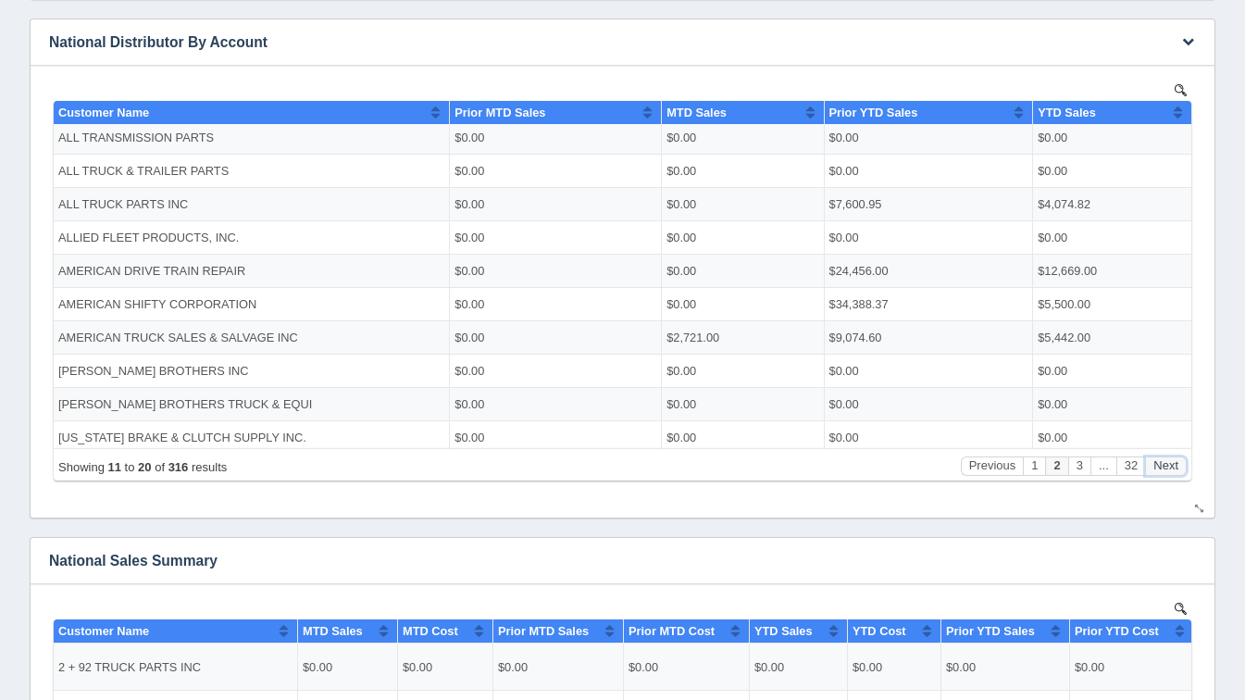
click at [1161, 458] on button "Next" at bounding box center [1166, 465] width 42 height 19
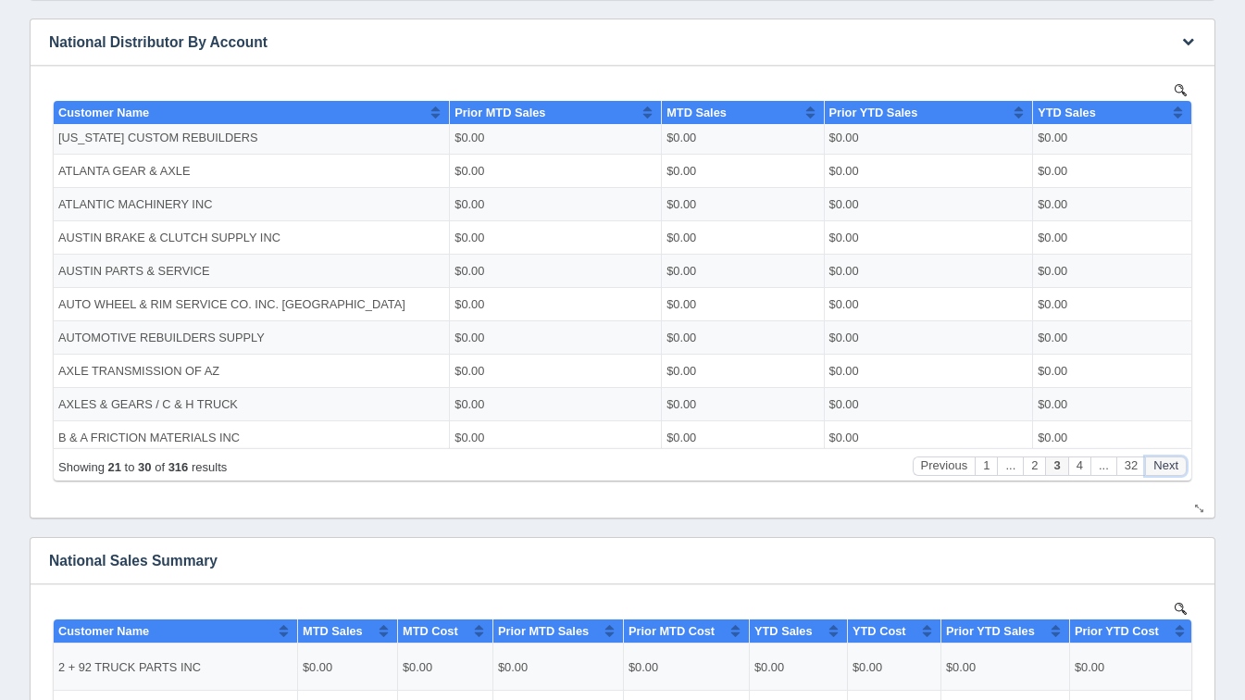
click at [1161, 458] on button "Next" at bounding box center [1166, 465] width 42 height 19
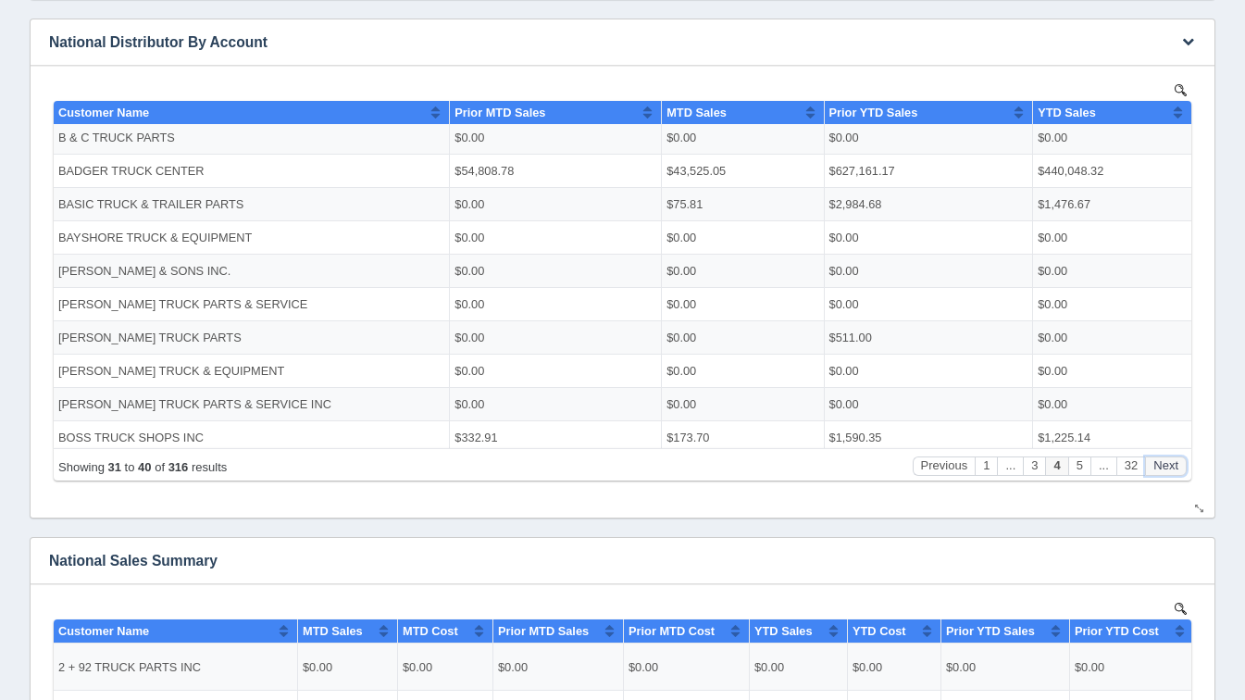
click at [1161, 458] on button "Next" at bounding box center [1166, 465] width 42 height 19
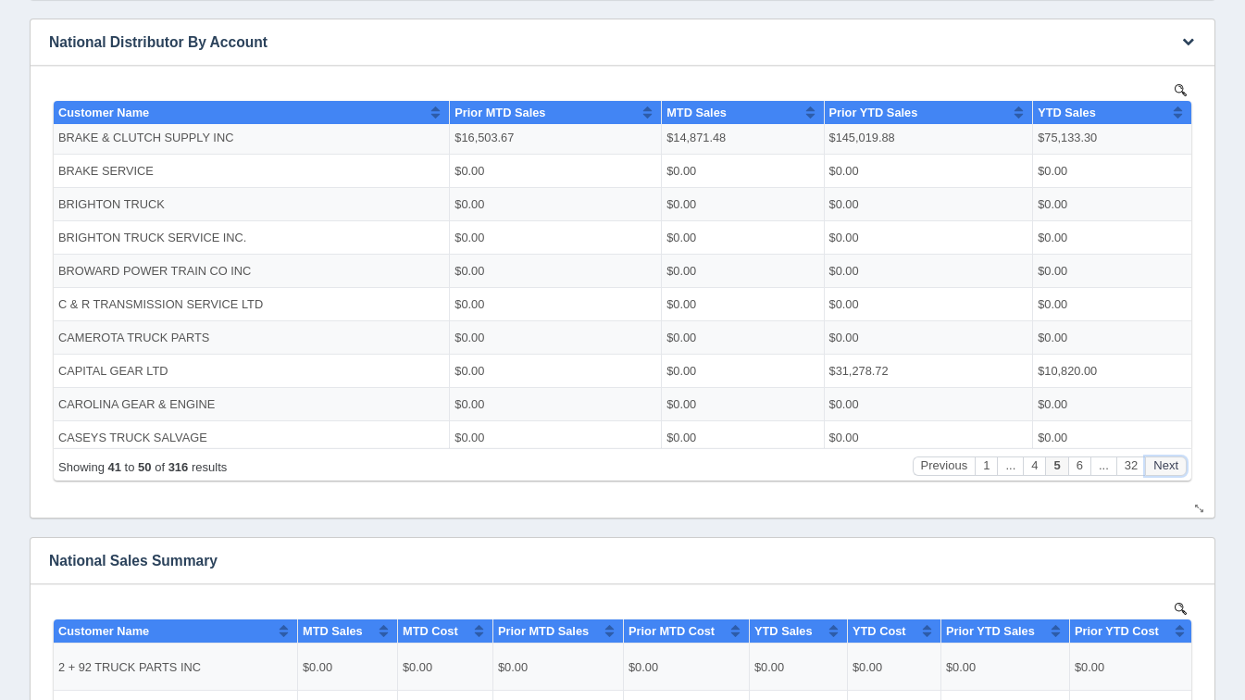
click at [1161, 458] on button "Next" at bounding box center [1166, 465] width 42 height 19
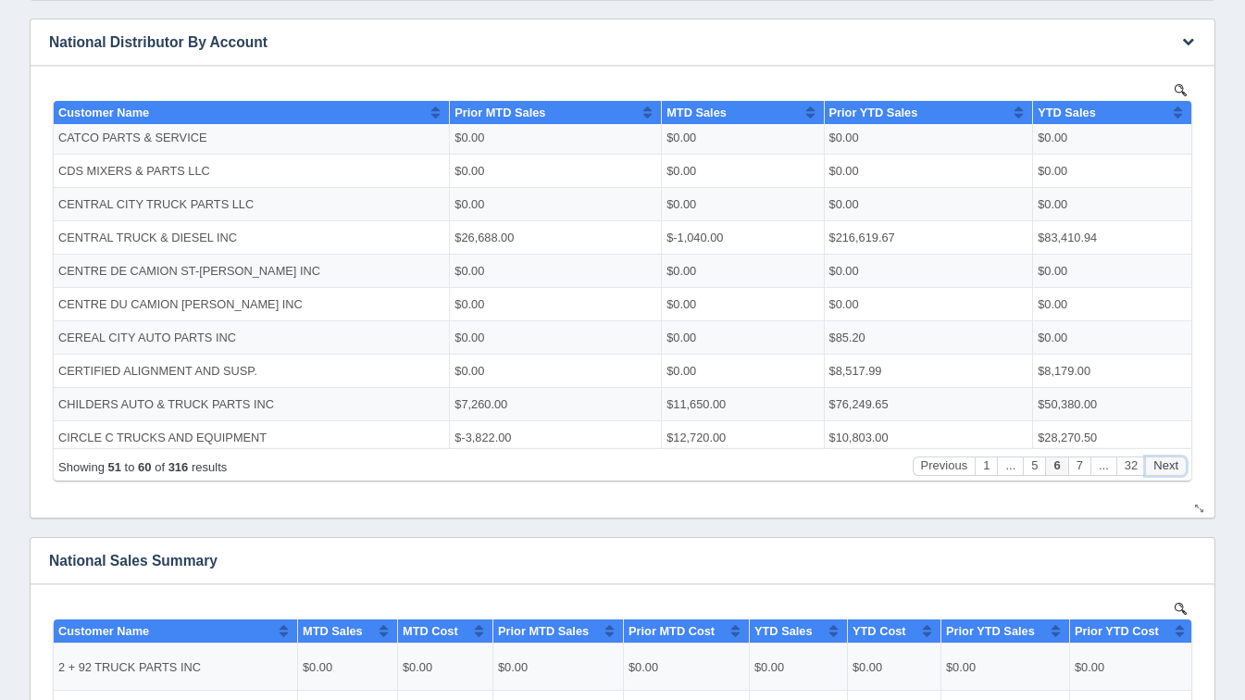
click at [1161, 458] on button "Next" at bounding box center [1166, 465] width 42 height 19
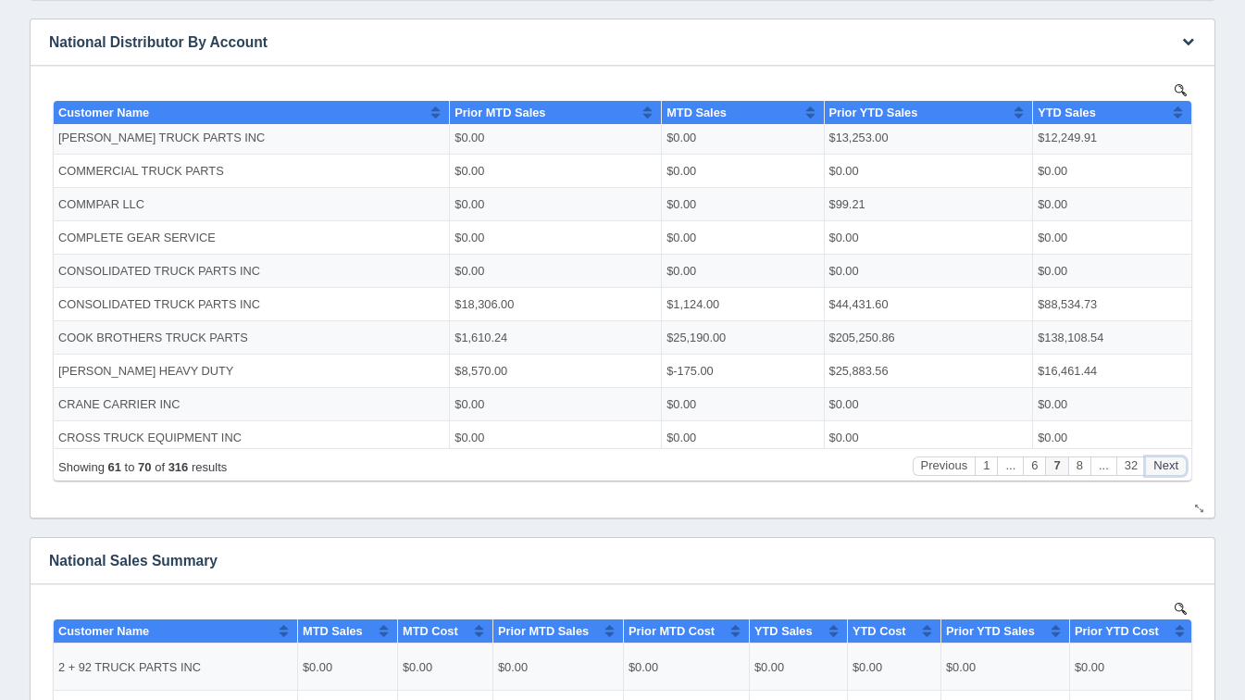
click at [1161, 458] on button "Next" at bounding box center [1166, 465] width 42 height 19
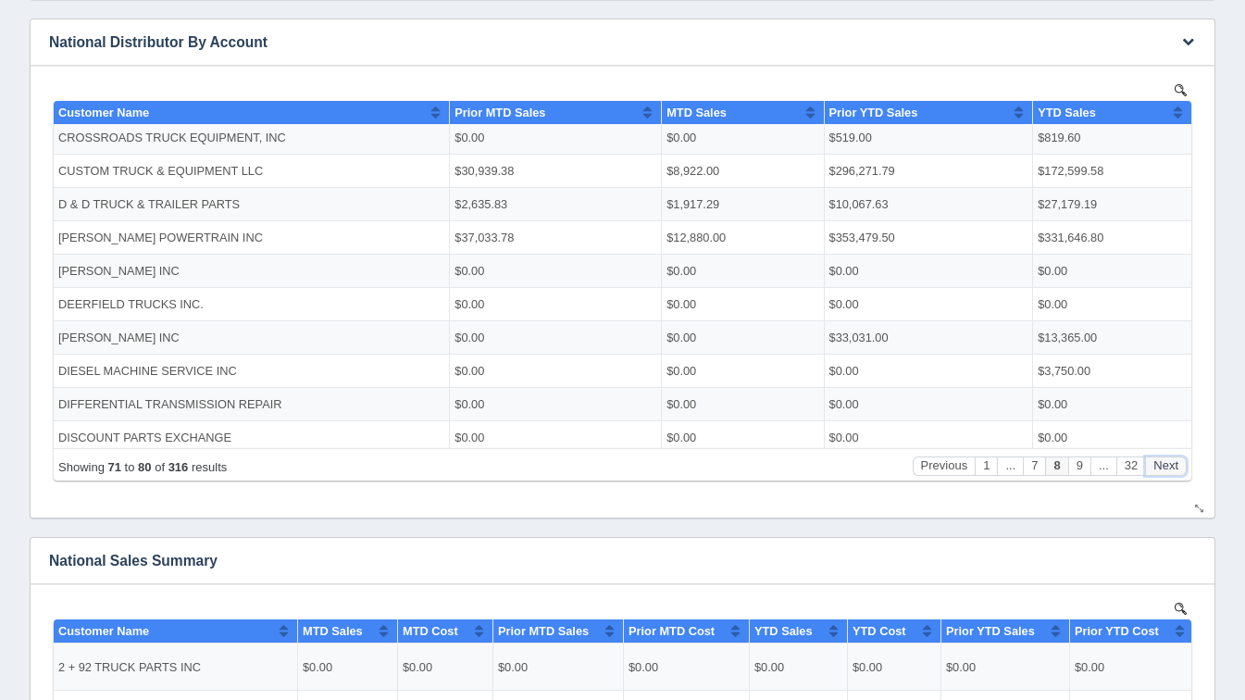
click at [1161, 458] on button "Next" at bounding box center [1166, 465] width 42 height 19
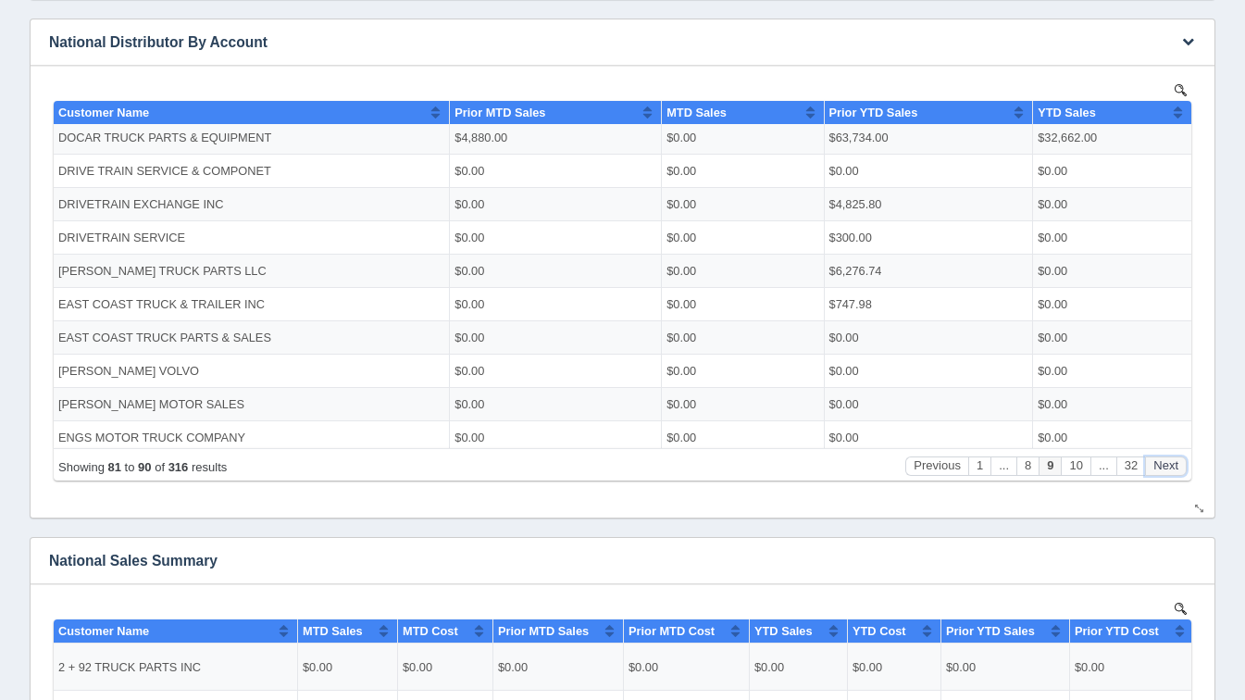
click at [1161, 458] on button "Next" at bounding box center [1166, 465] width 42 height 19
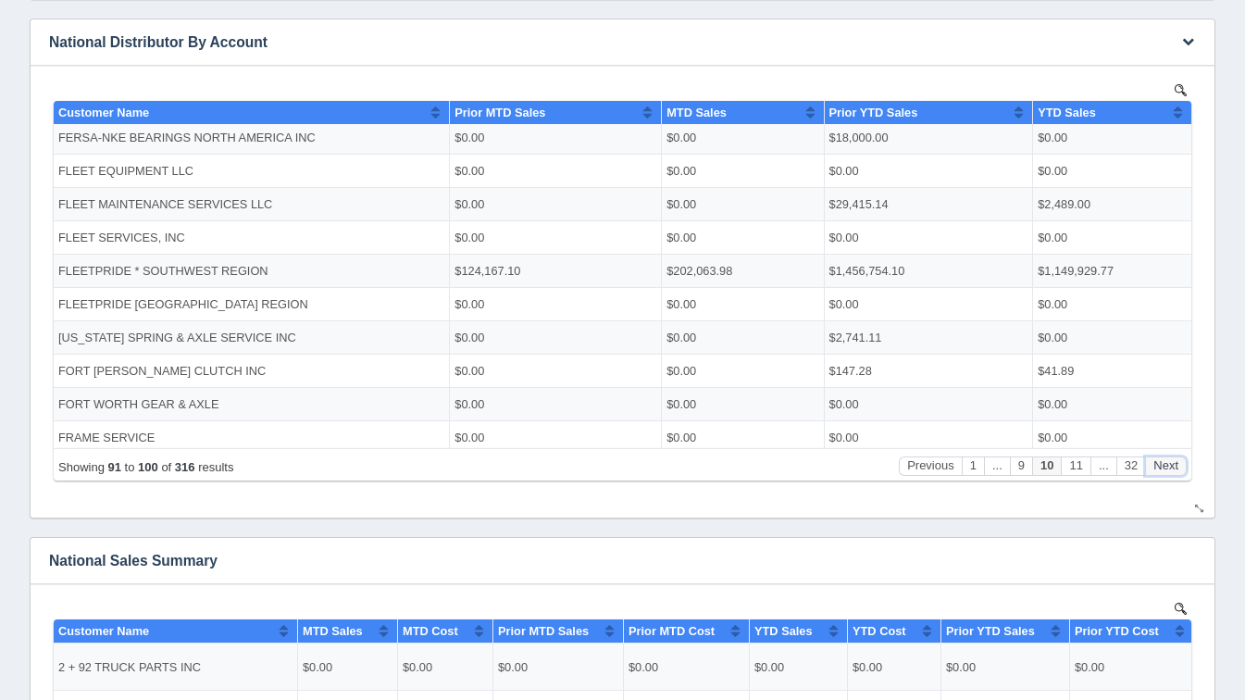
click at [1161, 458] on button "Next" at bounding box center [1166, 465] width 42 height 19
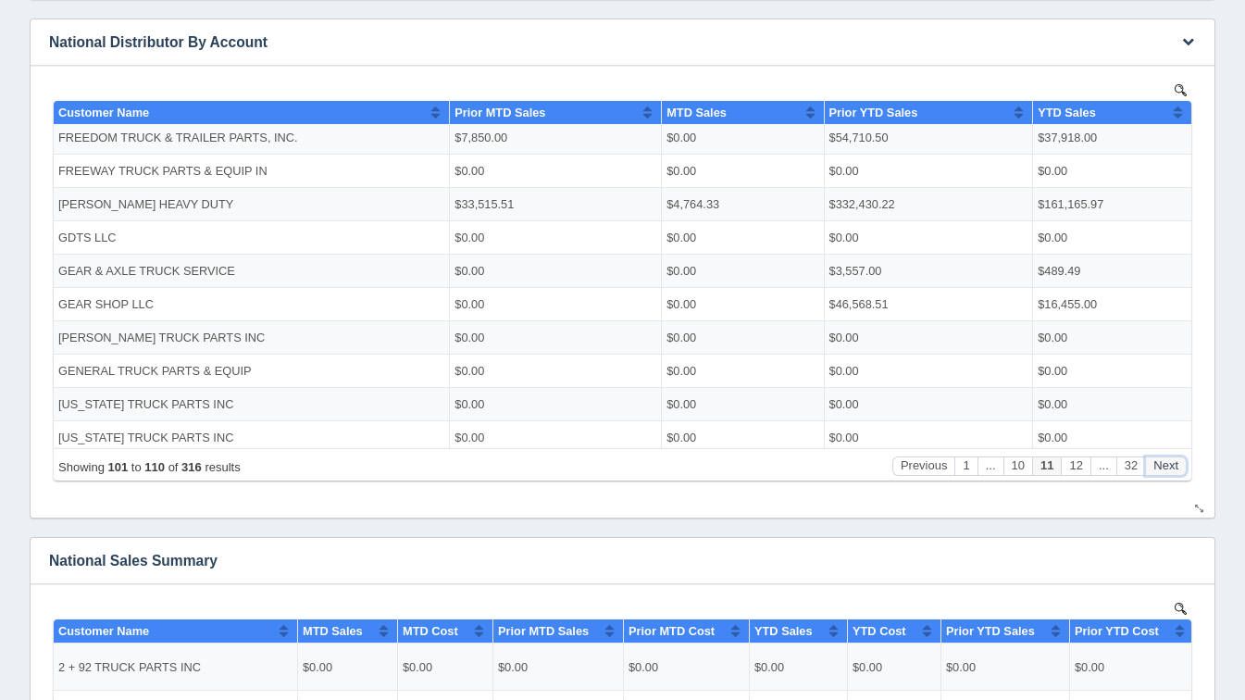
click at [1161, 458] on button "Next" at bounding box center [1166, 465] width 42 height 19
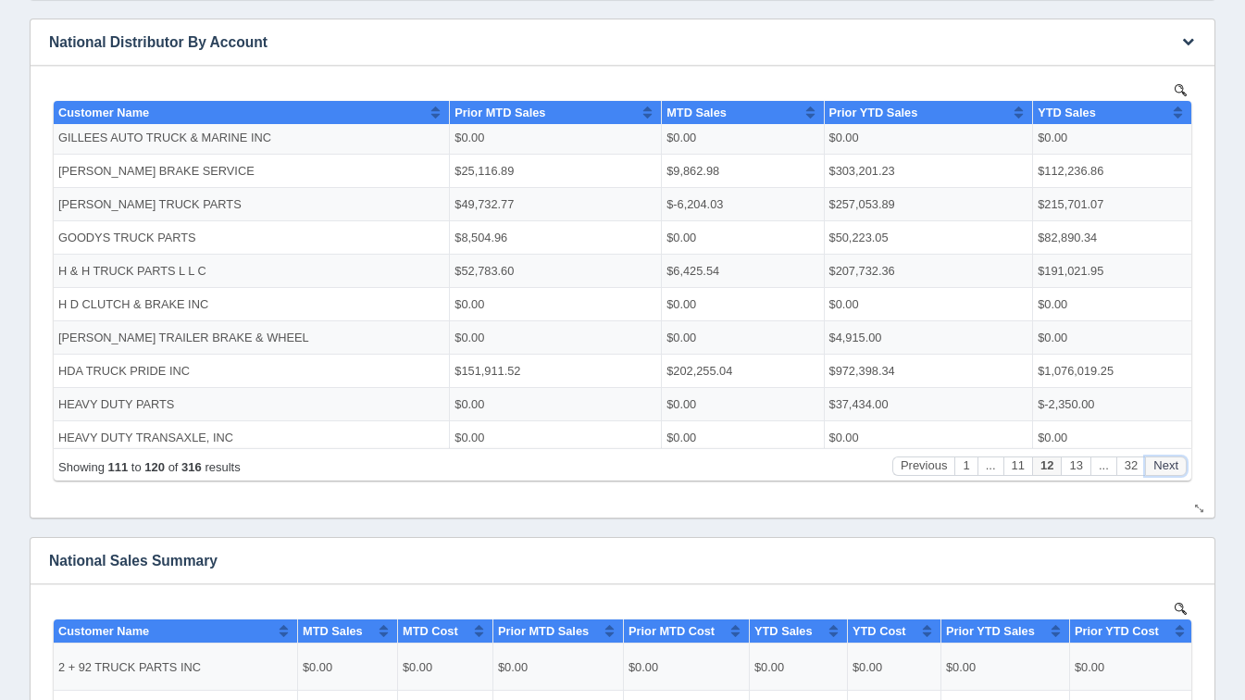
click at [1161, 458] on button "Next" at bounding box center [1166, 465] width 42 height 19
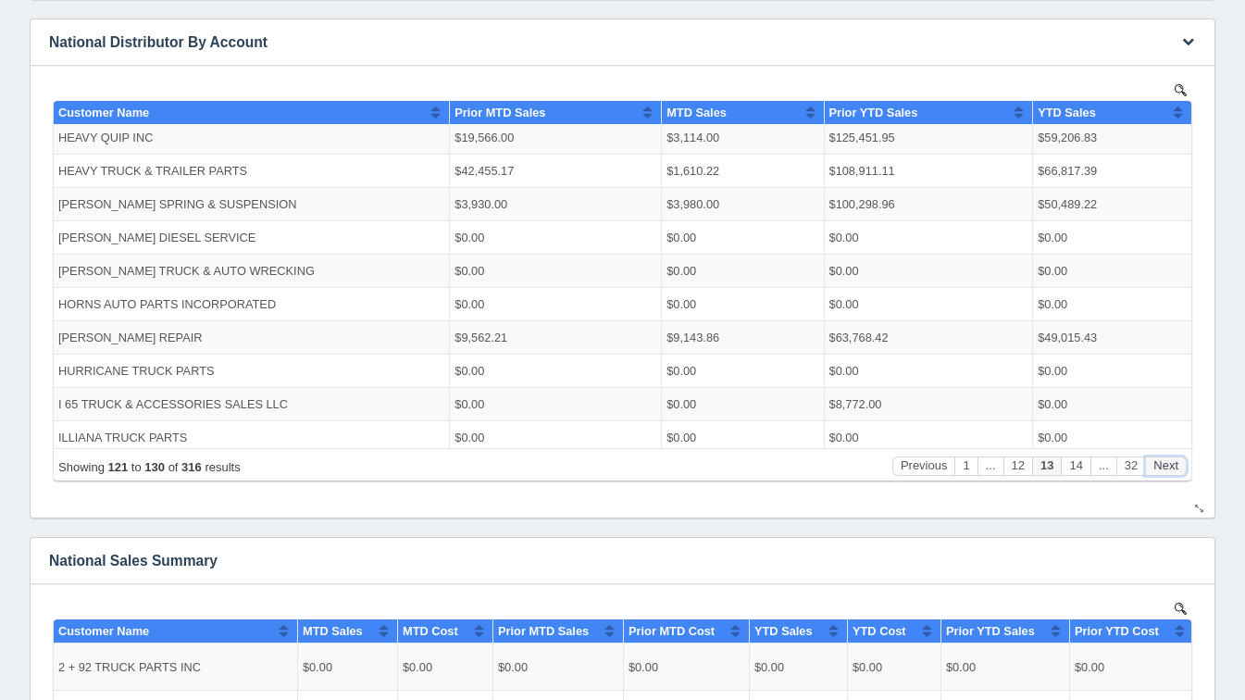
click at [1161, 458] on button "Next" at bounding box center [1166, 465] width 42 height 19
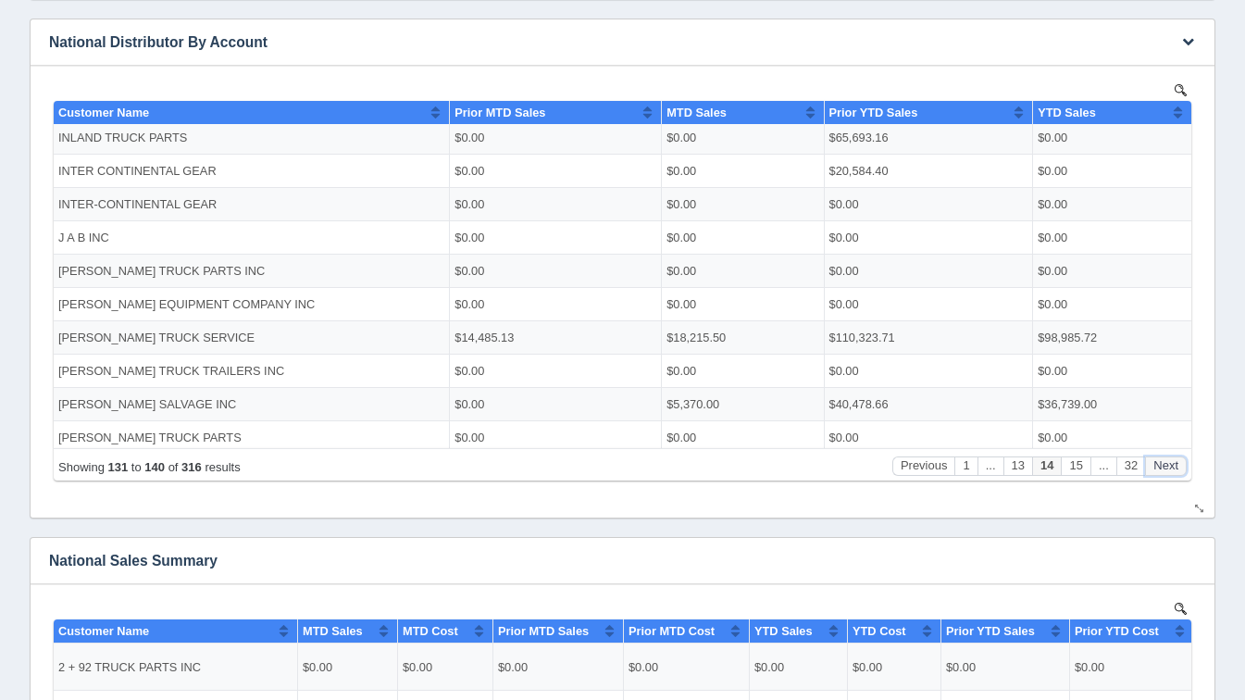
click at [1161, 458] on button "Next" at bounding box center [1166, 465] width 42 height 19
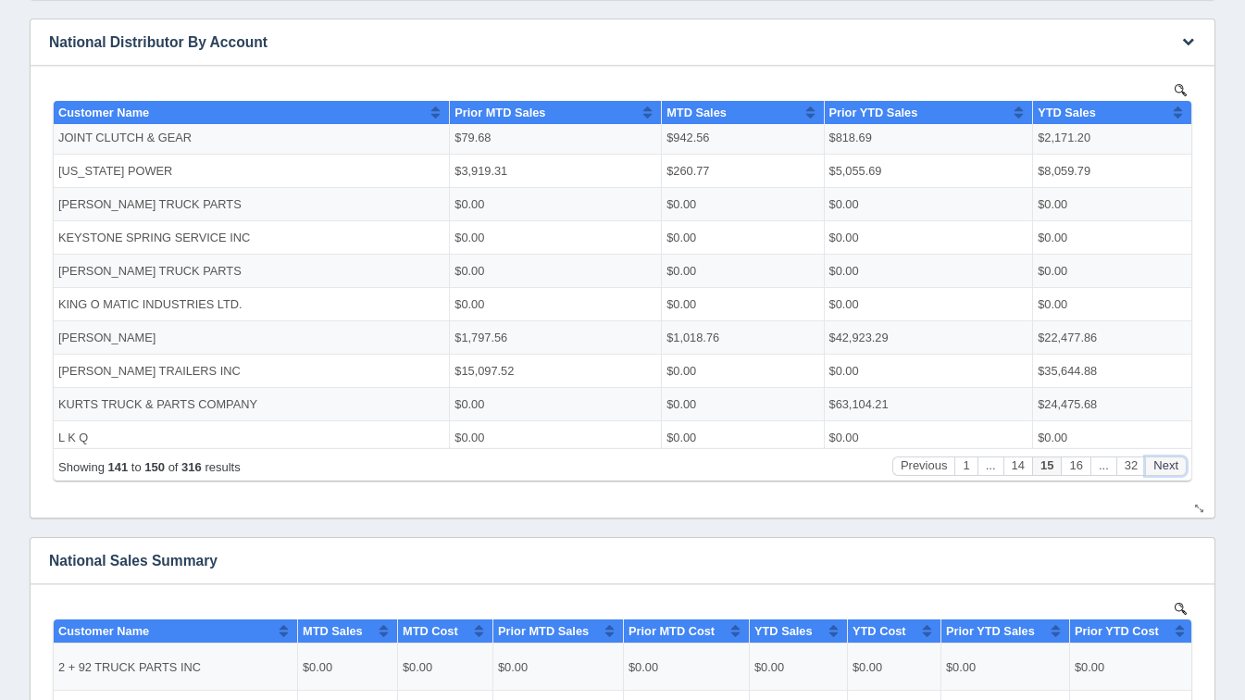
click at [1161, 458] on button "Next" at bounding box center [1166, 465] width 42 height 19
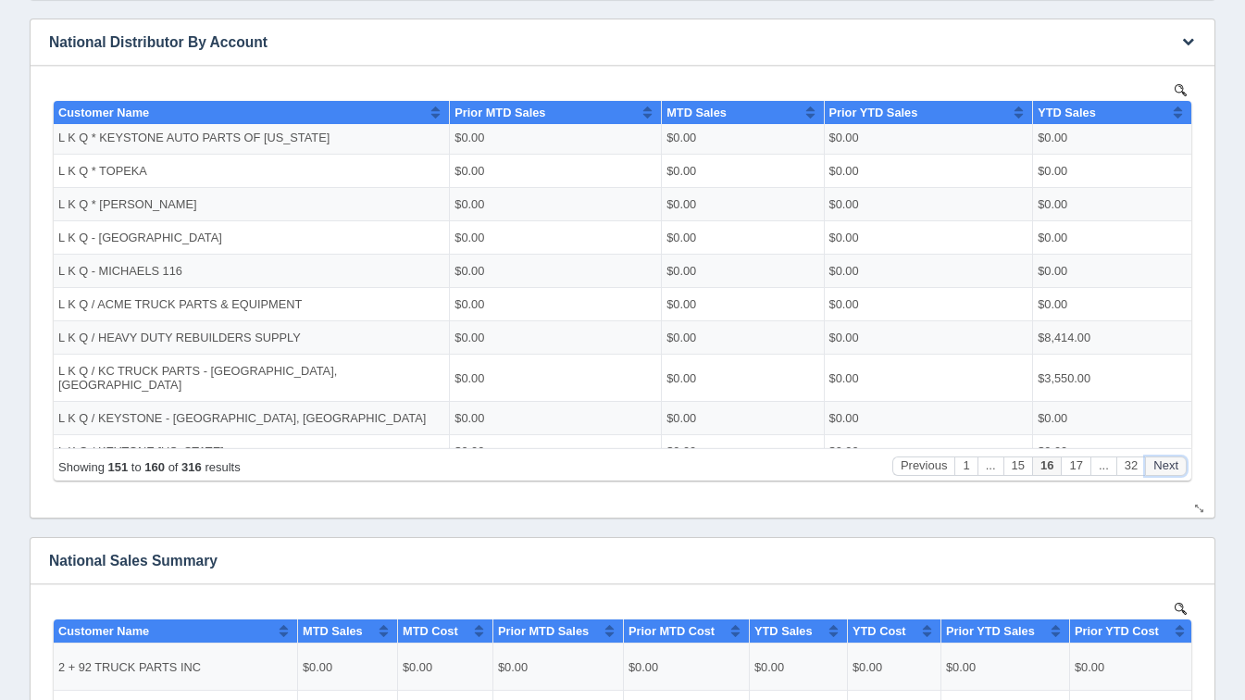
click at [1161, 458] on button "Next" at bounding box center [1166, 465] width 42 height 19
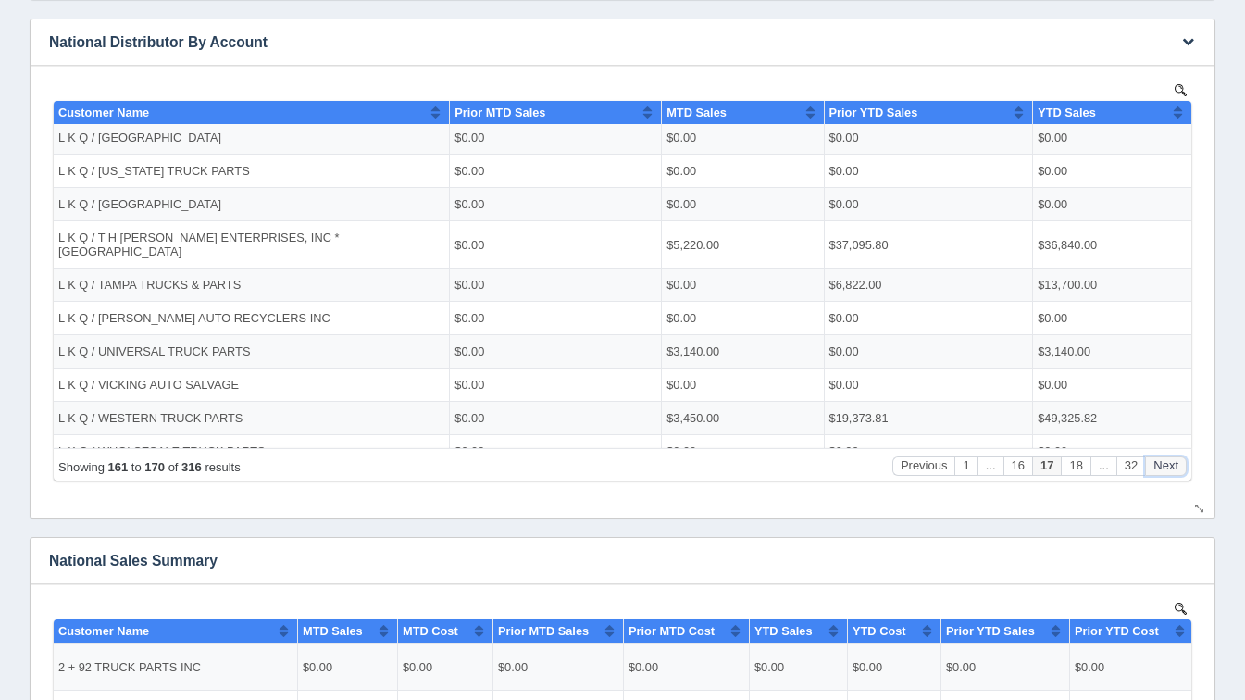
click at [1161, 458] on button "Next" at bounding box center [1166, 465] width 42 height 19
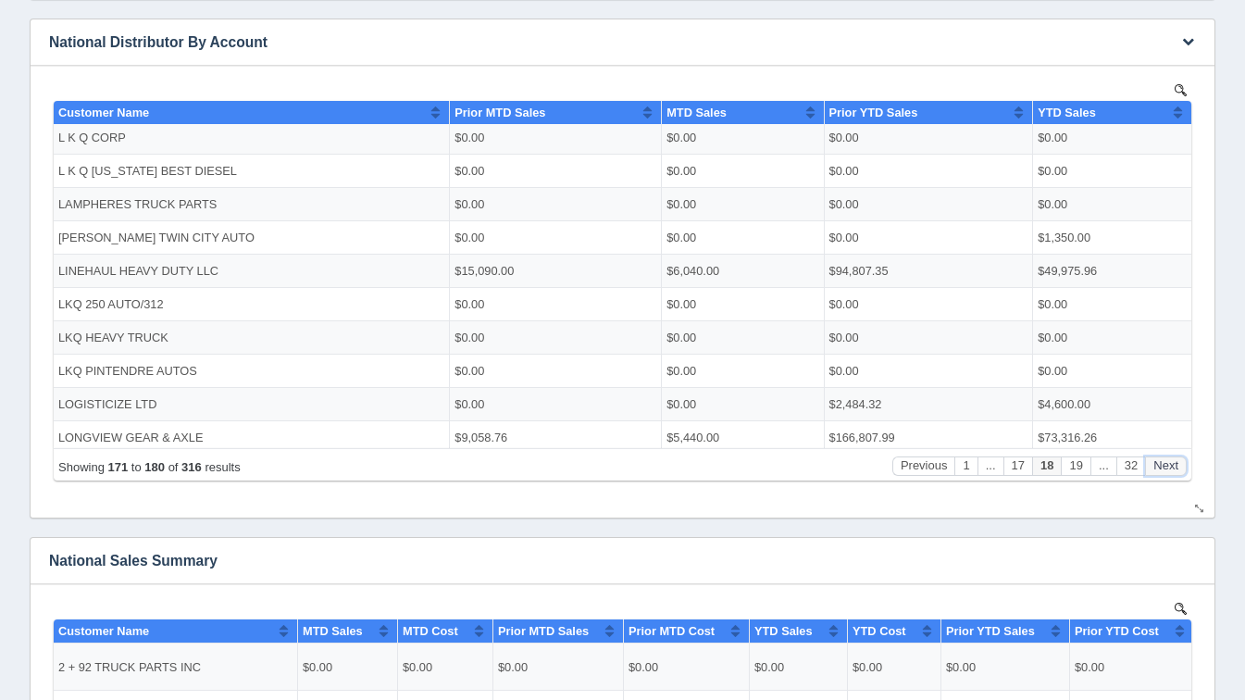
click at [1161, 458] on button "Next" at bounding box center [1166, 465] width 42 height 19
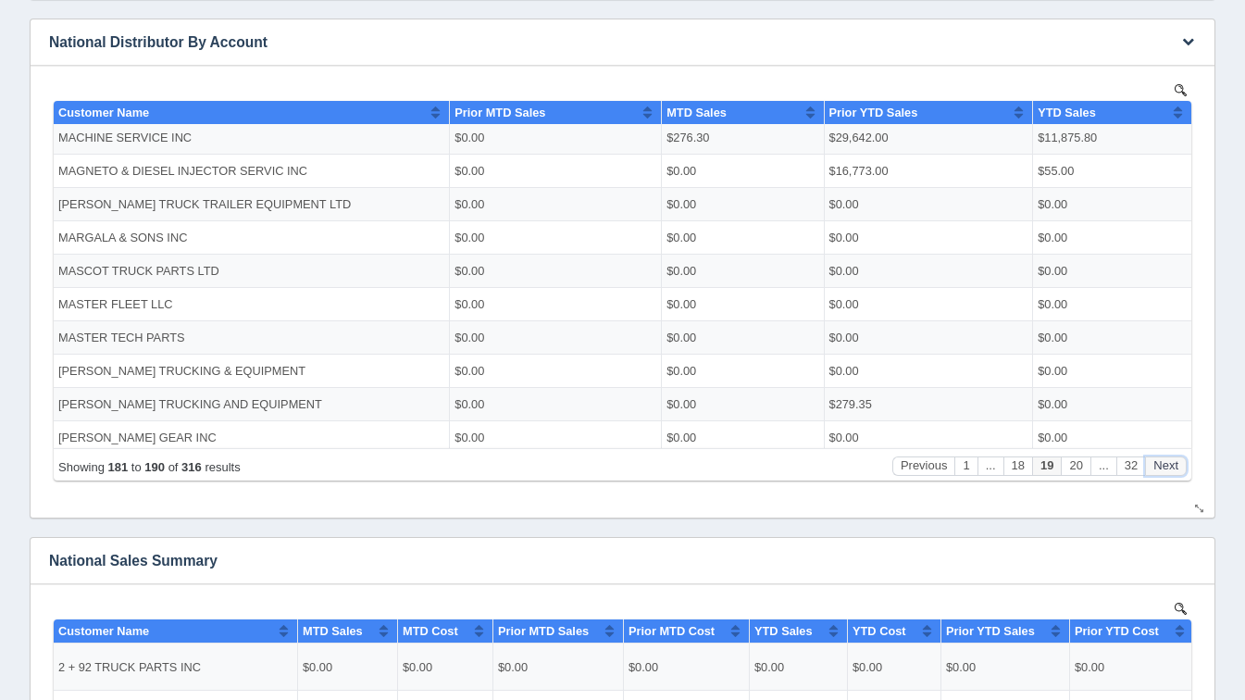
click at [1161, 458] on button "Next" at bounding box center [1166, 465] width 42 height 19
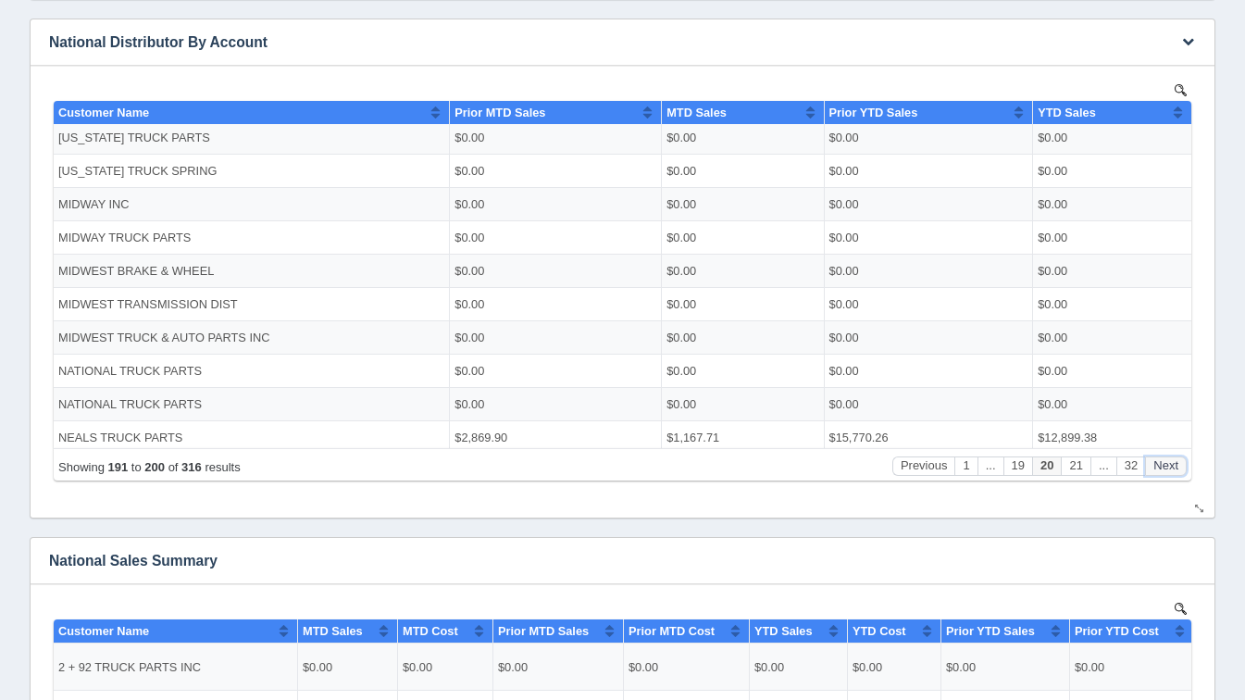
click at [1161, 458] on button "Next" at bounding box center [1166, 465] width 42 height 19
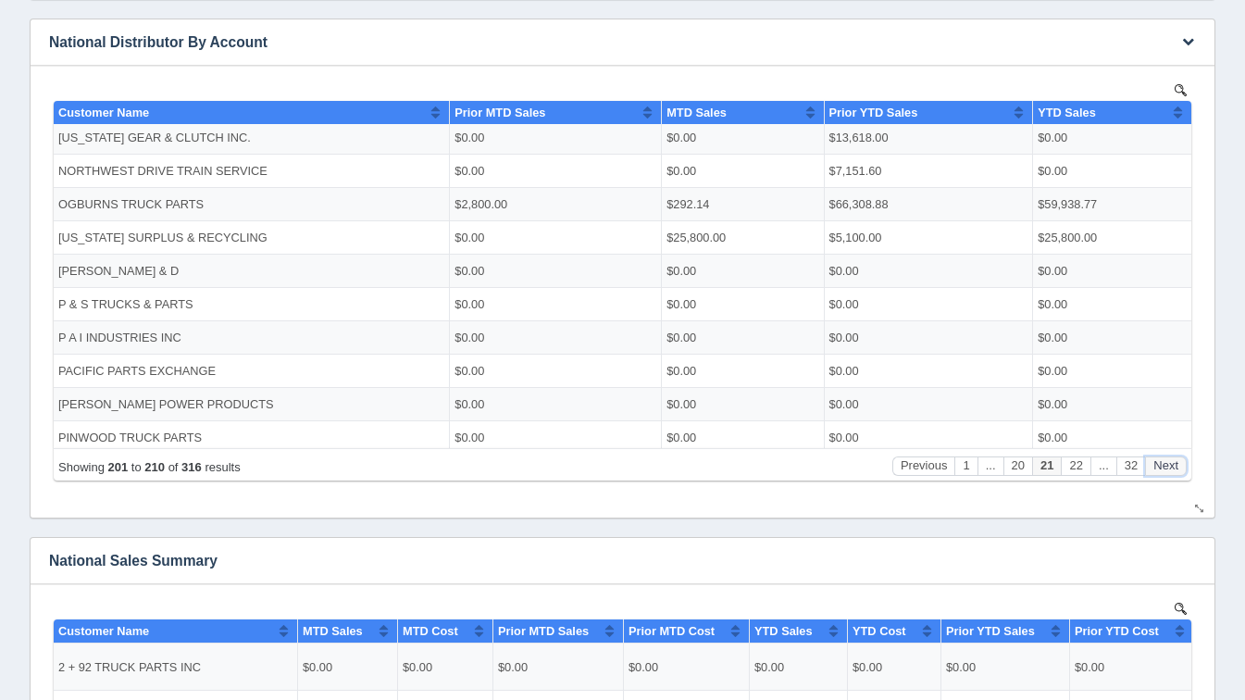
click at [1161, 458] on button "Next" at bounding box center [1166, 465] width 42 height 19
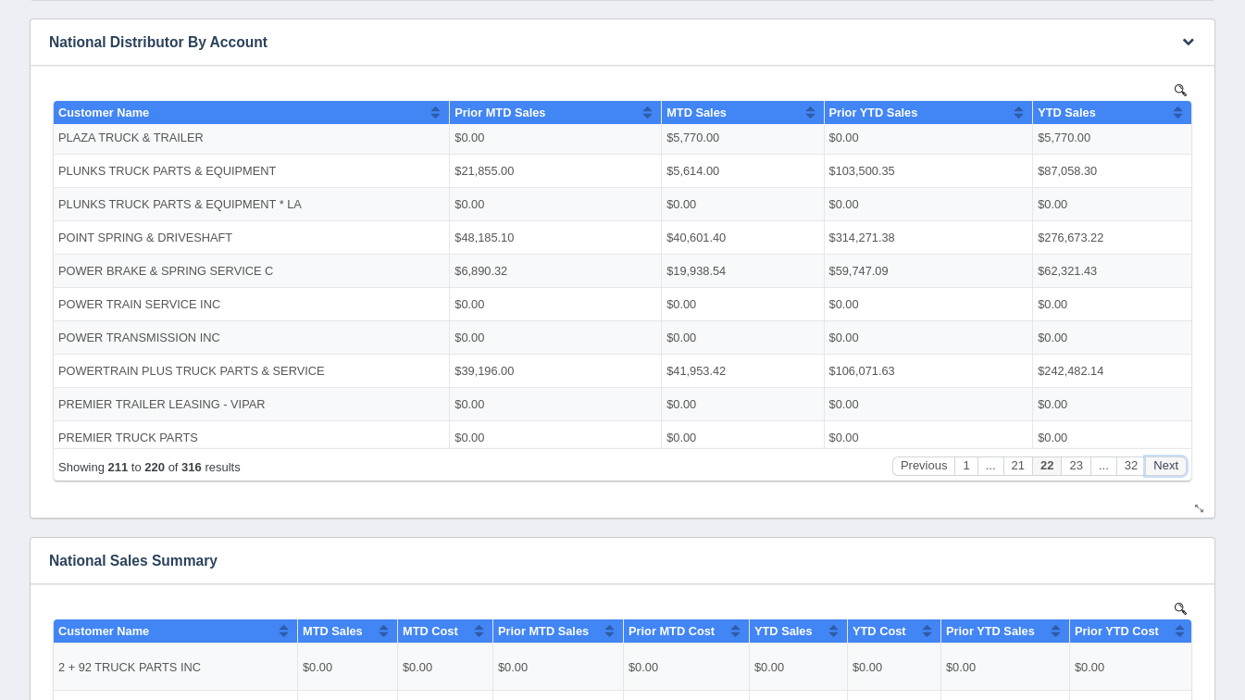
click at [1161, 458] on button "Next" at bounding box center [1166, 465] width 42 height 19
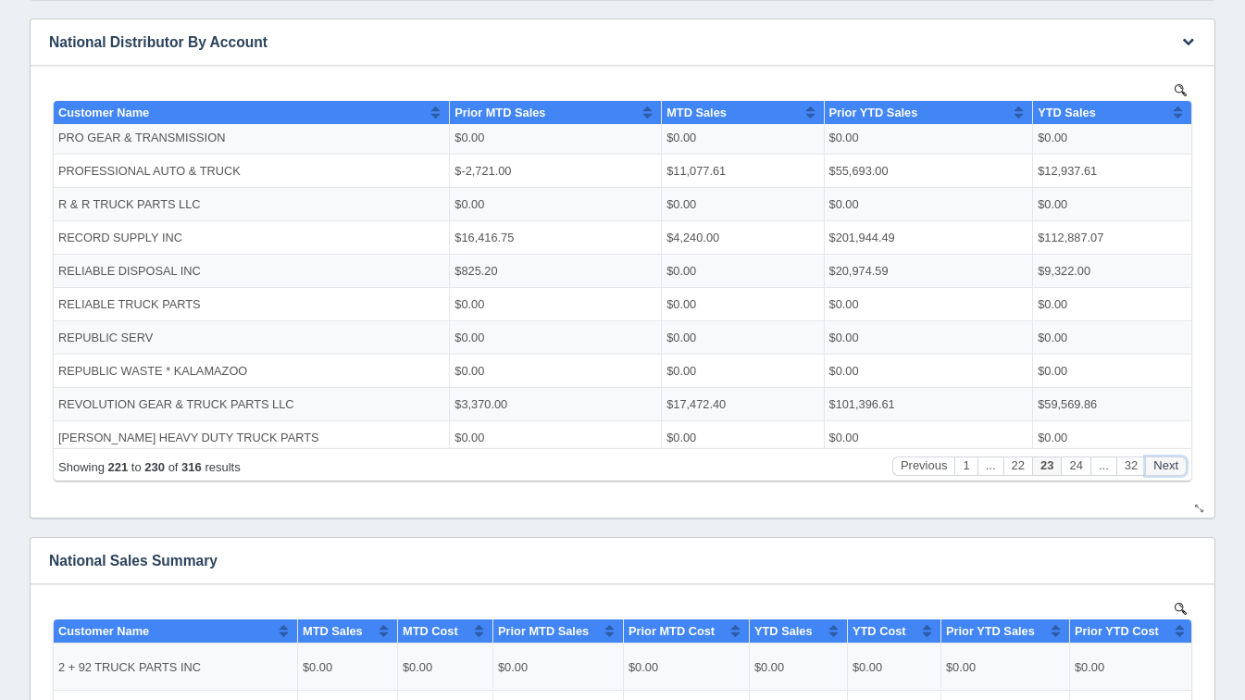
click at [1161, 458] on button "Next" at bounding box center [1166, 465] width 42 height 19
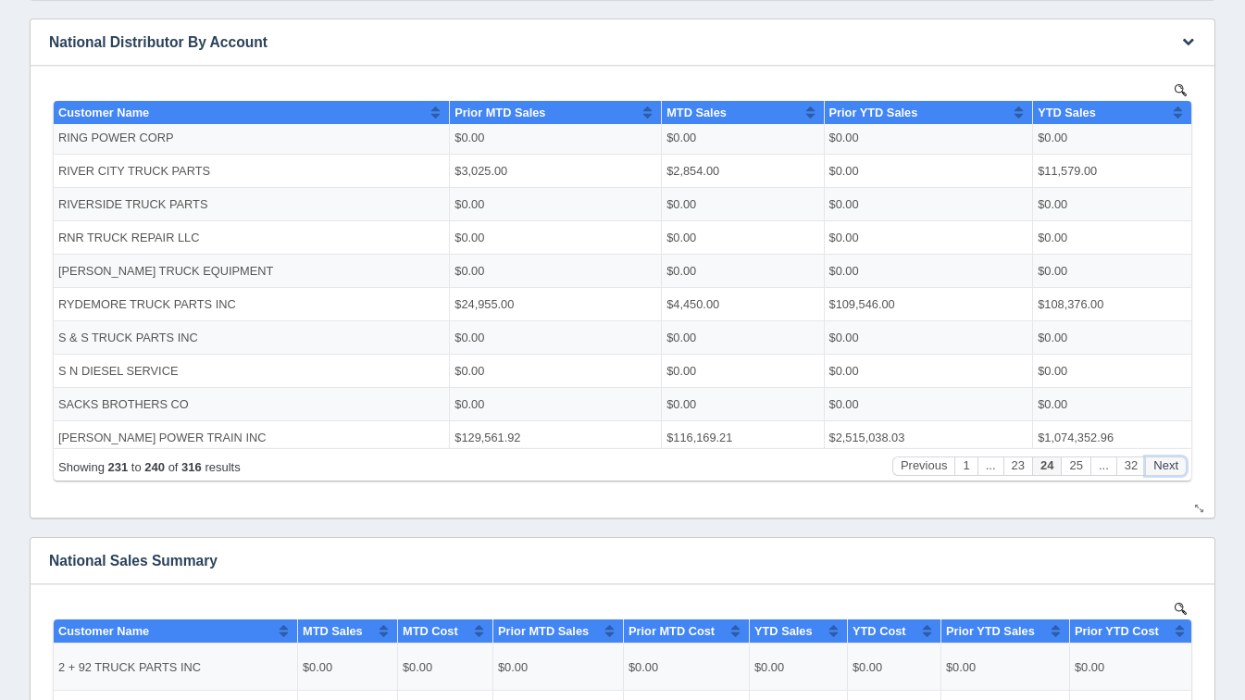
click at [1161, 458] on button "Next" at bounding box center [1166, 465] width 42 height 19
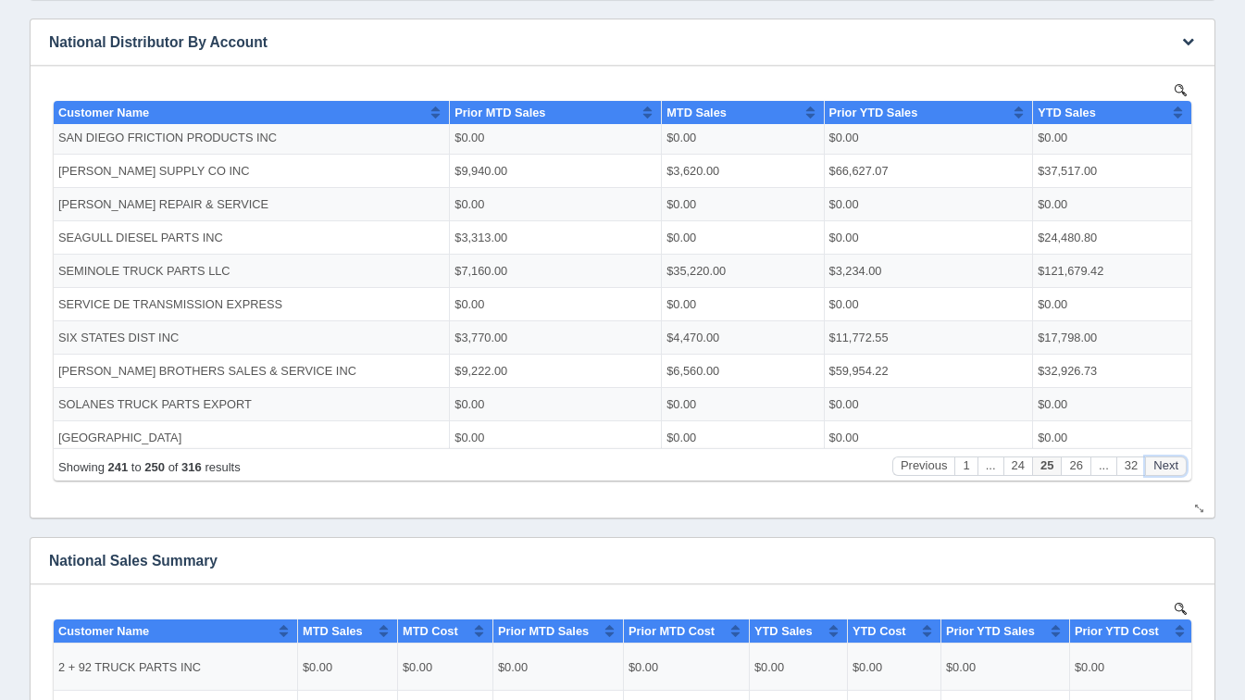
click at [1161, 458] on button "Next" at bounding box center [1166, 465] width 42 height 19
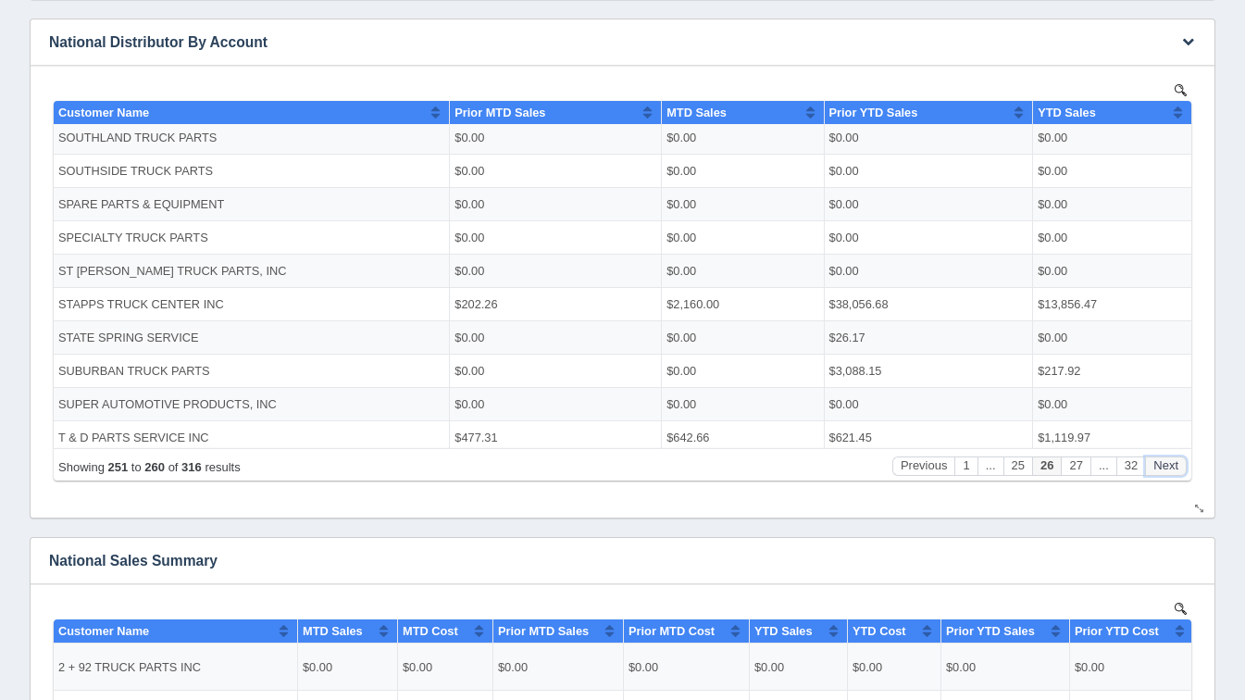
click at [1161, 458] on button "Next" at bounding box center [1166, 465] width 42 height 19
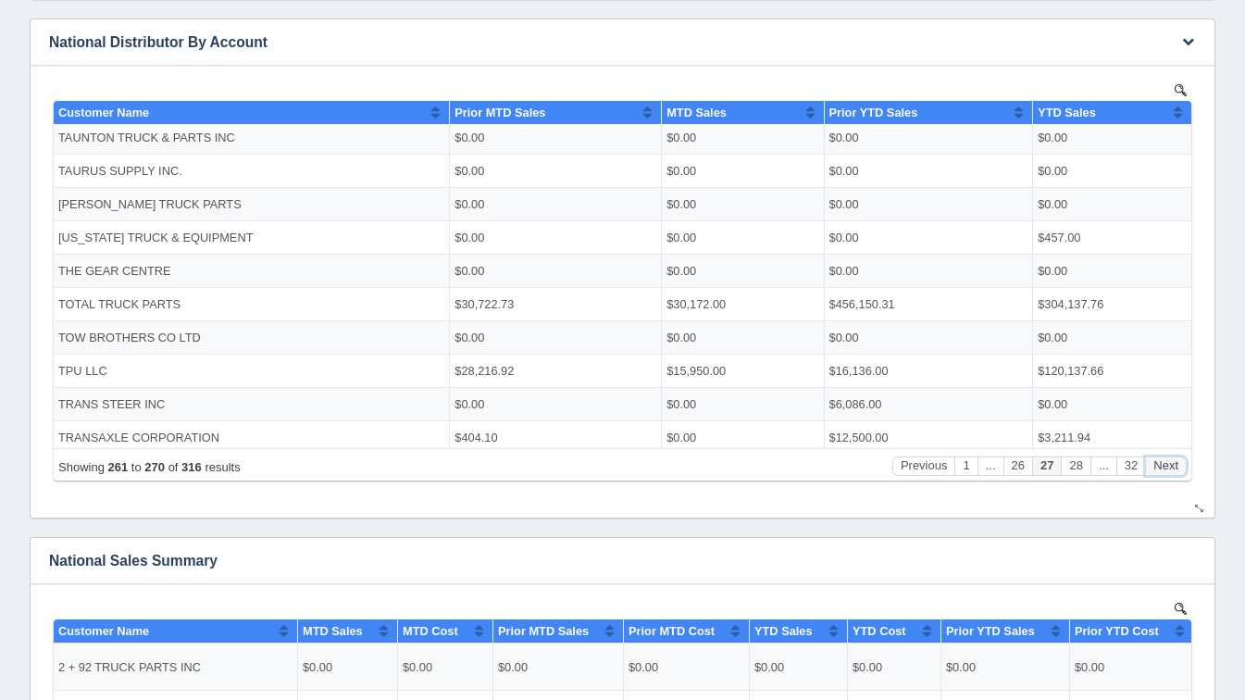
click at [1161, 458] on button "Next" at bounding box center [1166, 465] width 42 height 19
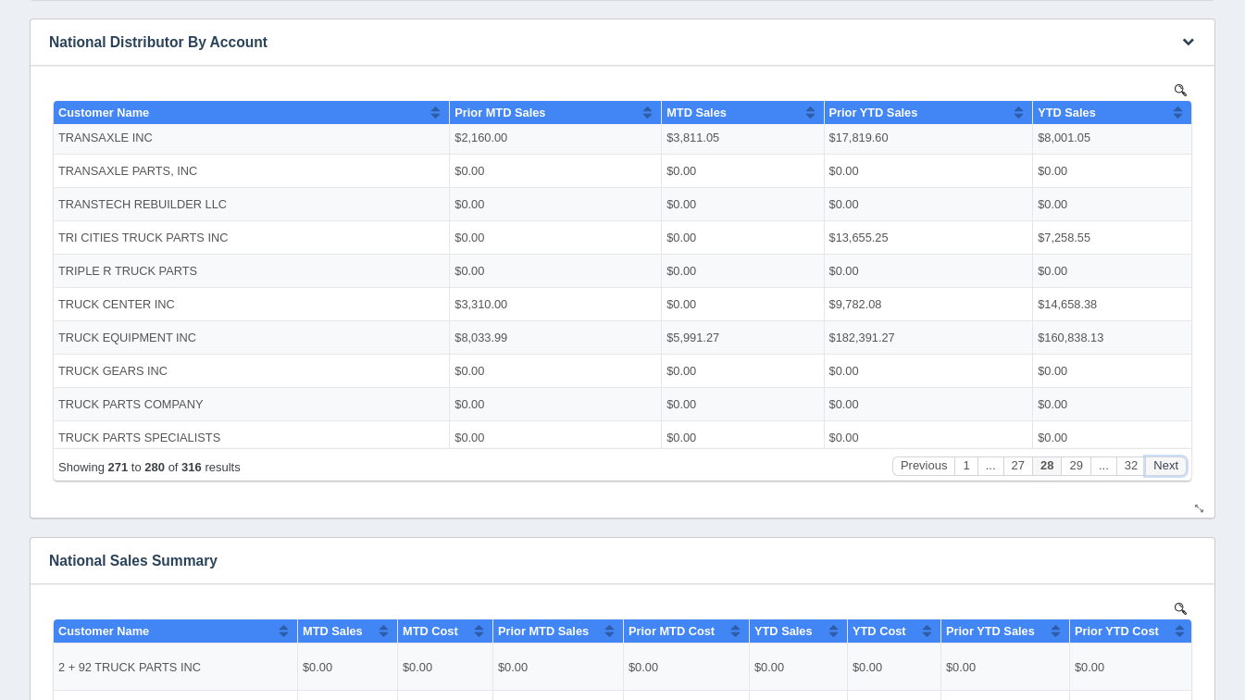
click at [1161, 458] on button "Next" at bounding box center [1166, 465] width 42 height 19
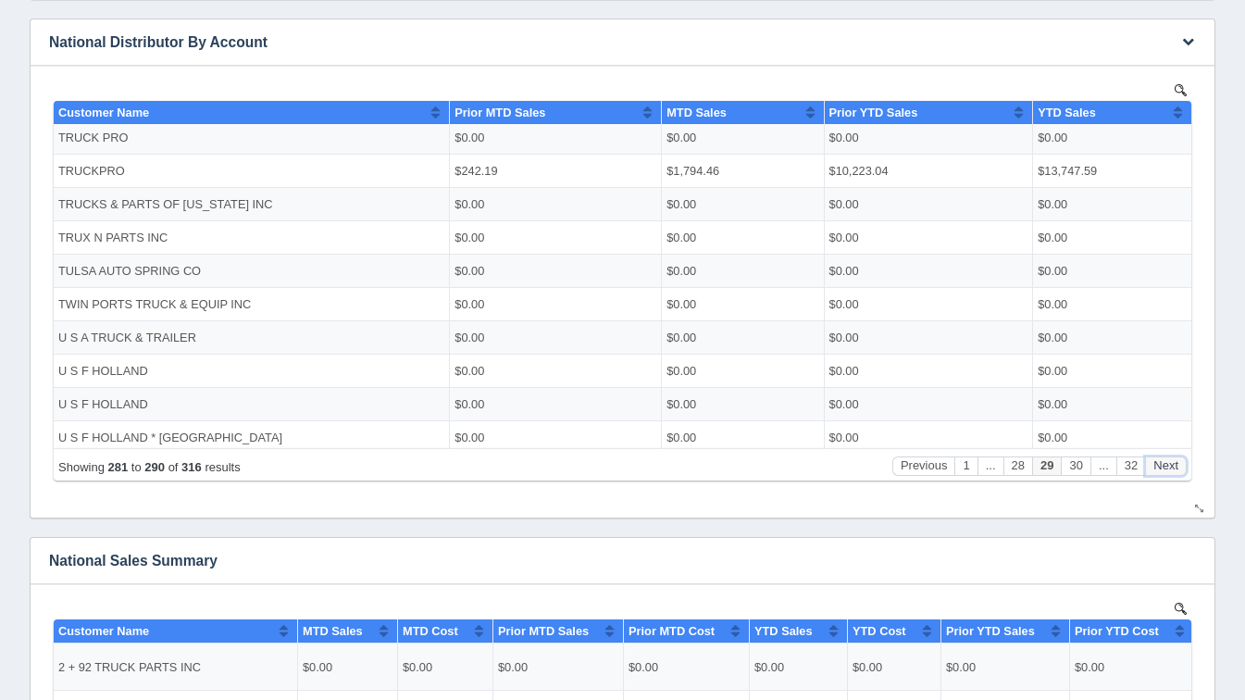
click at [1161, 458] on button "Next" at bounding box center [1166, 465] width 42 height 19
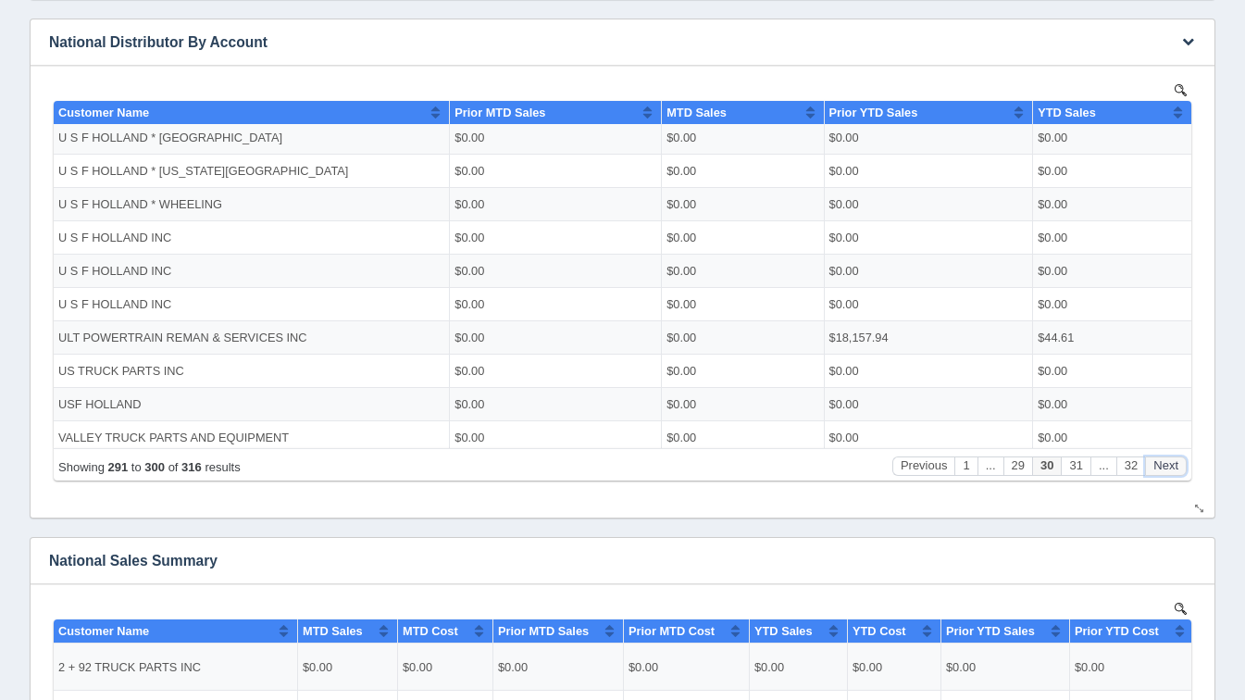
click at [1161, 458] on button "Next" at bounding box center [1166, 465] width 42 height 19
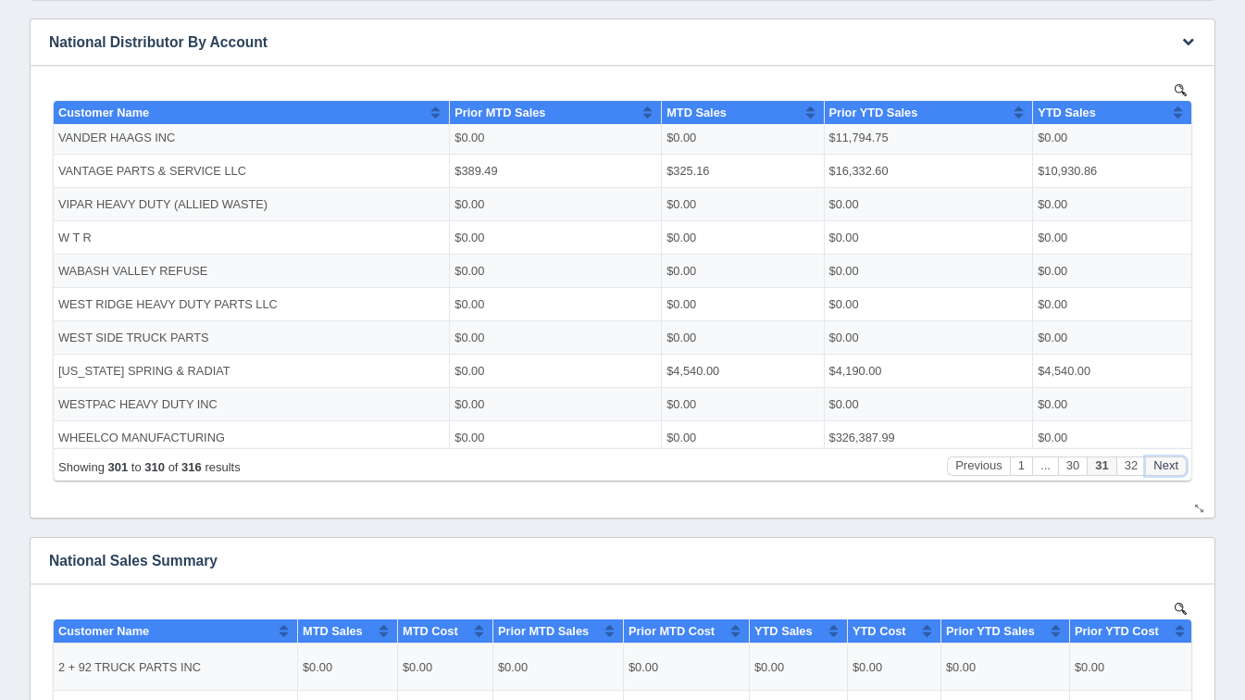
click at [1161, 458] on button "Next" at bounding box center [1166, 465] width 42 height 19
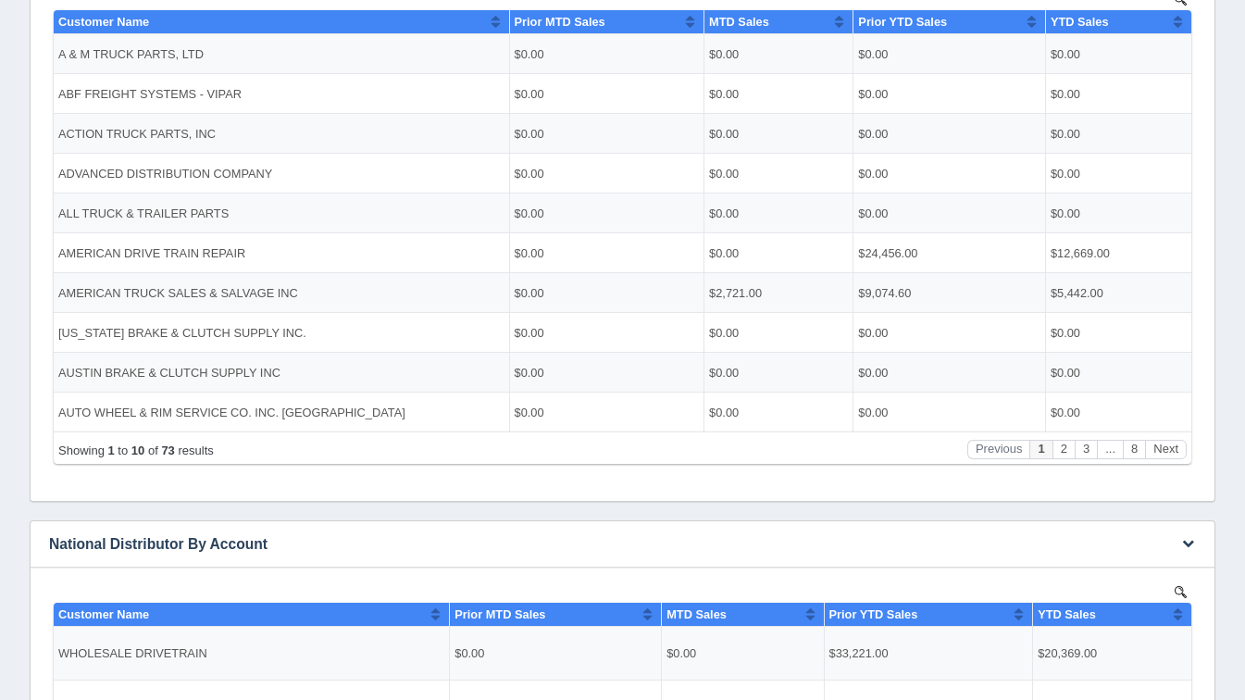
scroll to position [436, 0]
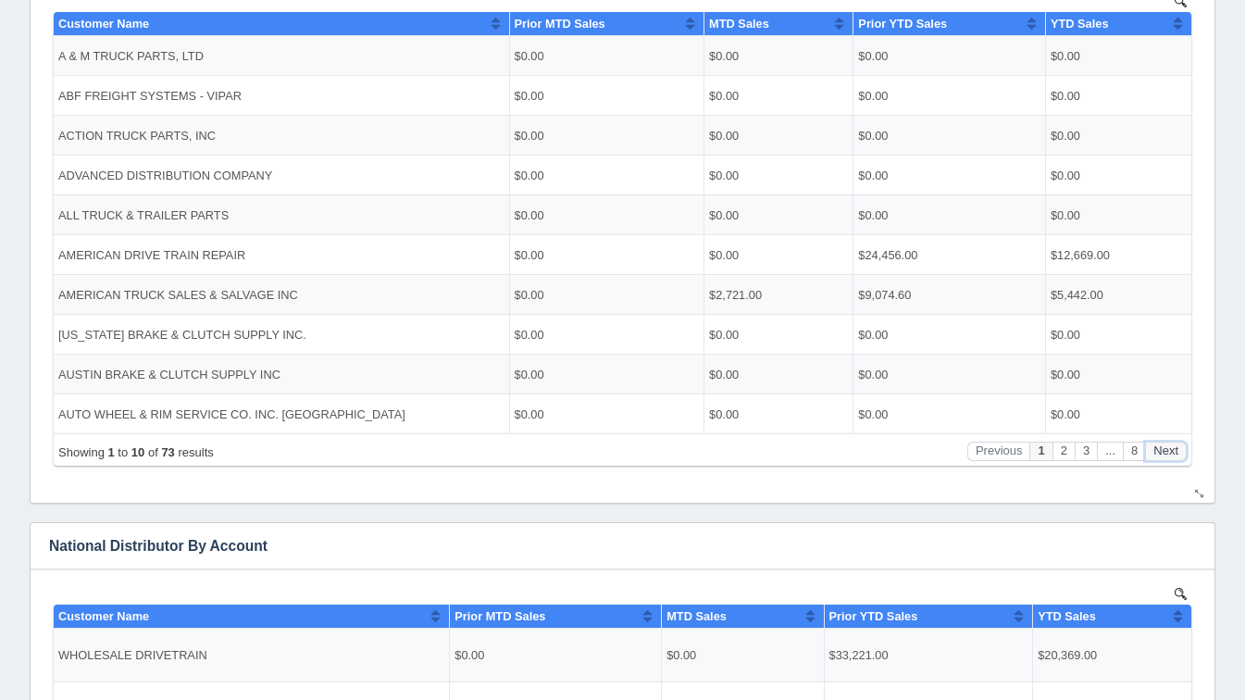
click at [1167, 447] on button "Next" at bounding box center [1166, 451] width 42 height 19
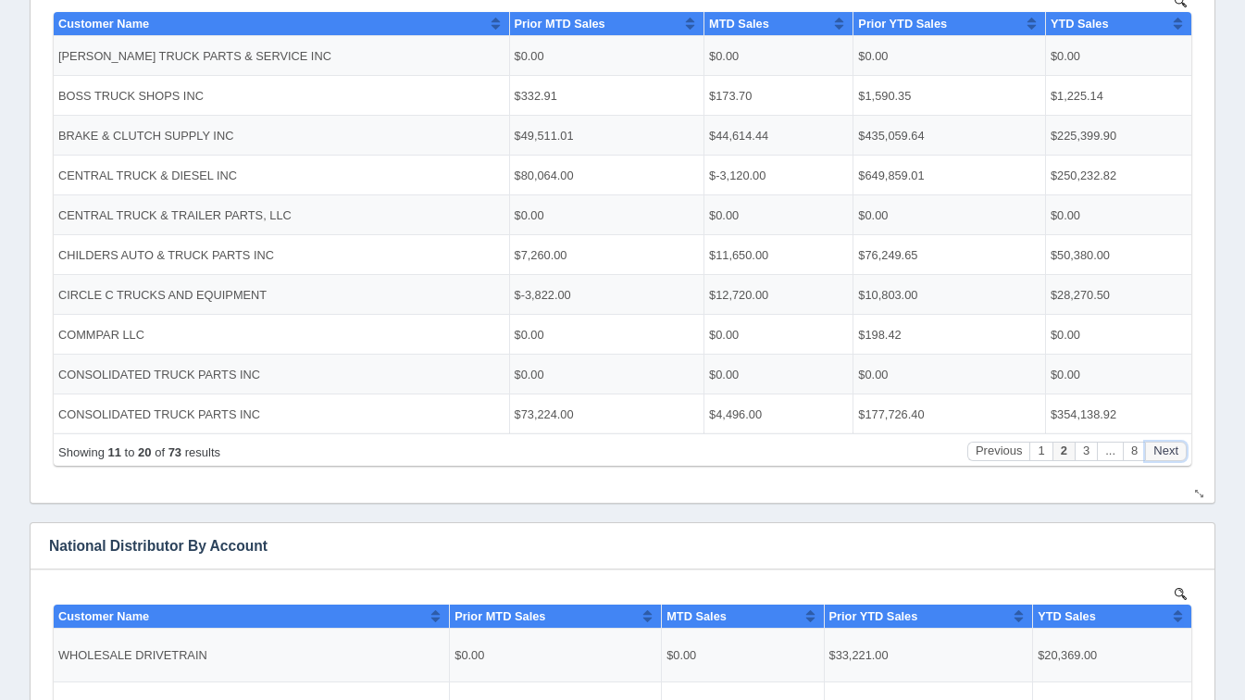
click at [1167, 447] on button "Next" at bounding box center [1166, 451] width 42 height 19
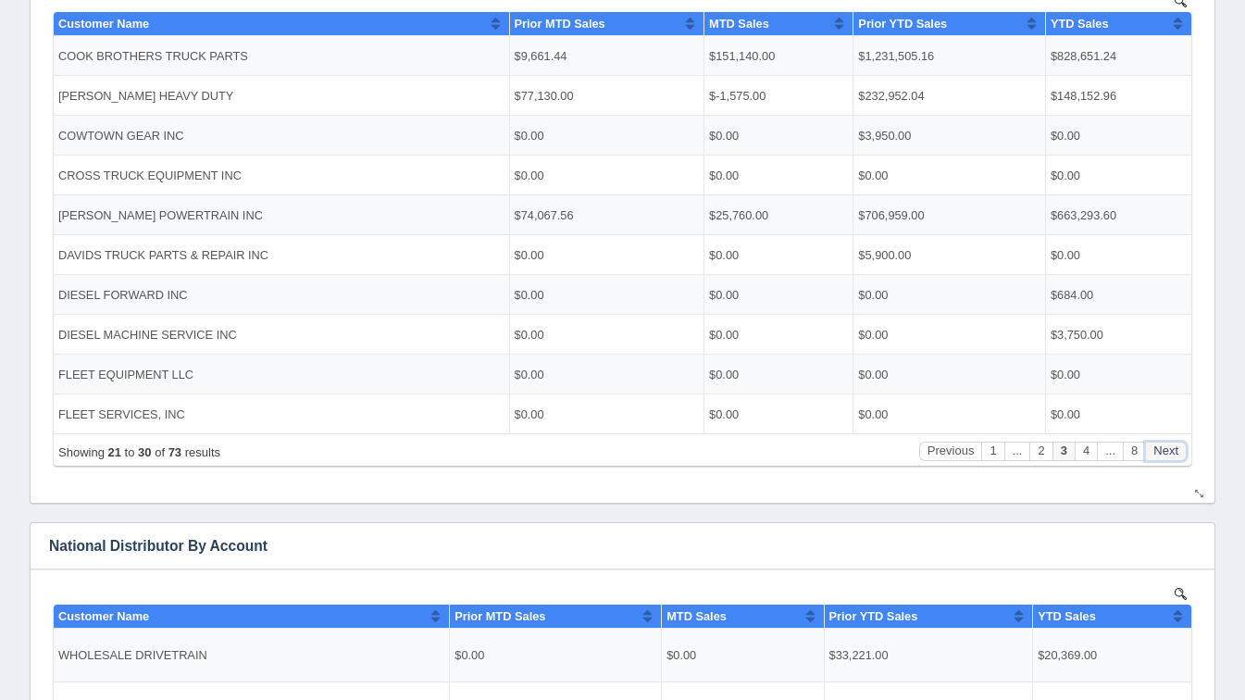
click at [1167, 447] on button "Next" at bounding box center [1166, 451] width 42 height 19
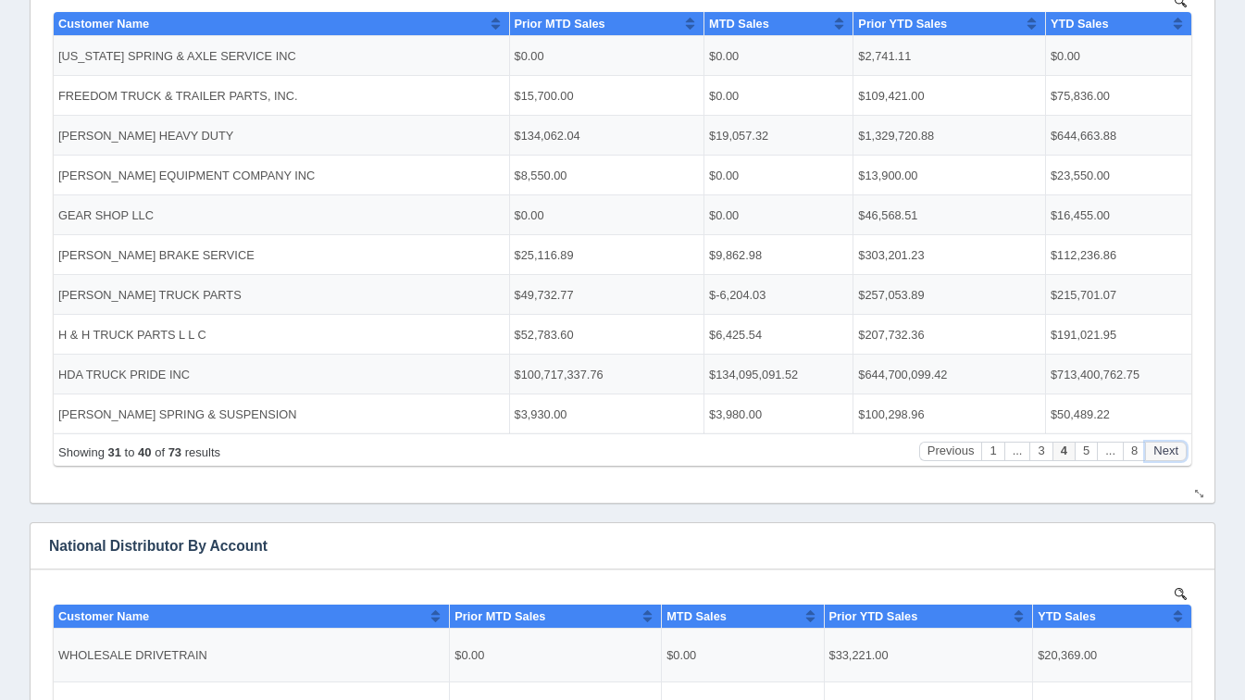
click at [1167, 447] on button "Next" at bounding box center [1166, 451] width 42 height 19
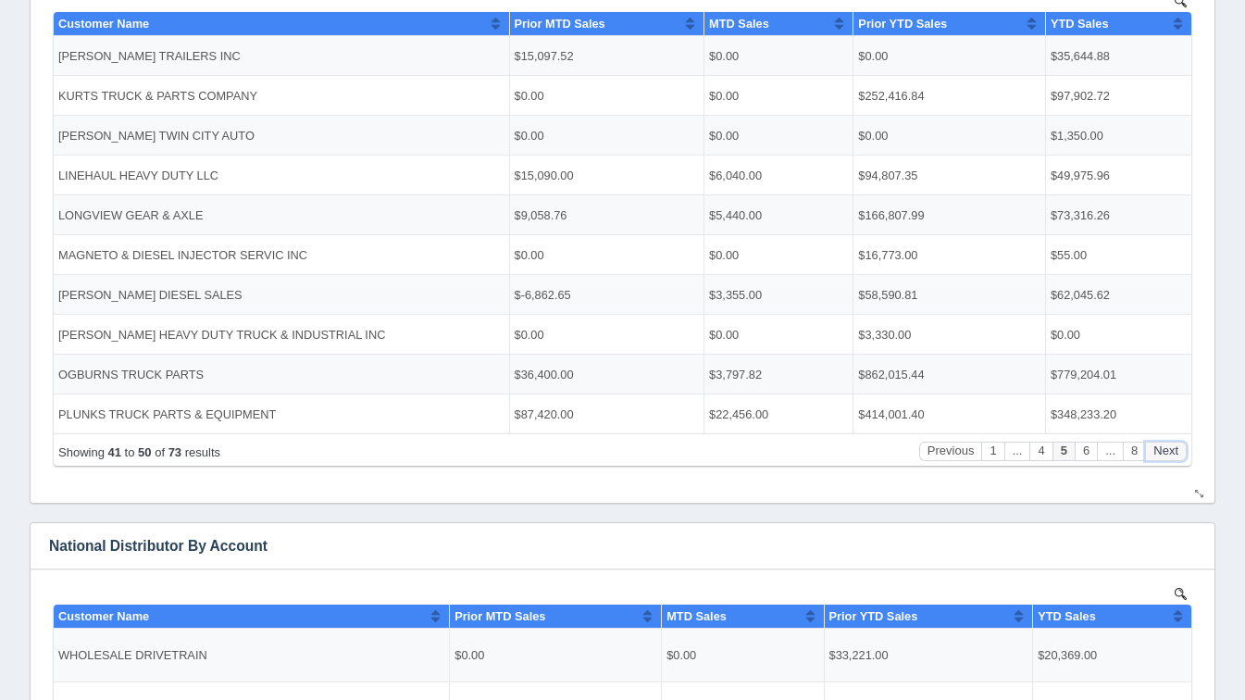
click at [1167, 447] on button "Next" at bounding box center [1166, 451] width 42 height 19
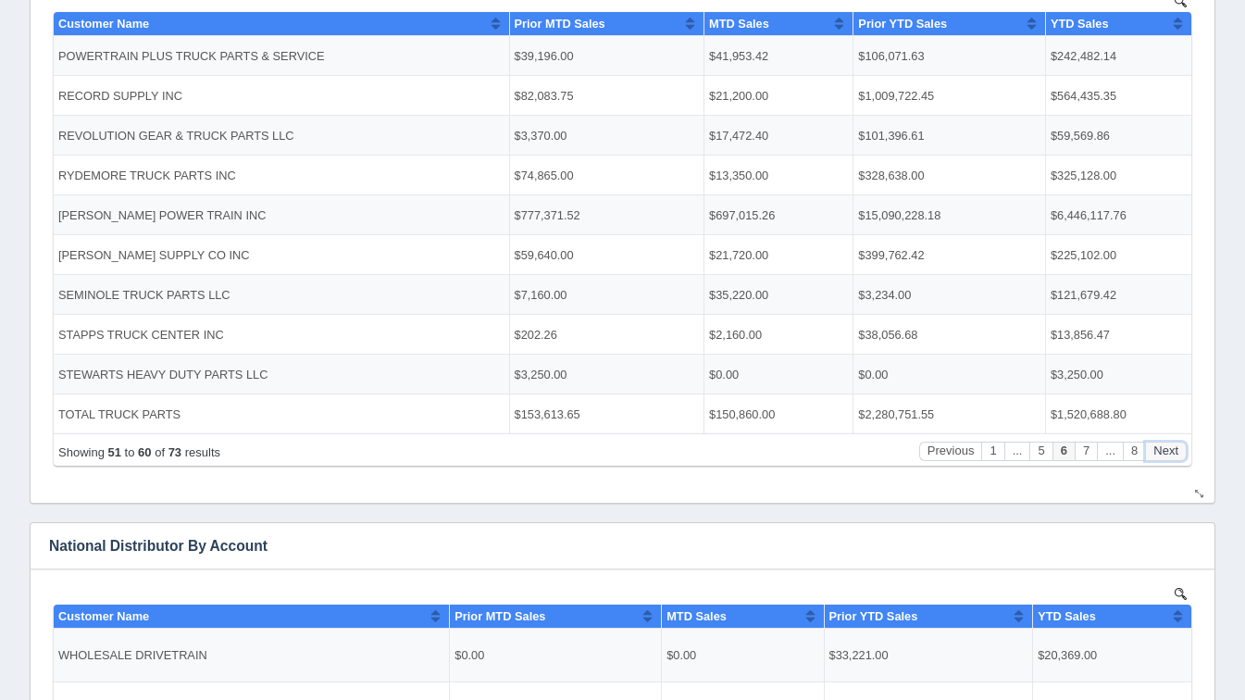
click at [1167, 447] on button "Next" at bounding box center [1166, 451] width 42 height 19
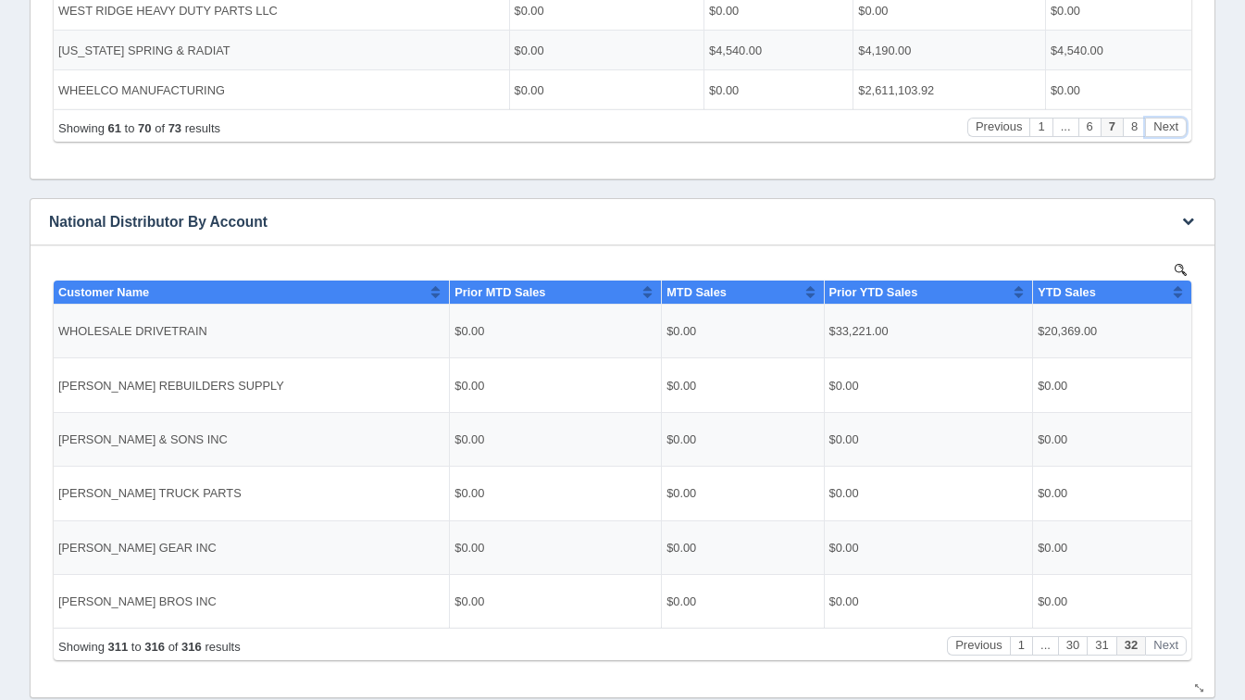
scroll to position [878, 0]
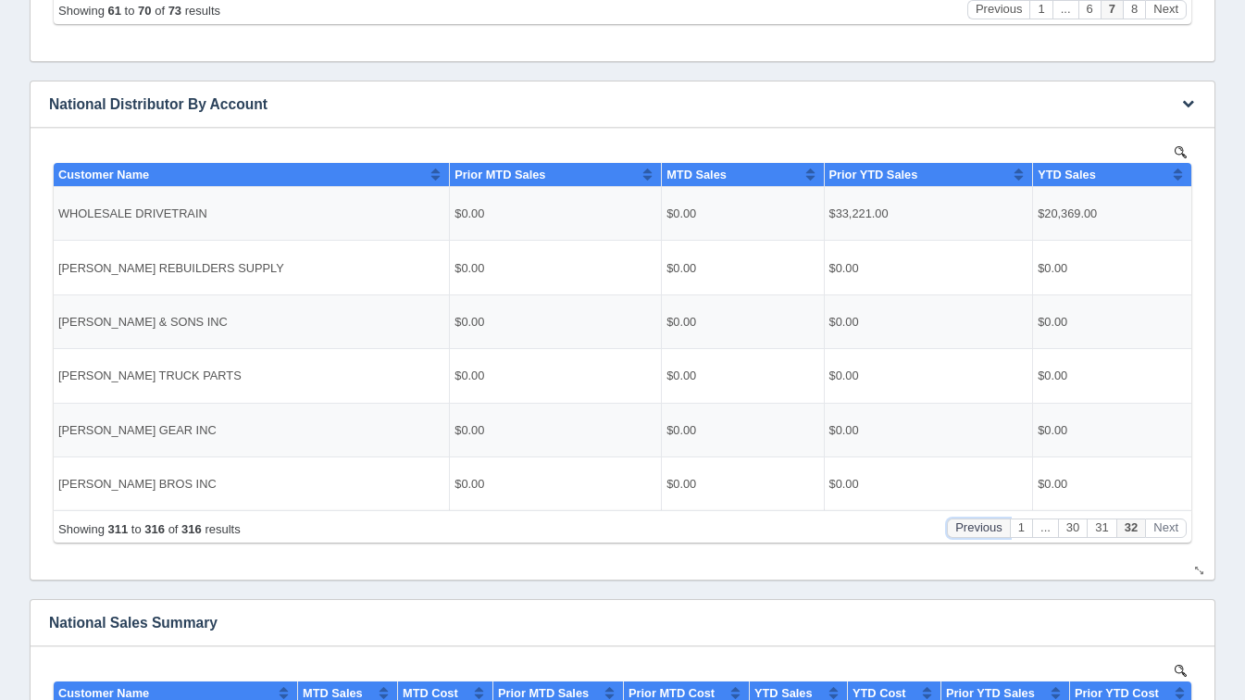
click at [982, 522] on button "Previous" at bounding box center [978, 527] width 63 height 19
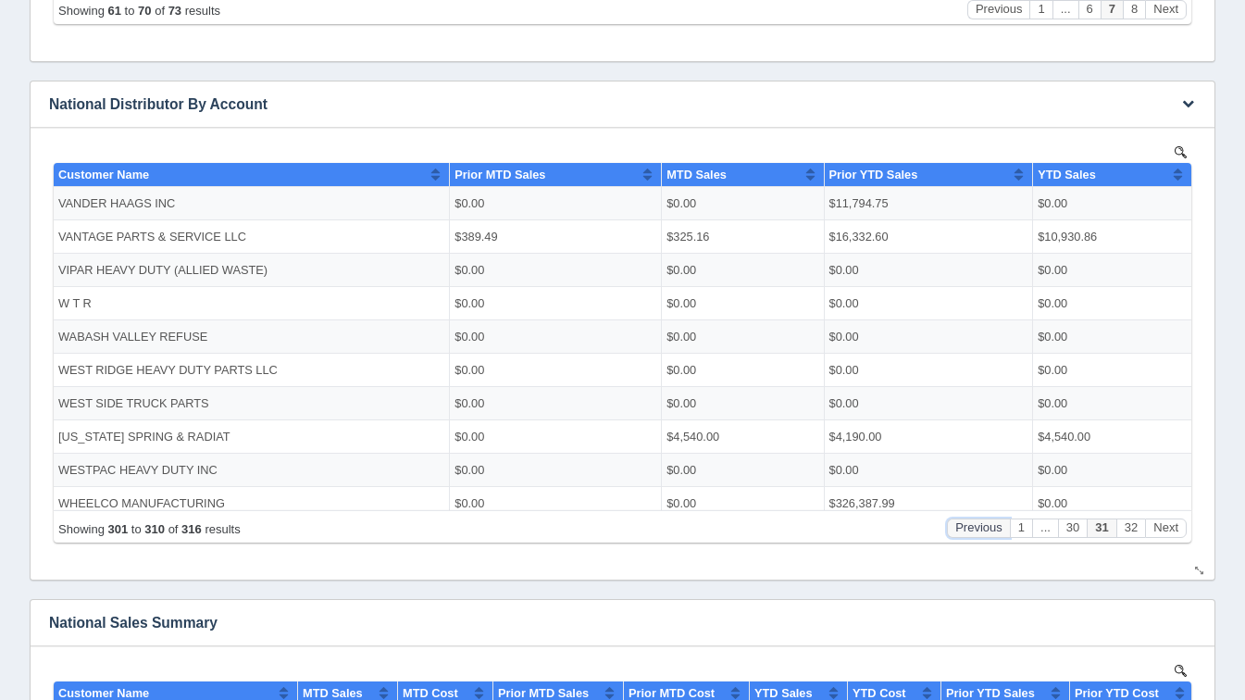
click at [982, 522] on button "Previous" at bounding box center [978, 527] width 63 height 19
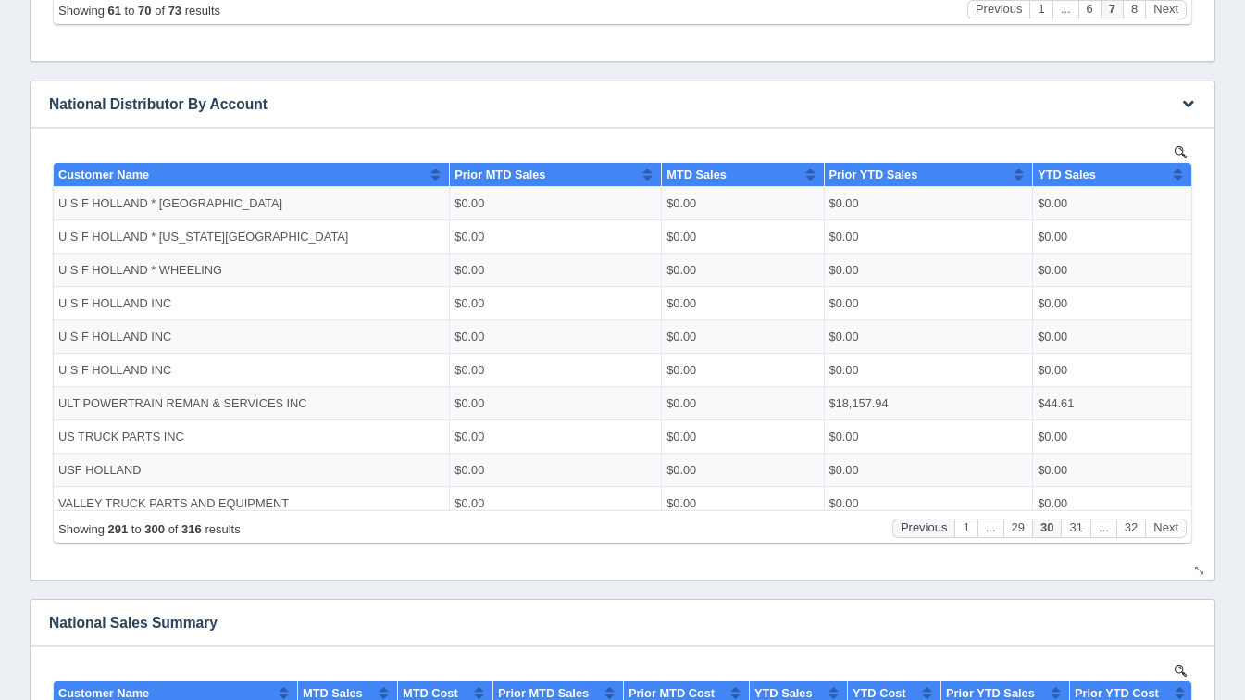
click at [982, 522] on button "..." at bounding box center [991, 527] width 26 height 19
click at [941, 530] on button "Previous" at bounding box center [924, 527] width 63 height 19
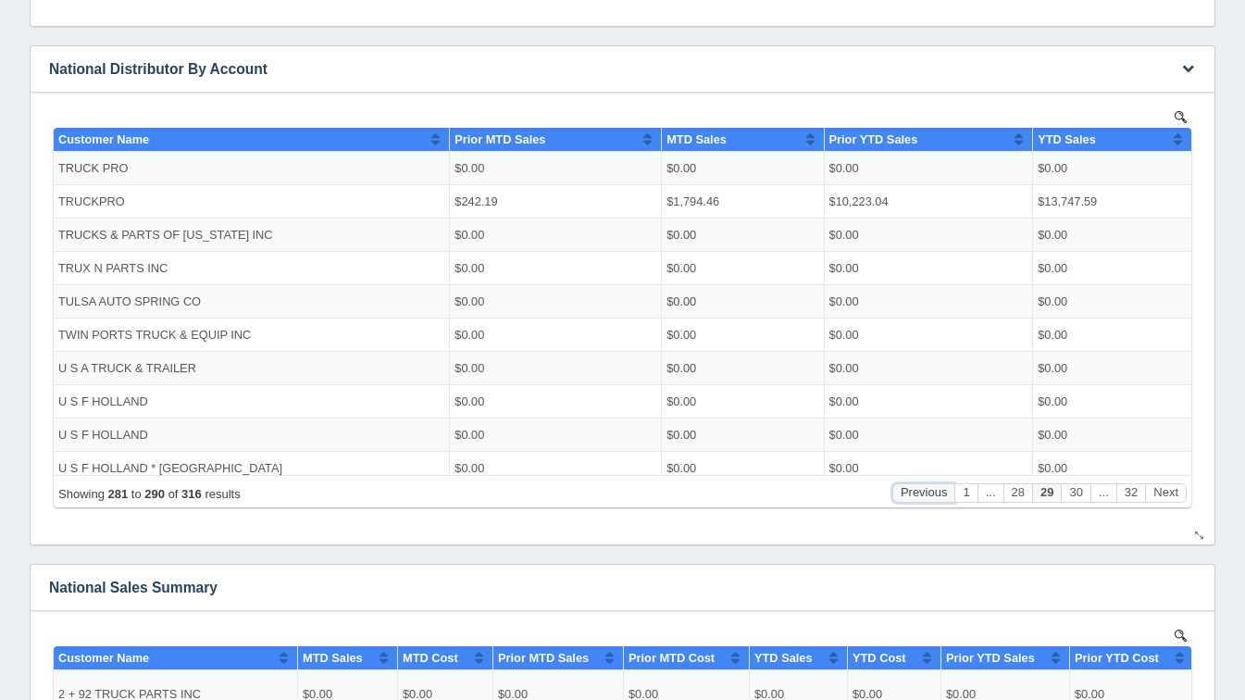
scroll to position [911, 0]
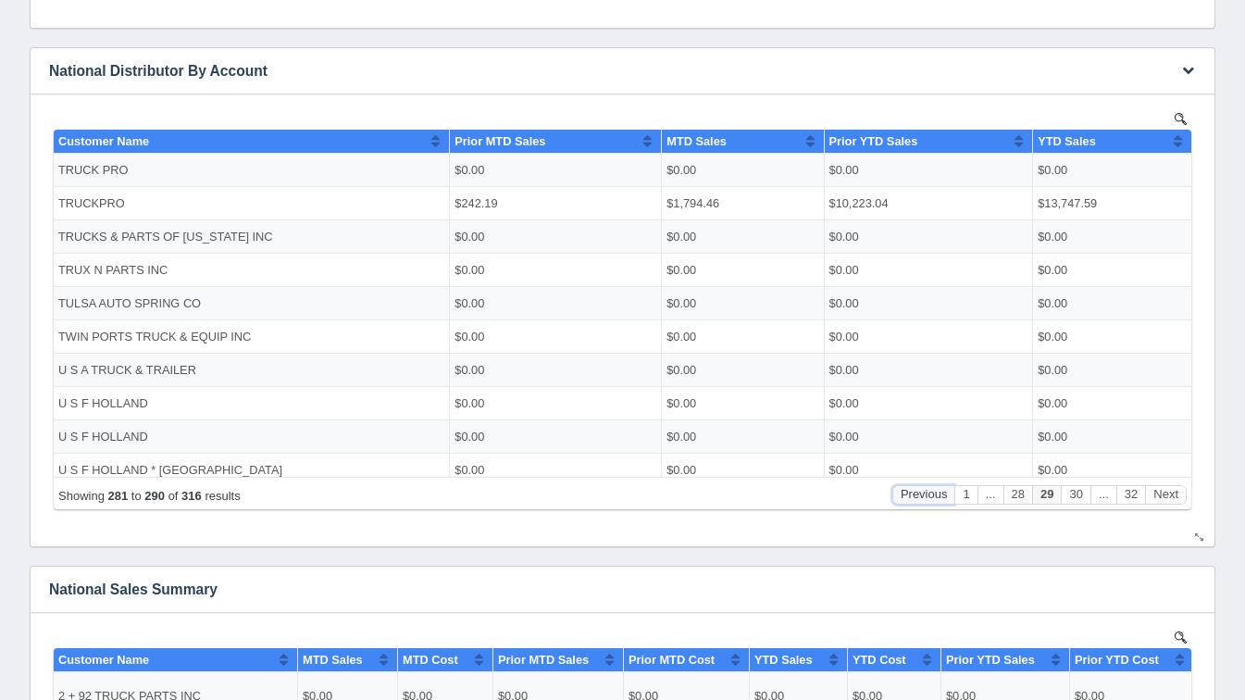
click at [921, 494] on button "Previous" at bounding box center [924, 493] width 63 height 19
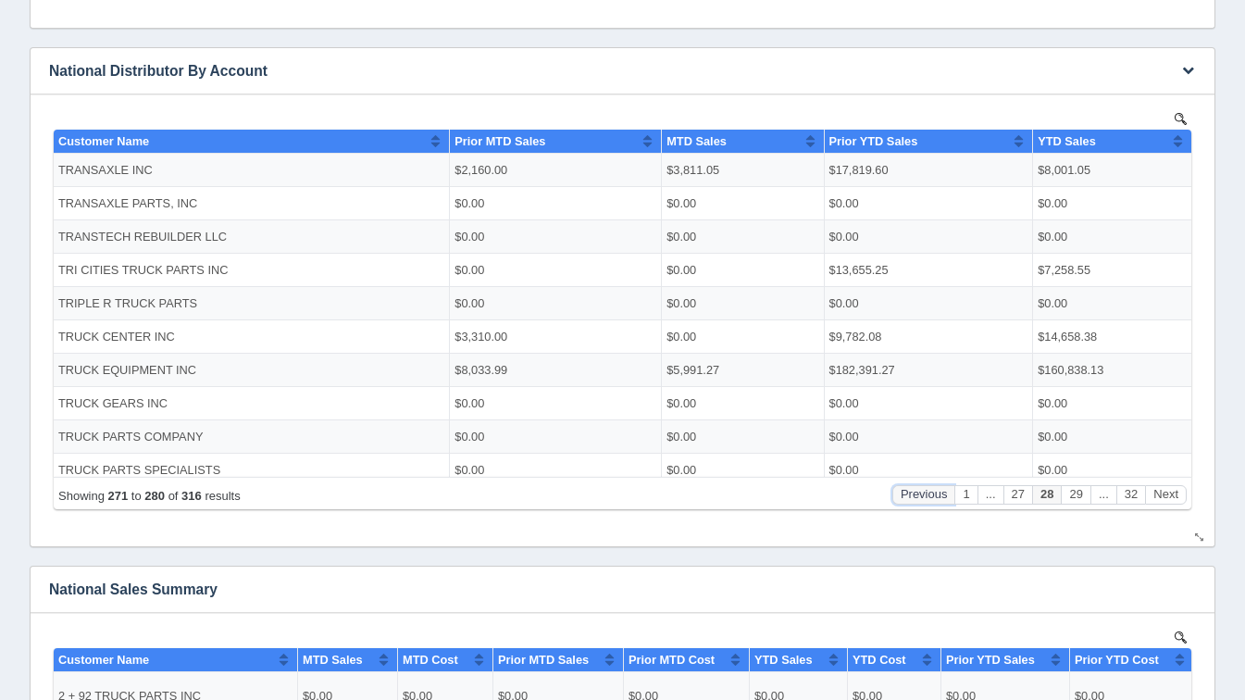
click at [921, 494] on button "Previous" at bounding box center [924, 493] width 63 height 19
